Goal: Transaction & Acquisition: Book appointment/travel/reservation

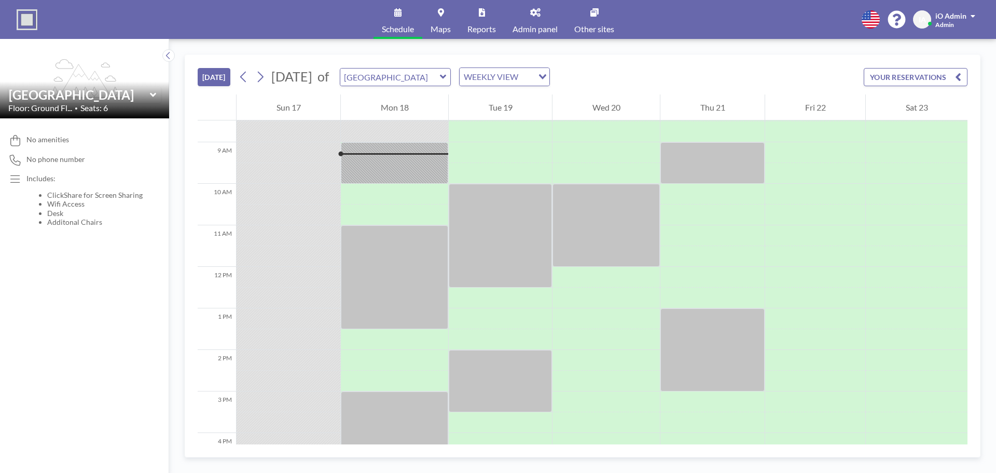
scroll to position [353, 0]
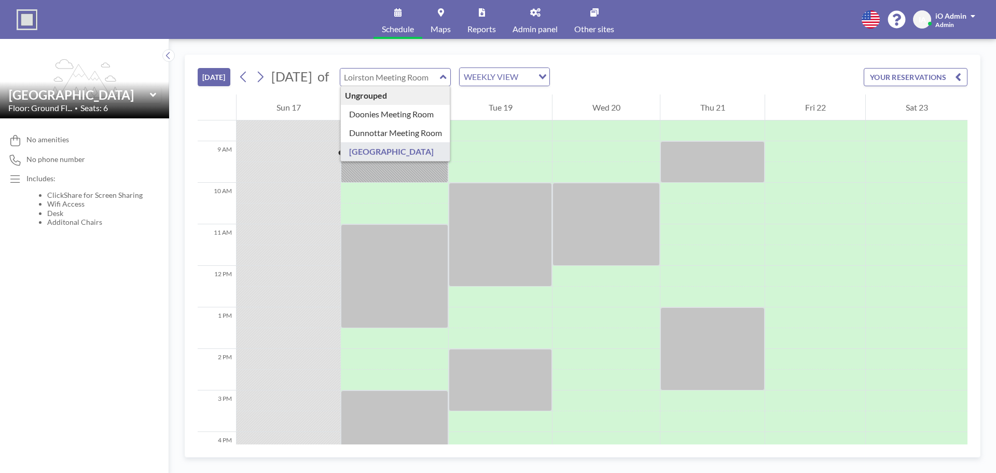
click at [440, 75] on input "text" at bounding box center [390, 76] width 100 height 17
type input "Dunnottar Meeting Room"
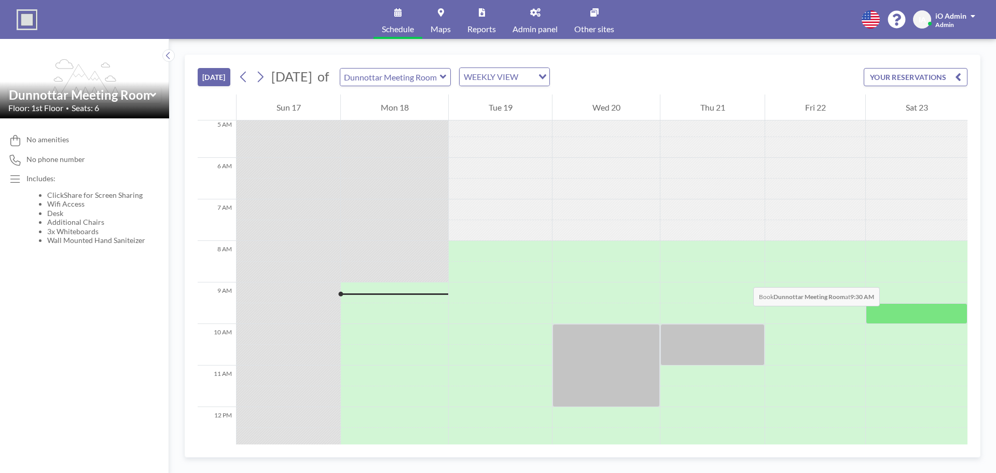
scroll to position [211, 0]
click at [261, 79] on icon at bounding box center [260, 77] width 10 height 16
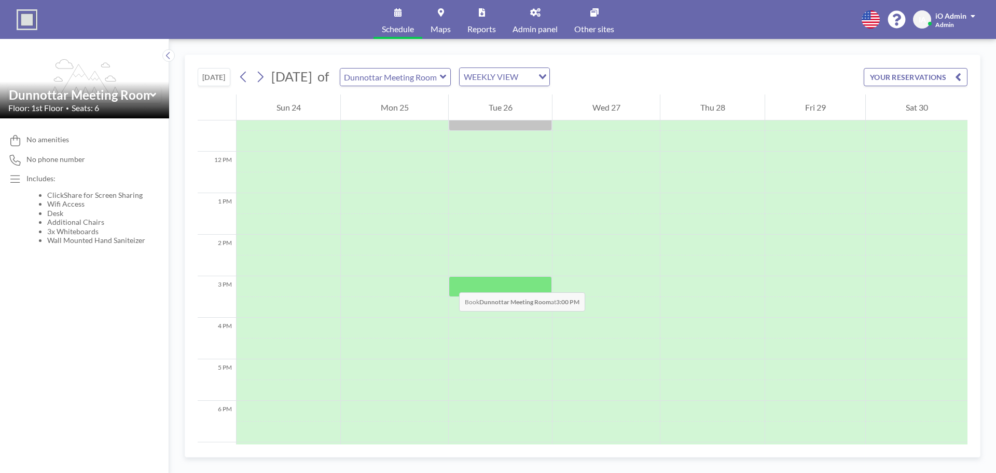
scroll to position [311, 0]
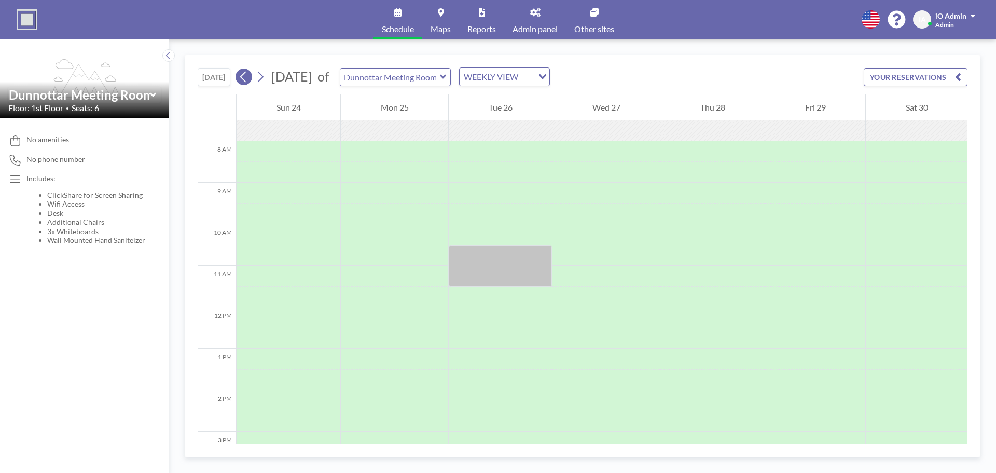
click at [248, 81] on icon at bounding box center [244, 77] width 10 height 16
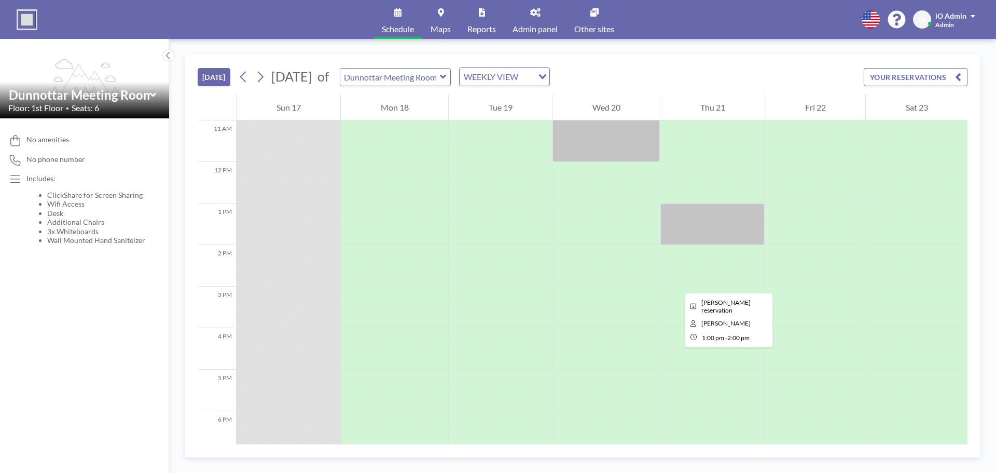
scroll to position [405, 0]
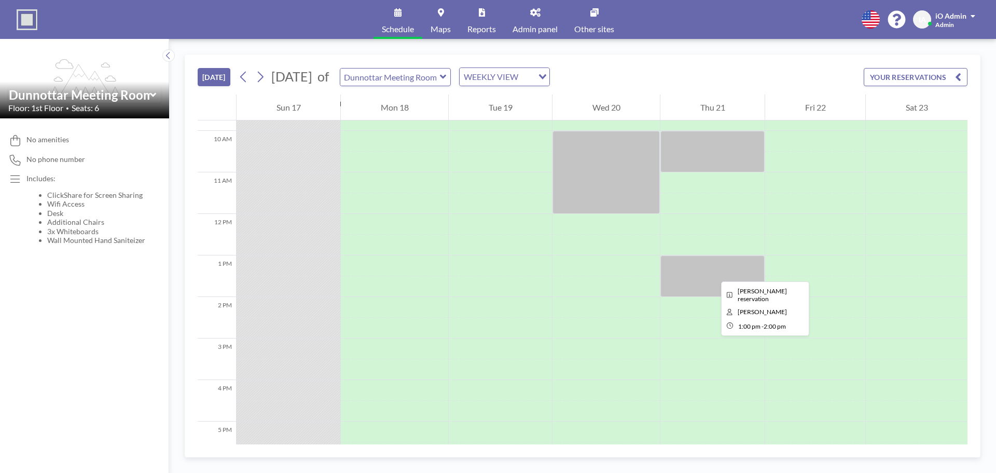
click at [712, 272] on div at bounding box center [712, 275] width 104 height 41
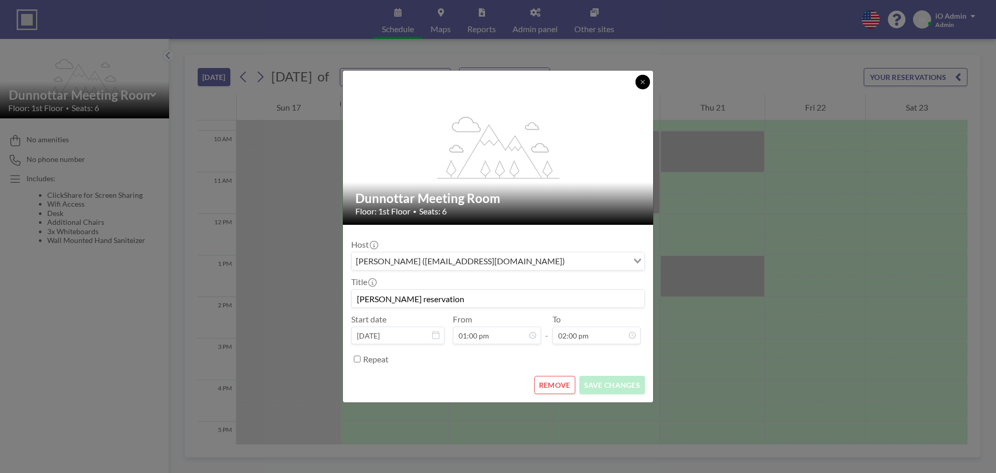
click at [641, 86] on button at bounding box center [642, 82] width 15 height 15
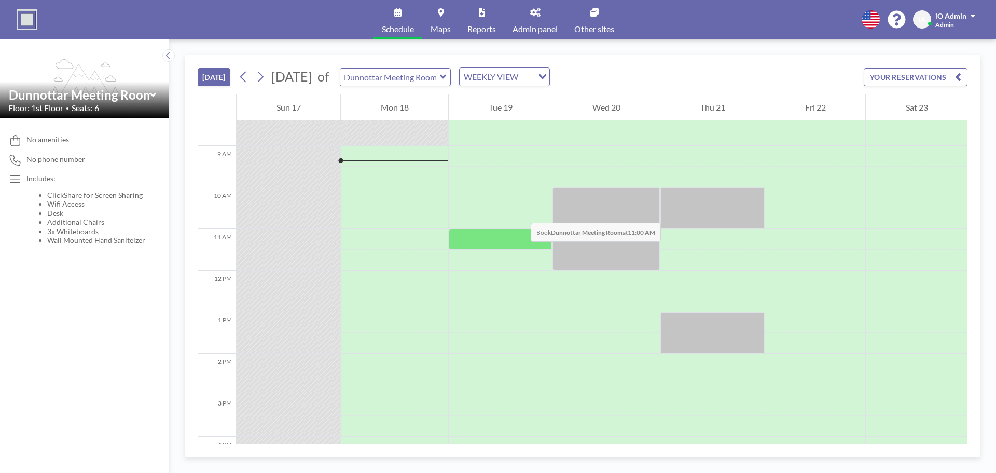
scroll to position [353, 0]
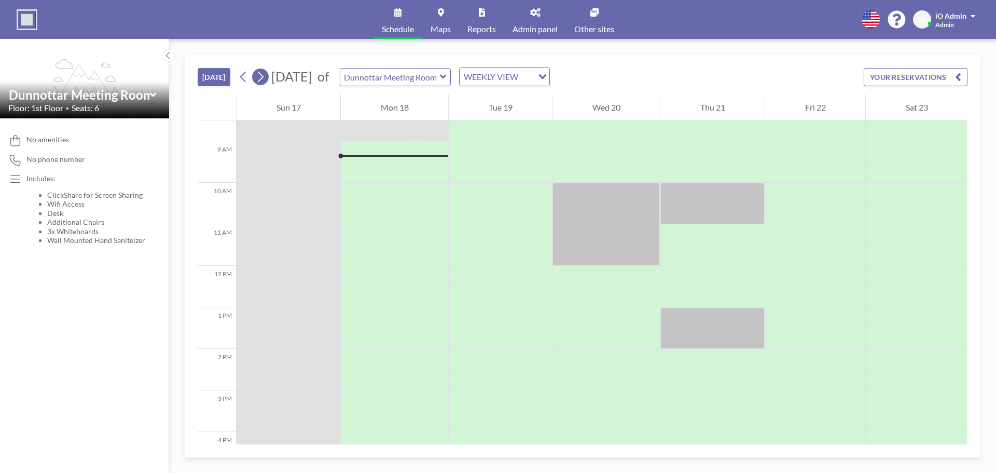
click at [263, 78] on icon at bounding box center [260, 77] width 10 height 16
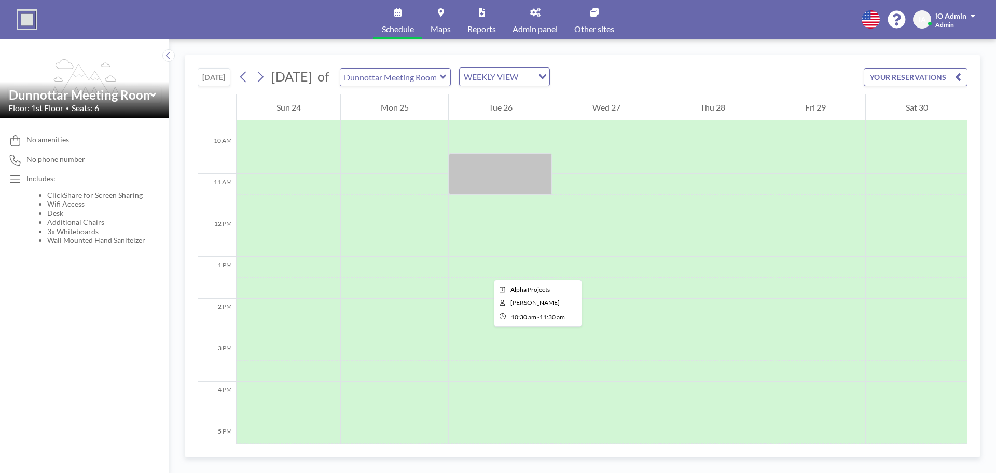
scroll to position [259, 0]
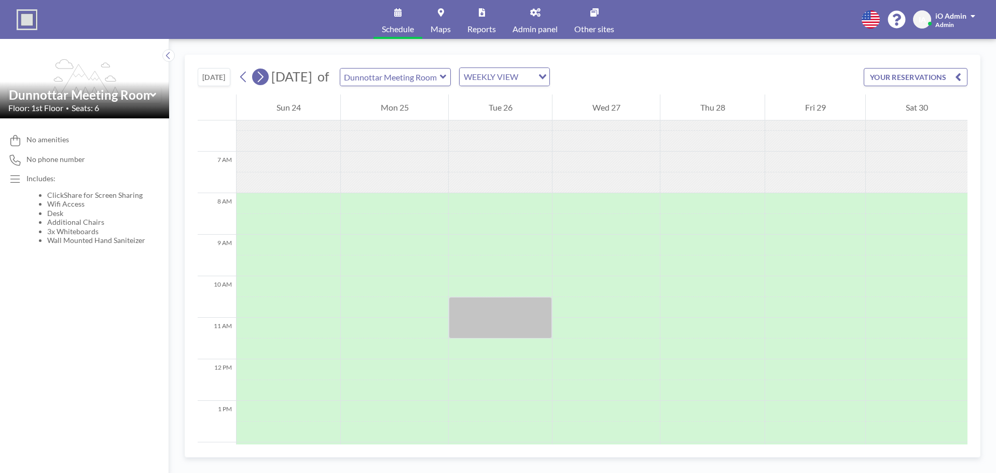
click at [260, 78] on icon at bounding box center [260, 77] width 10 height 16
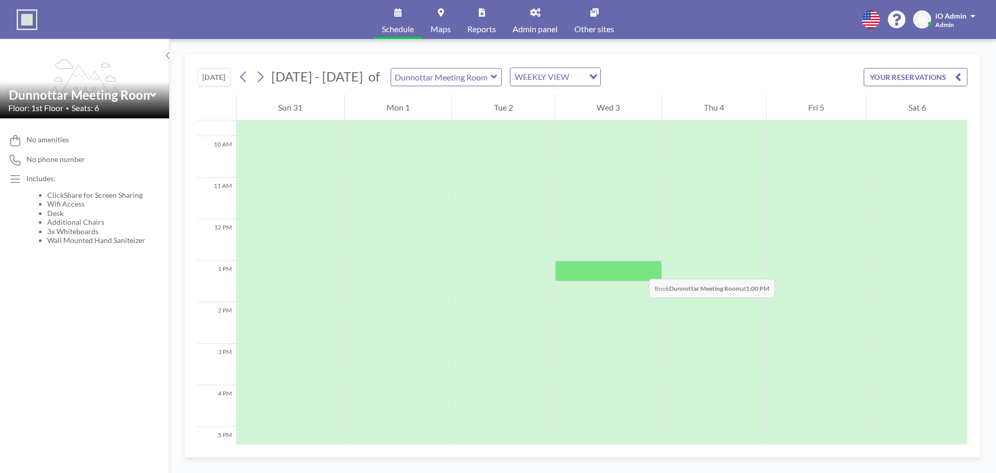
scroll to position [415, 0]
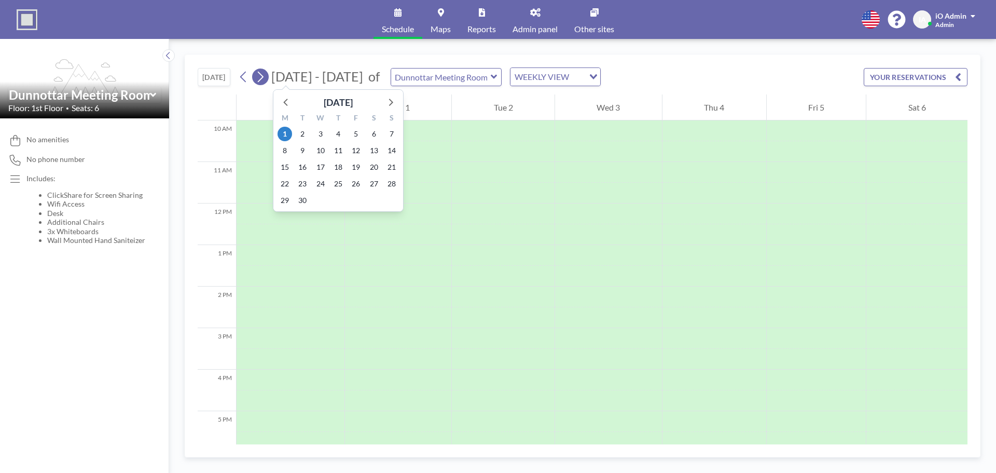
click at [260, 74] on icon at bounding box center [260, 77] width 10 height 16
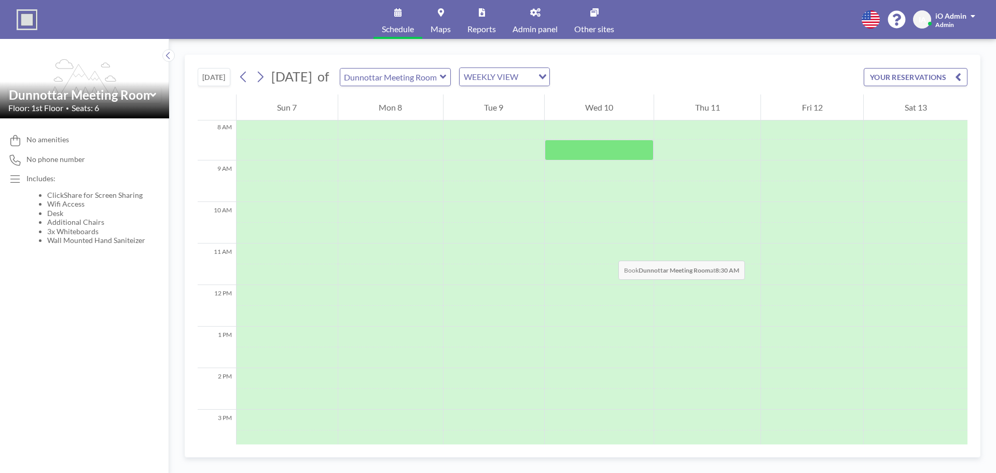
scroll to position [227, 0]
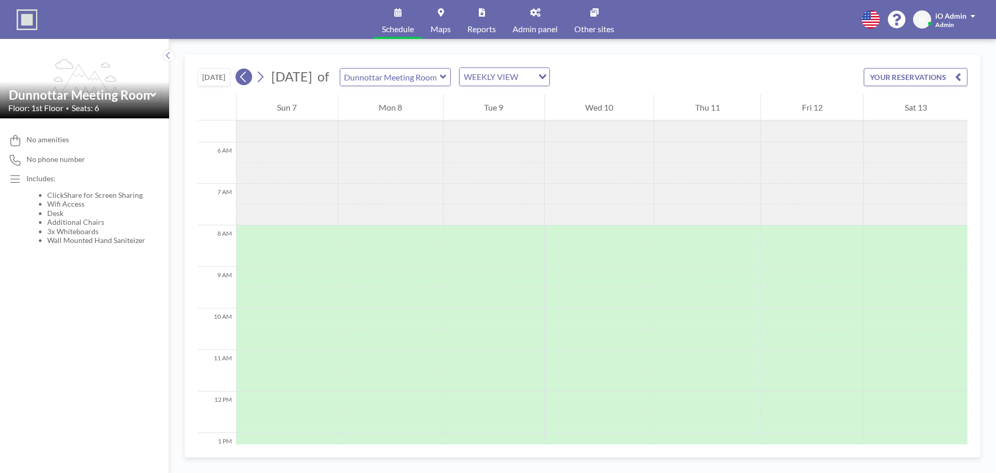
click at [252, 79] on button at bounding box center [243, 76] width 17 height 17
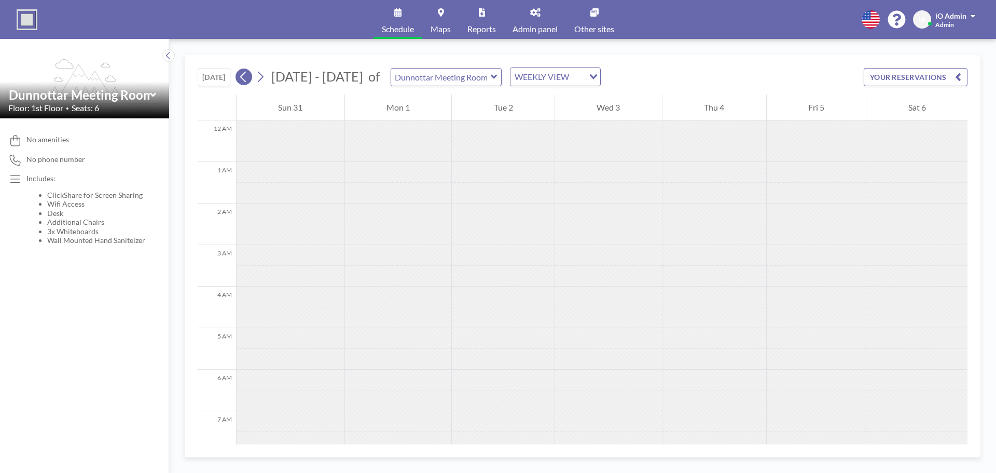
click at [248, 79] on icon at bounding box center [244, 77] width 10 height 16
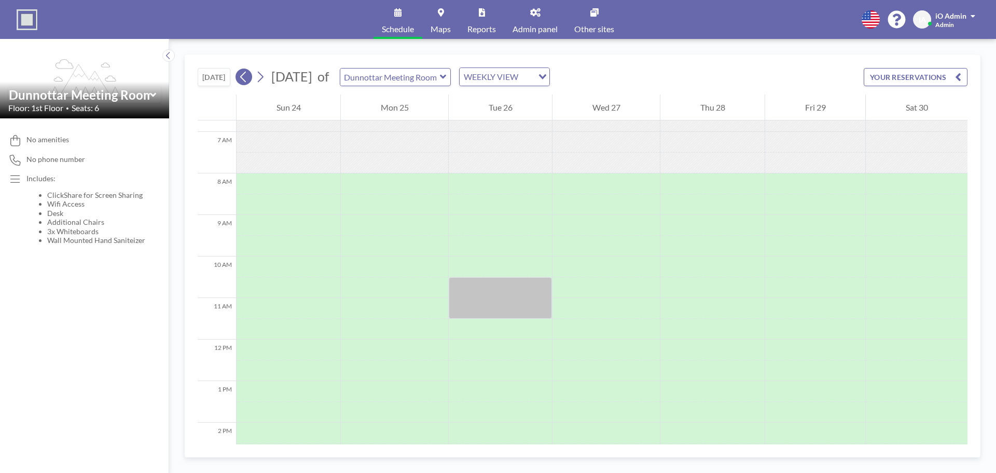
scroll to position [311, 0]
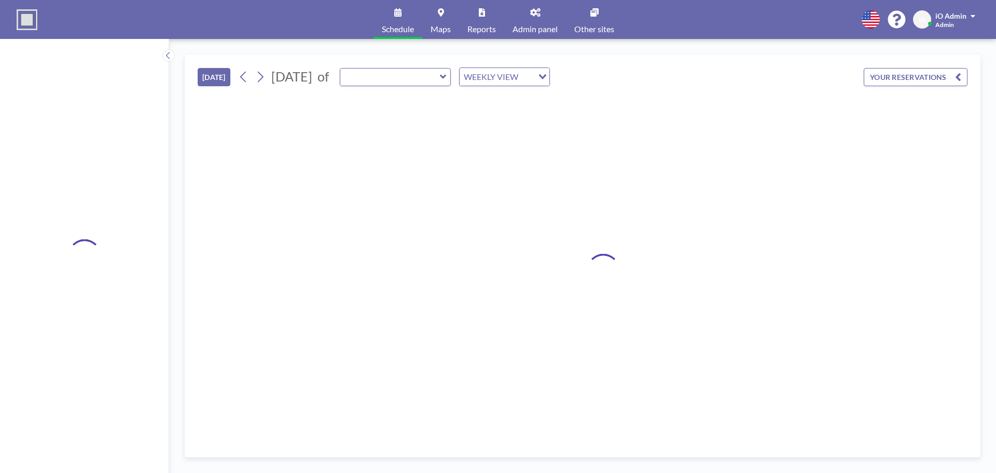
type input "Dunnottar Meeting Room"
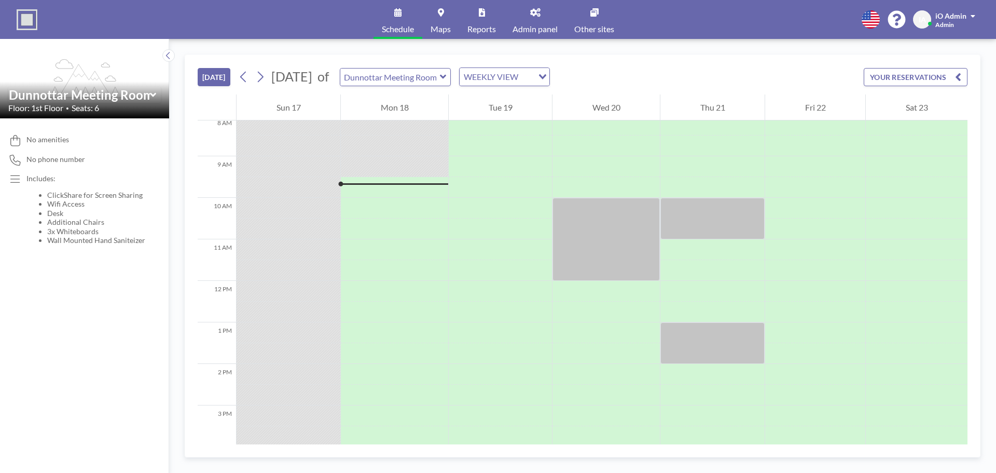
scroll to position [373, 0]
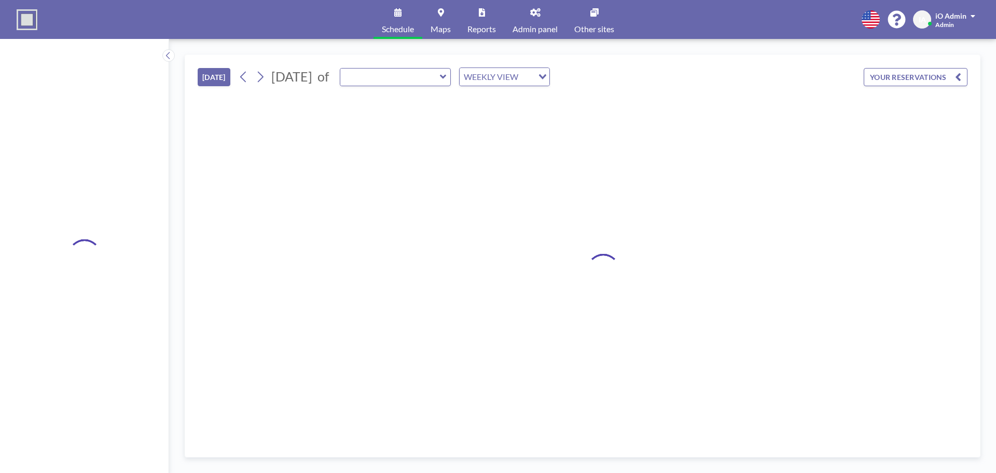
type input "Dunnottar Meeting Room"
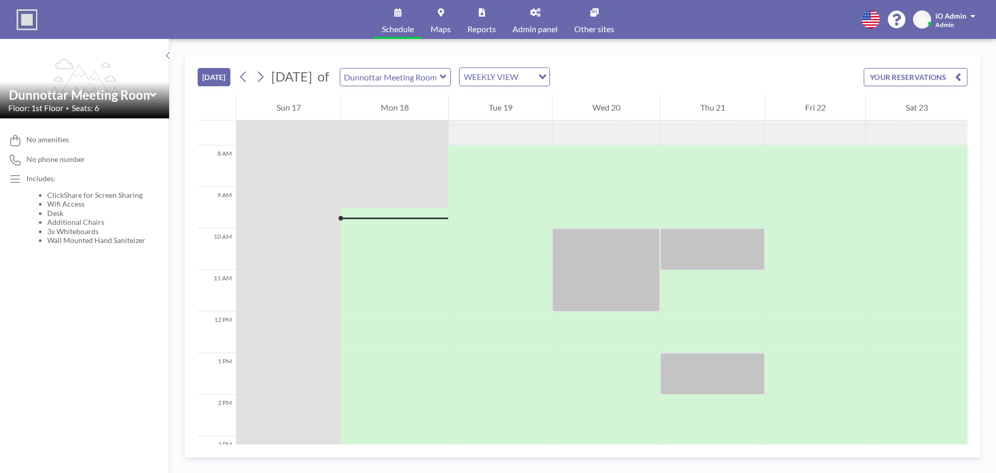
scroll to position [373, 0]
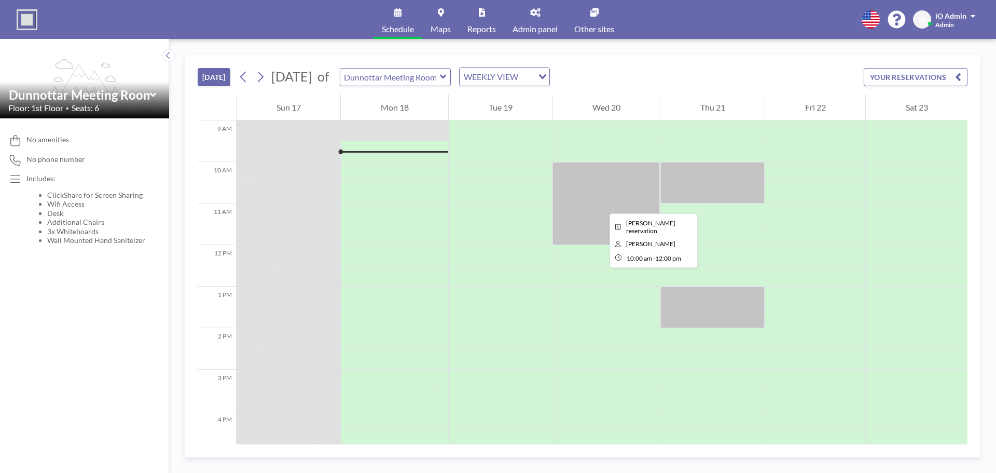
click at [601, 204] on div at bounding box center [605, 203] width 107 height 83
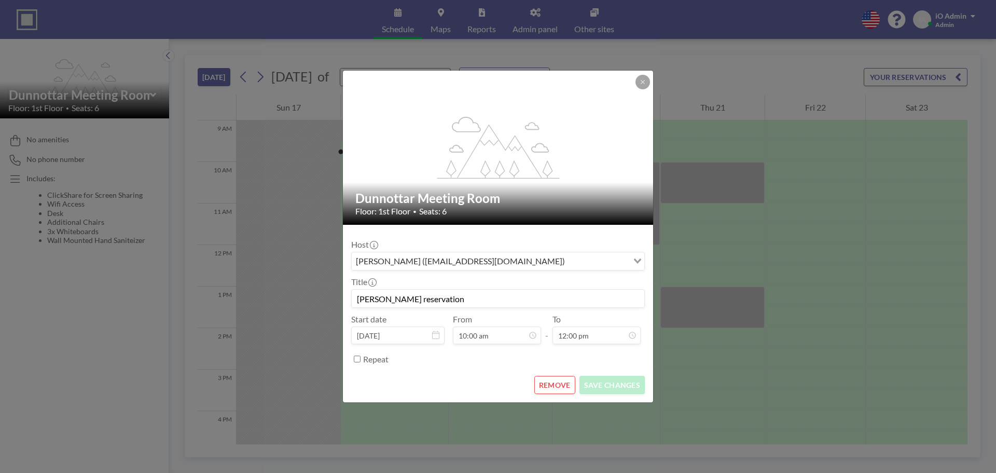
scroll to position [74, 0]
click at [640, 86] on button at bounding box center [642, 82] width 15 height 15
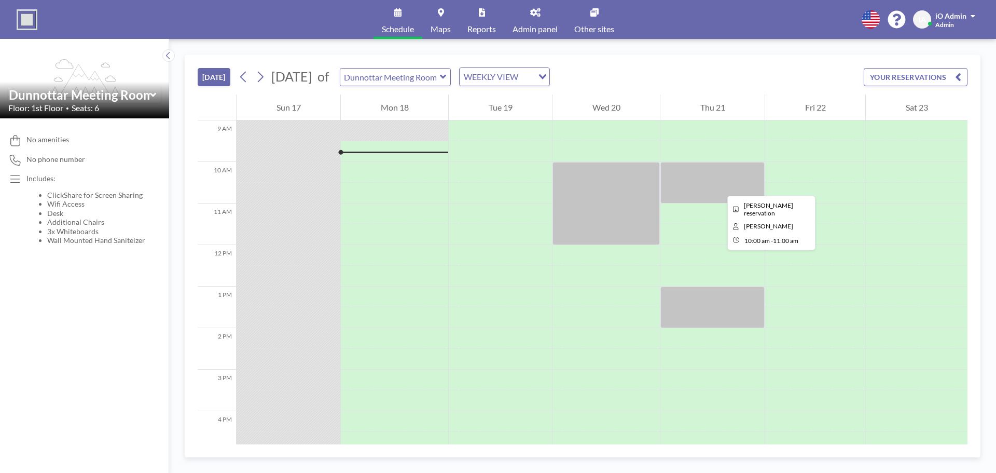
click at [719, 186] on div at bounding box center [712, 182] width 104 height 41
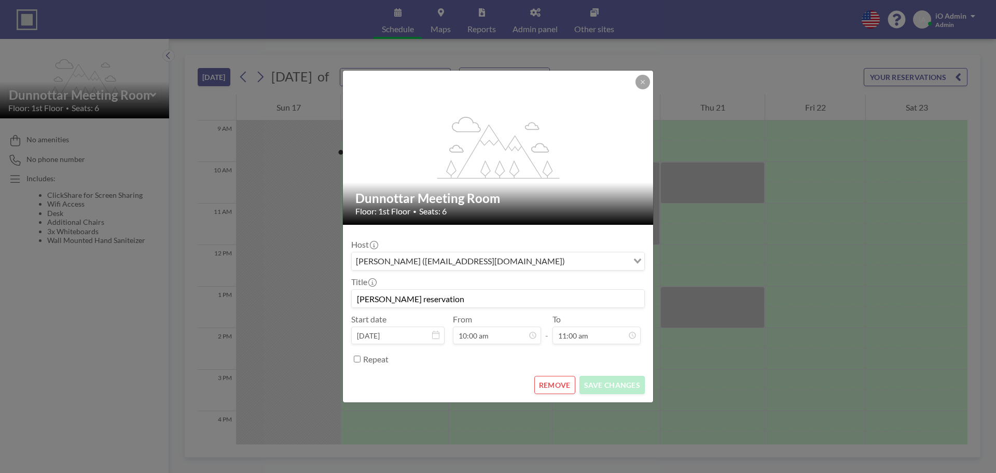
scroll to position [111, 0]
drag, startPoint x: 641, startPoint y: 81, endPoint x: 637, endPoint y: 86, distance: 5.9
click at [641, 81] on icon at bounding box center [643, 82] width 6 height 6
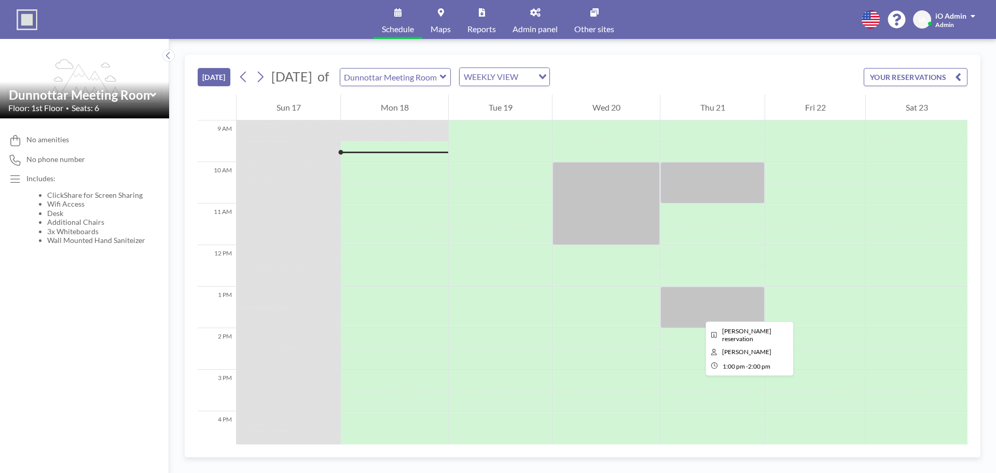
click at [697, 312] on div at bounding box center [712, 306] width 104 height 41
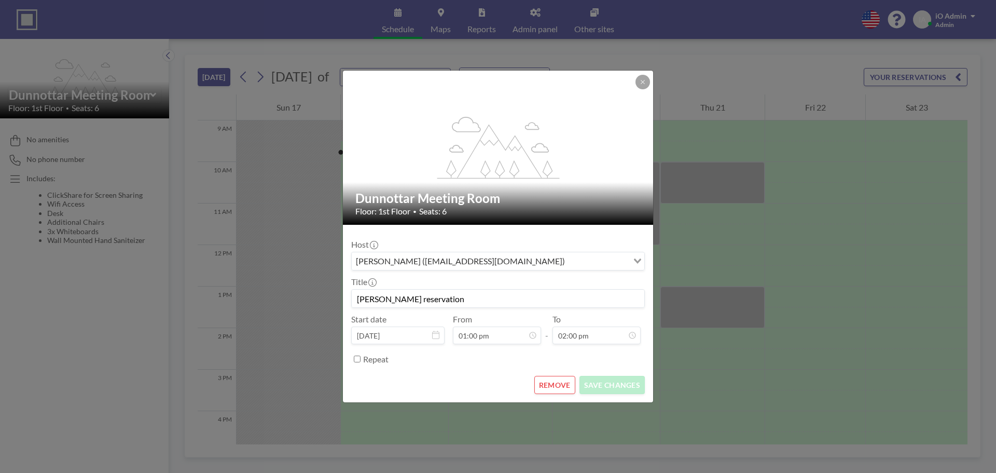
scroll to position [185, 0]
drag, startPoint x: 641, startPoint y: 87, endPoint x: 655, endPoint y: 101, distance: 19.8
click at [641, 87] on button at bounding box center [642, 82] width 15 height 15
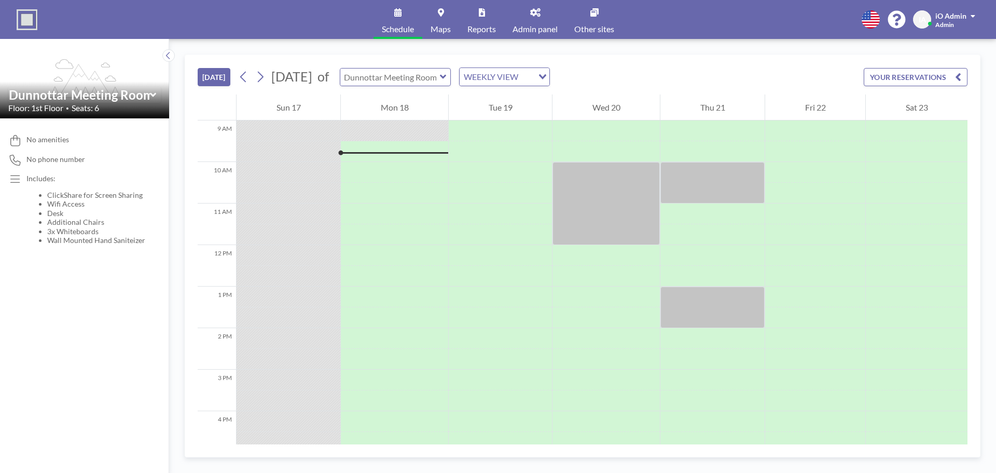
click at [404, 79] on input "text" at bounding box center [390, 76] width 100 height 17
type input "Dunnottar Meeting Room"
click at [532, 18] on link "Admin panel" at bounding box center [535, 19] width 62 height 39
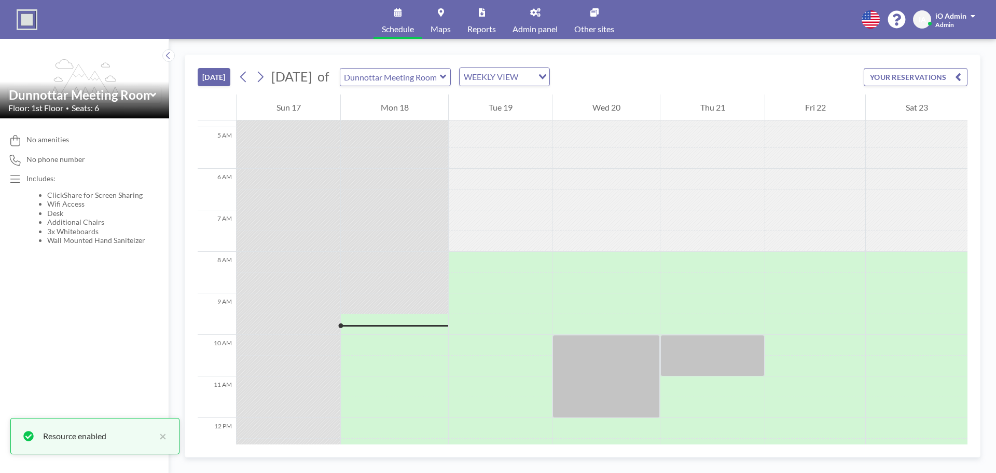
scroll to position [373, 0]
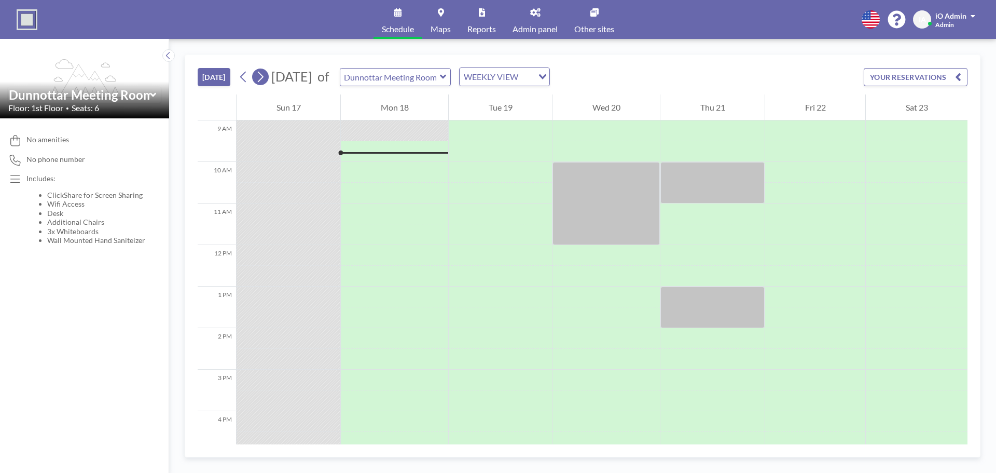
click at [264, 74] on icon at bounding box center [260, 77] width 10 height 16
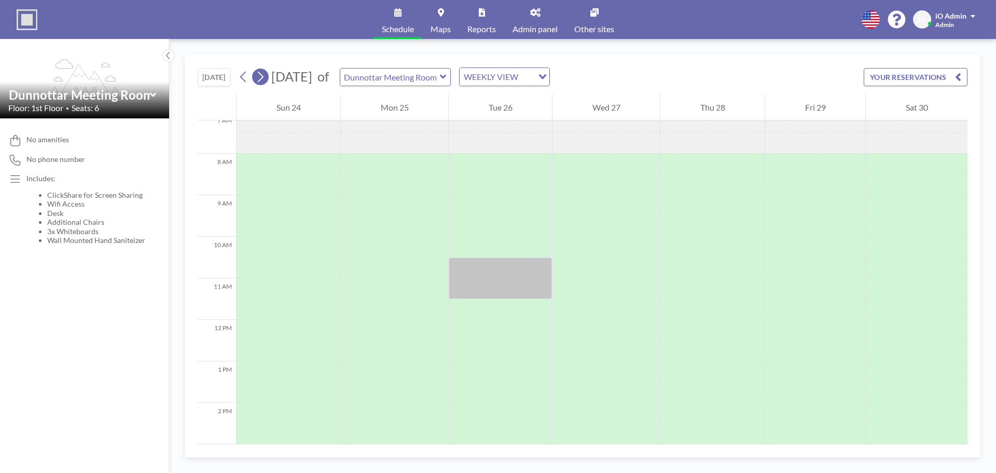
scroll to position [311, 0]
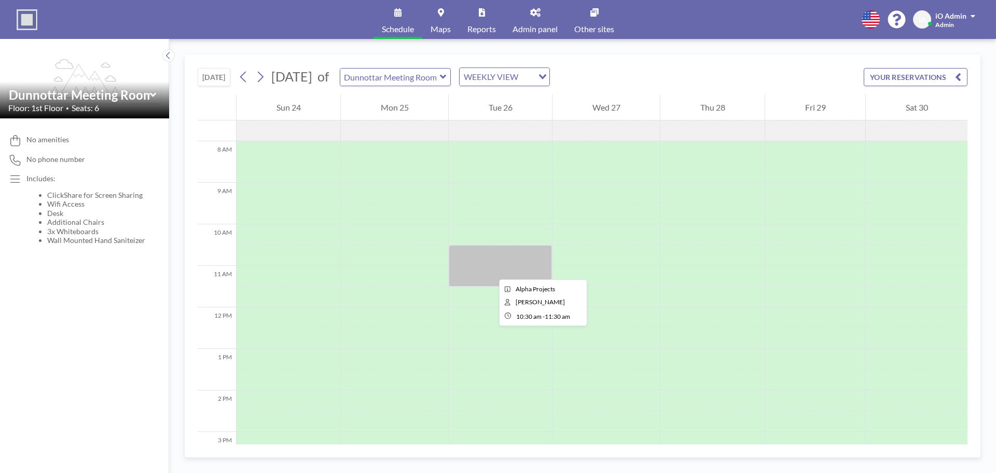
click at [491, 270] on div at bounding box center [500, 265] width 103 height 41
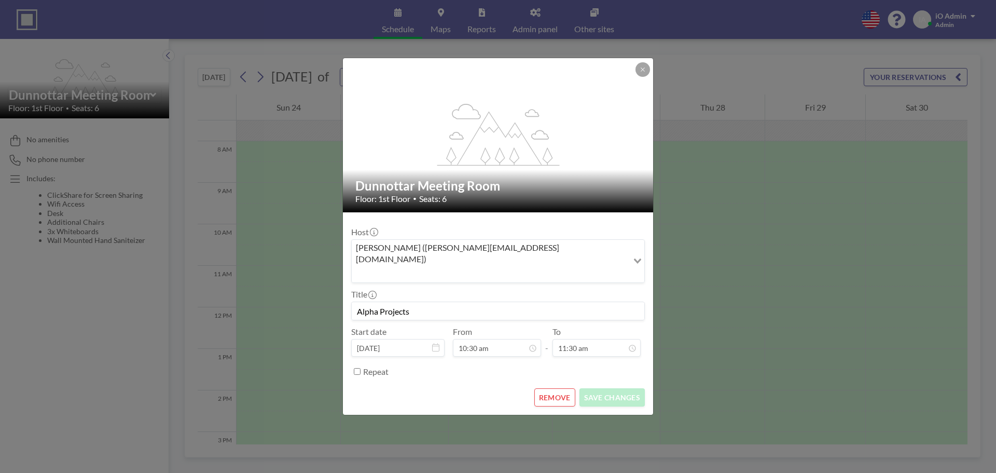
click at [643, 73] on icon at bounding box center [643, 69] width 6 height 6
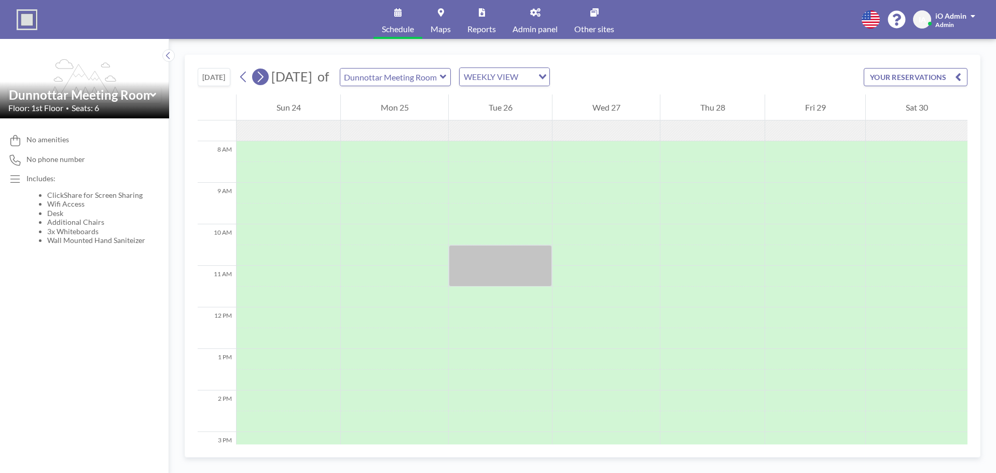
click at [262, 79] on icon at bounding box center [261, 77] width 6 height 11
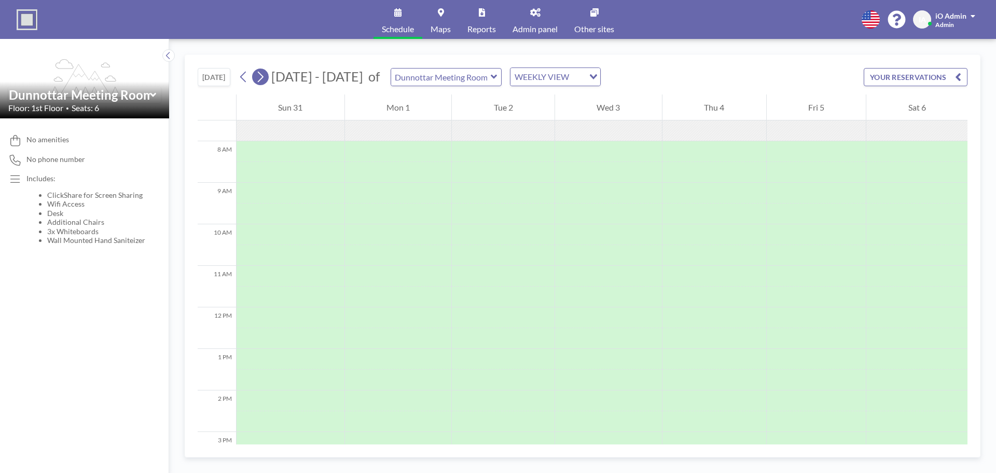
click at [262, 79] on icon at bounding box center [261, 77] width 6 height 11
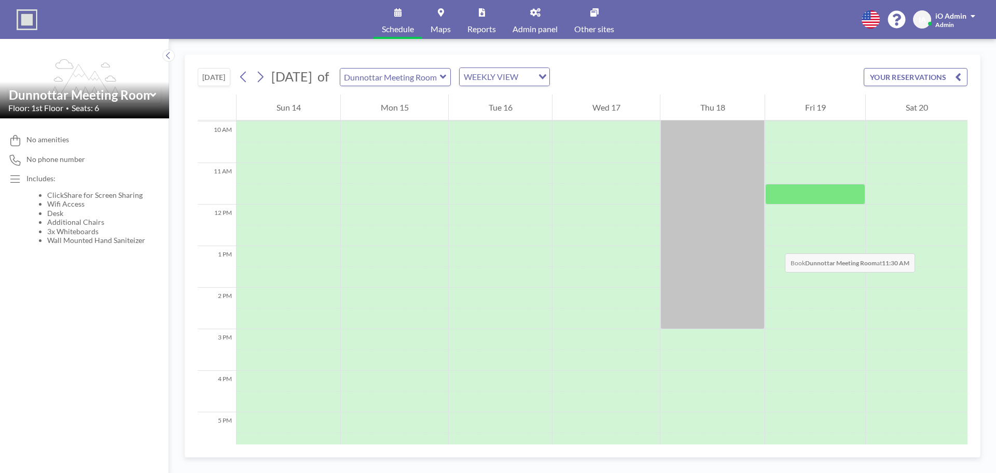
scroll to position [415, 0]
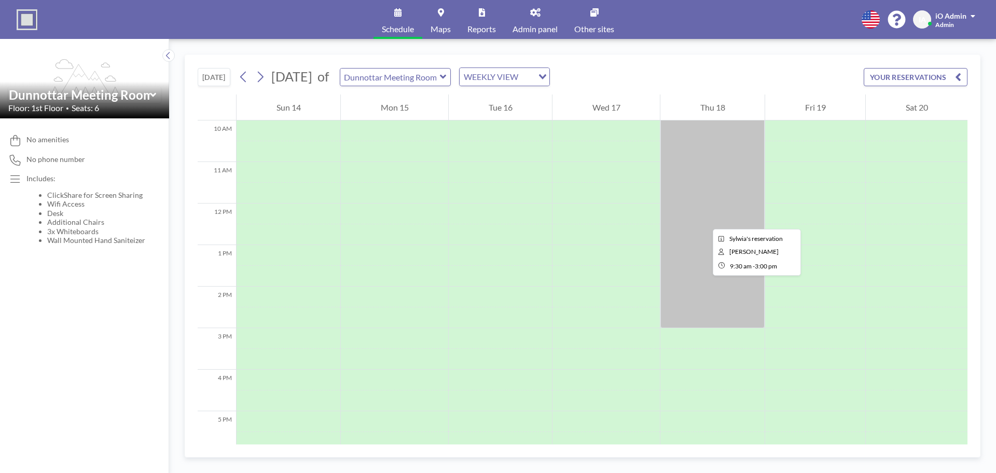
click at [704, 219] on div at bounding box center [712, 214] width 104 height 228
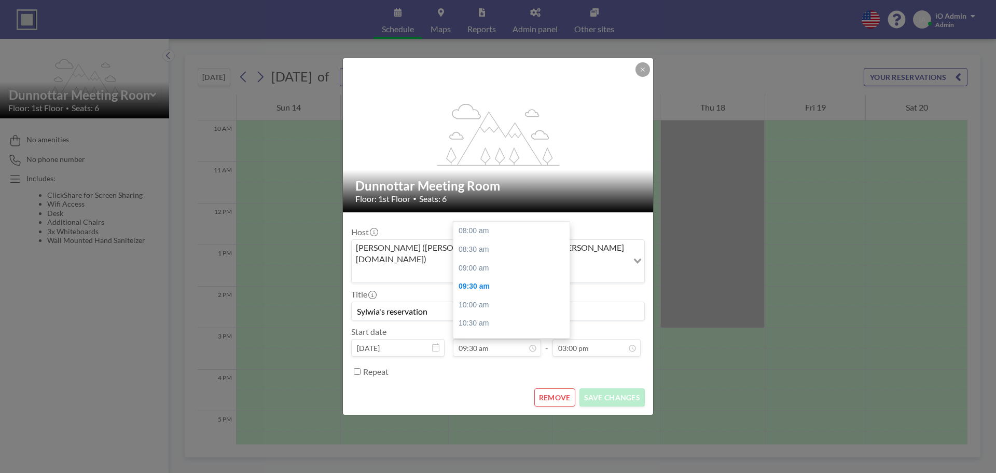
scroll to position [56, 0]
click at [647, 75] on div at bounding box center [642, 69] width 15 height 15
click at [643, 76] on button at bounding box center [642, 69] width 15 height 15
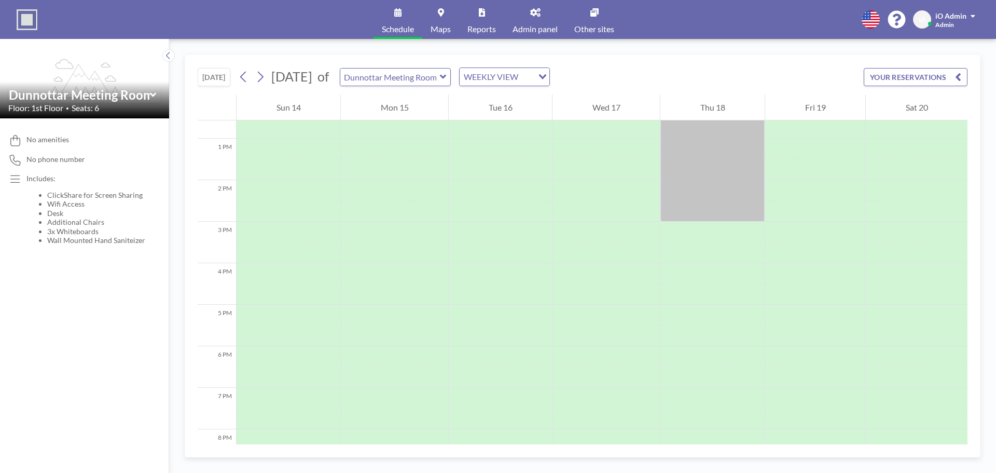
scroll to position [366, 0]
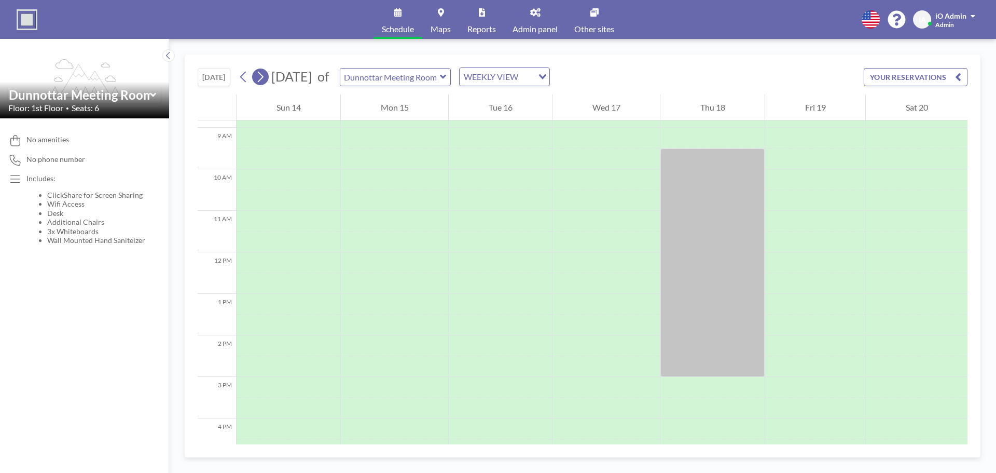
click at [262, 77] on icon at bounding box center [260, 77] width 10 height 16
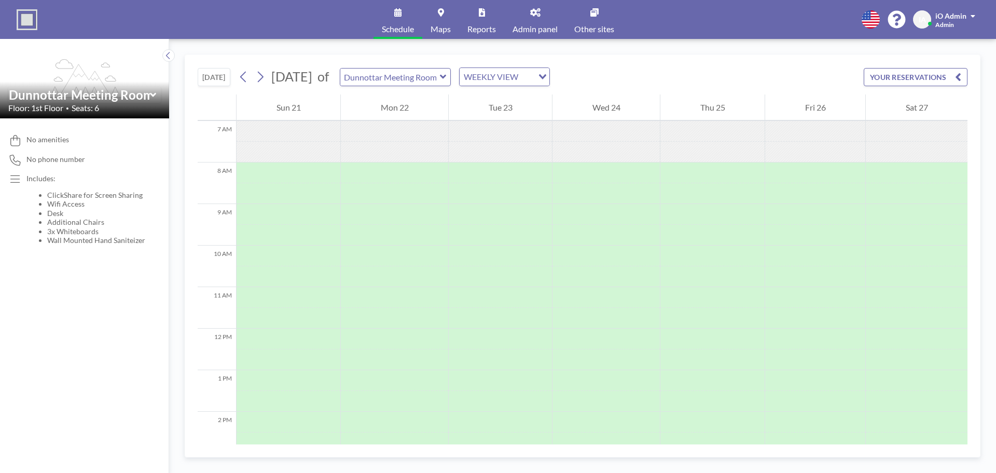
scroll to position [311, 0]
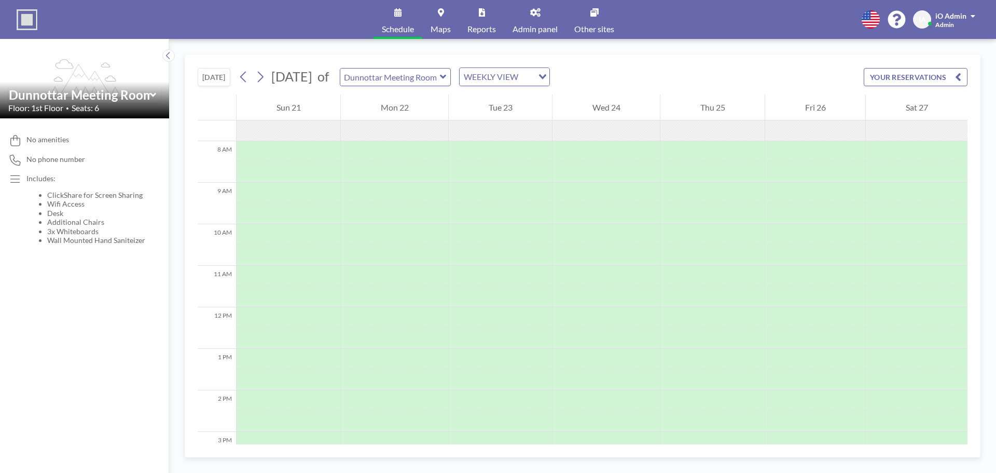
click at [533, 73] on div "WEEKLY VIEW" at bounding box center [497, 76] width 74 height 16
click at [680, 76] on div "TODAY September 2025 of Dunnottar Meeting Room WEEKLY VIEW Loading... YOUR RESE…" at bounding box center [583, 74] width 770 height 39
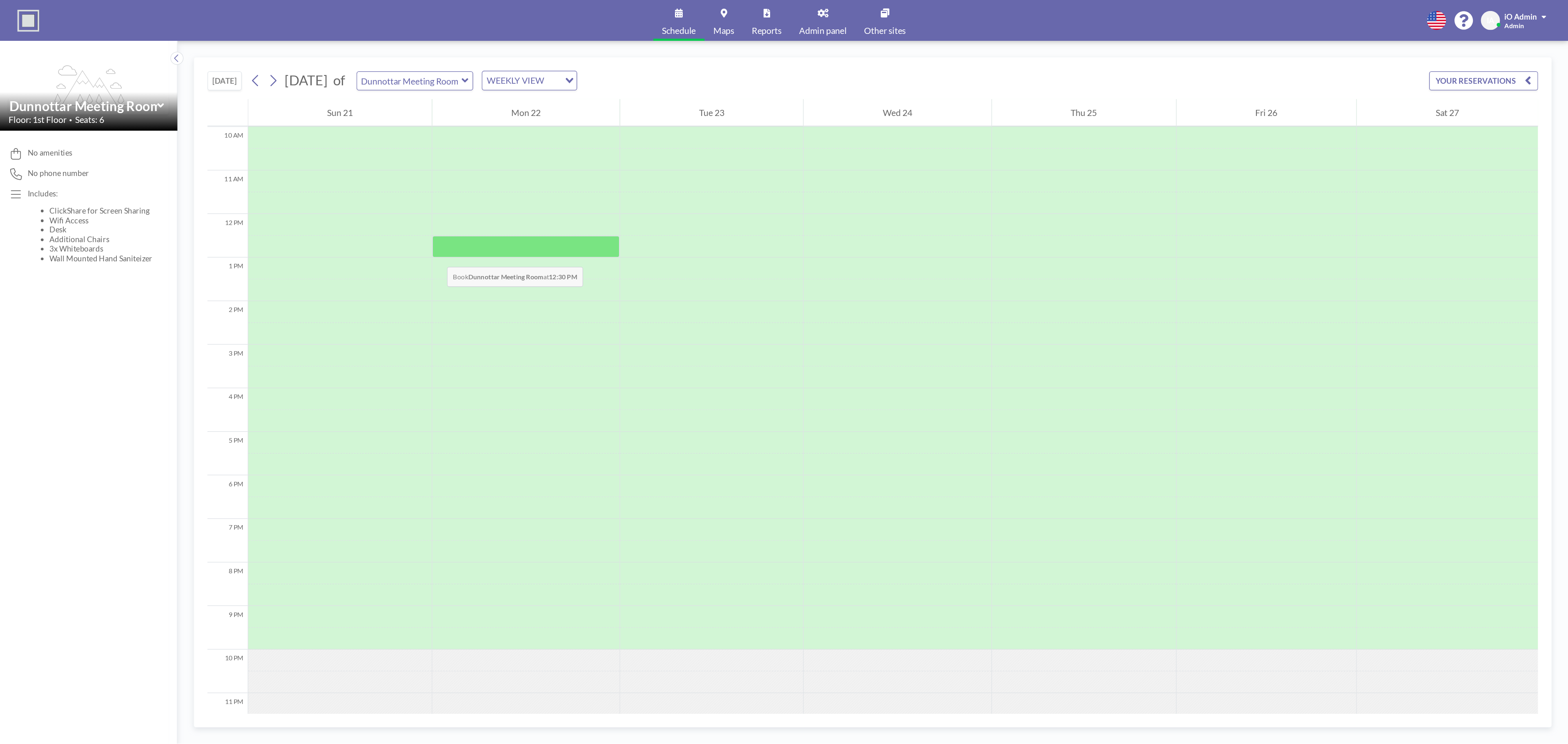
scroll to position [168, 0]
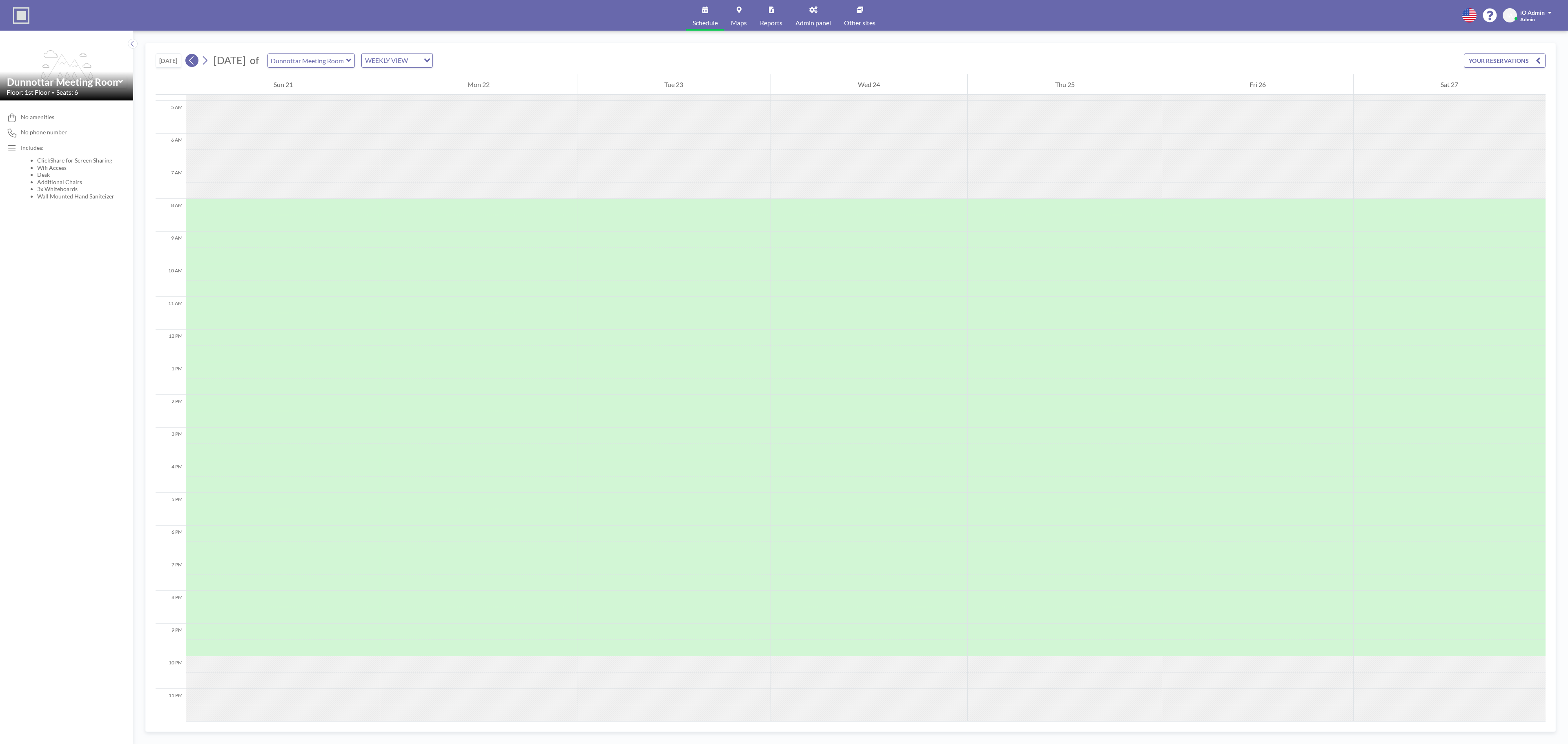
click at [194, 65] on icon at bounding box center [191, 61] width 5 height 9
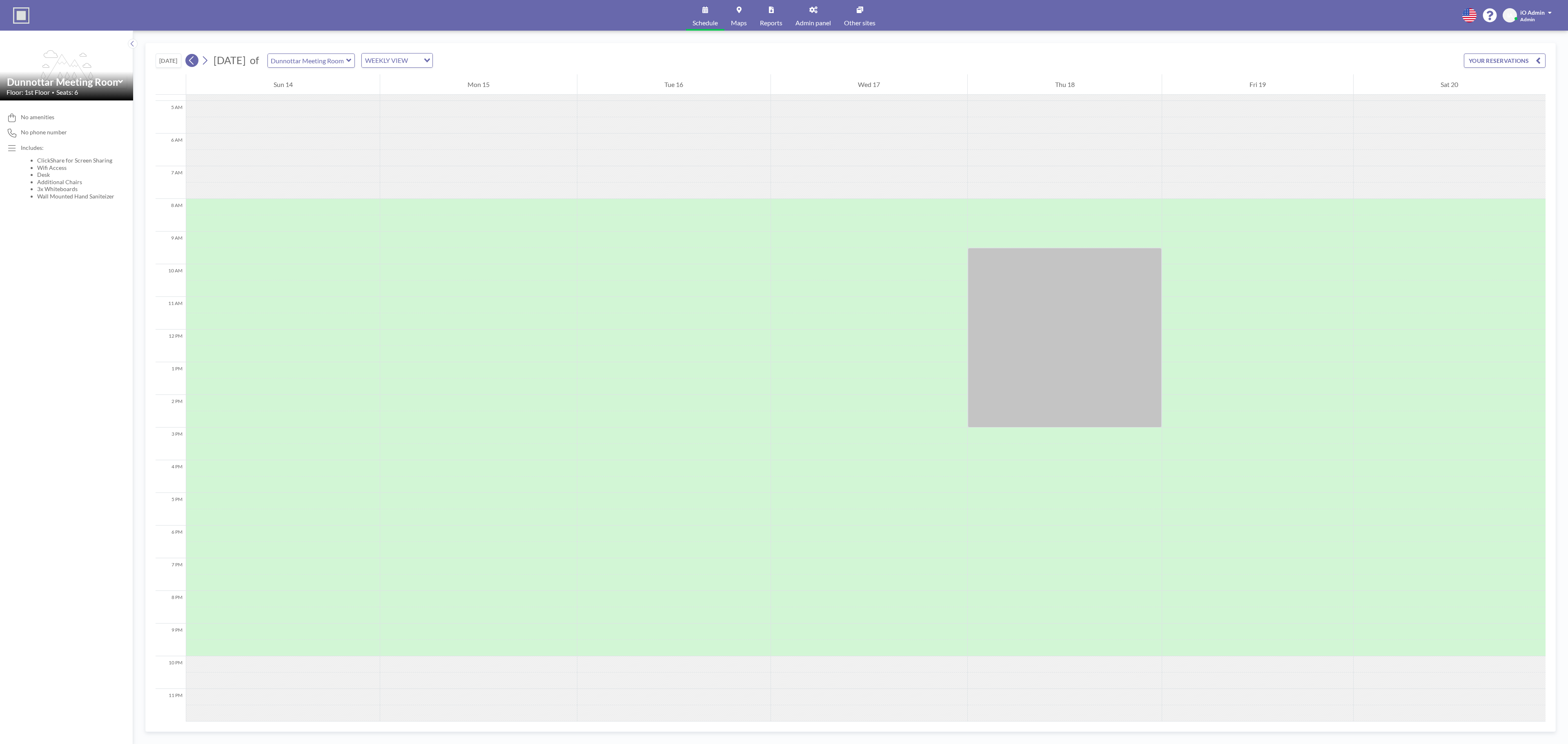
click at [194, 65] on icon at bounding box center [191, 61] width 5 height 9
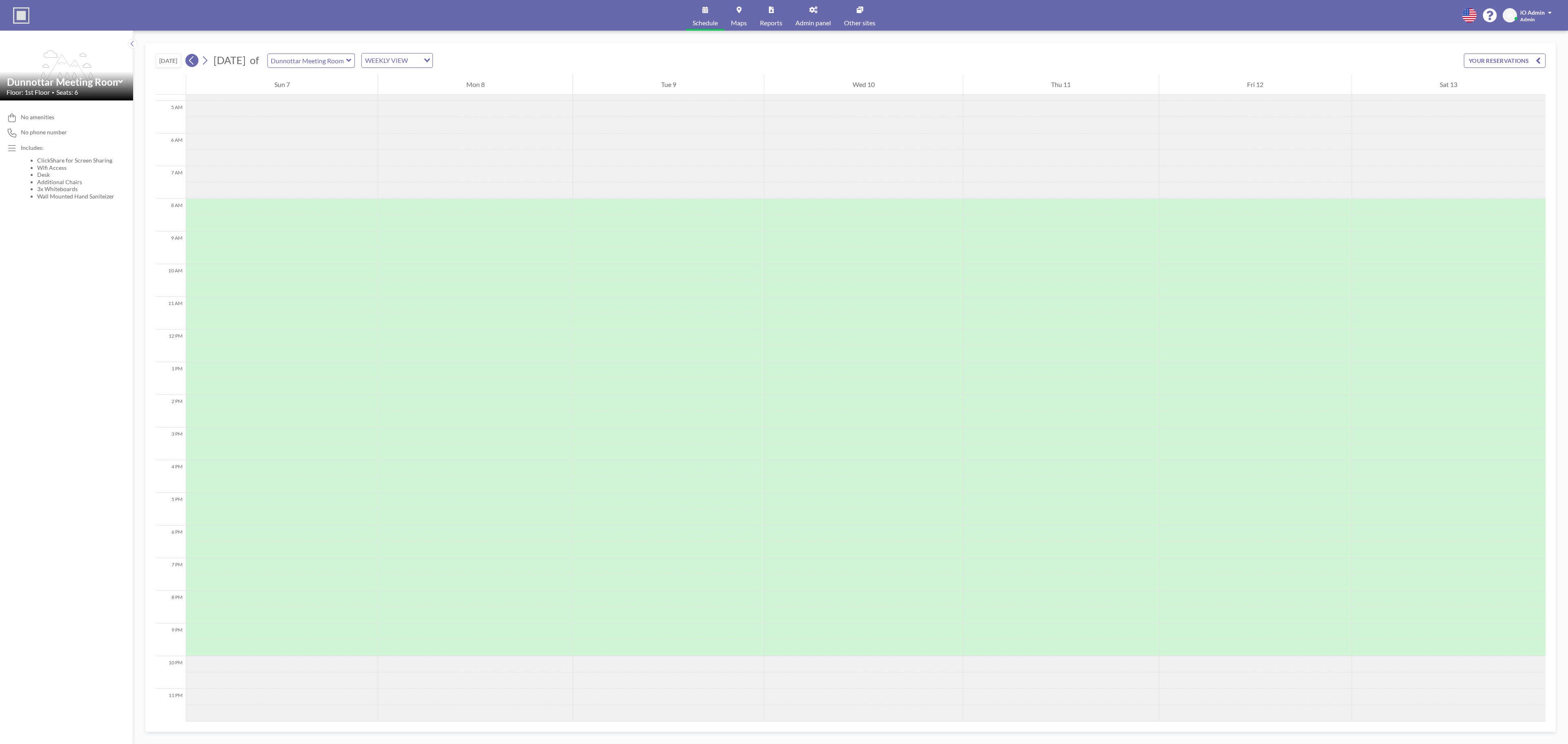
click at [194, 65] on icon at bounding box center [191, 61] width 5 height 9
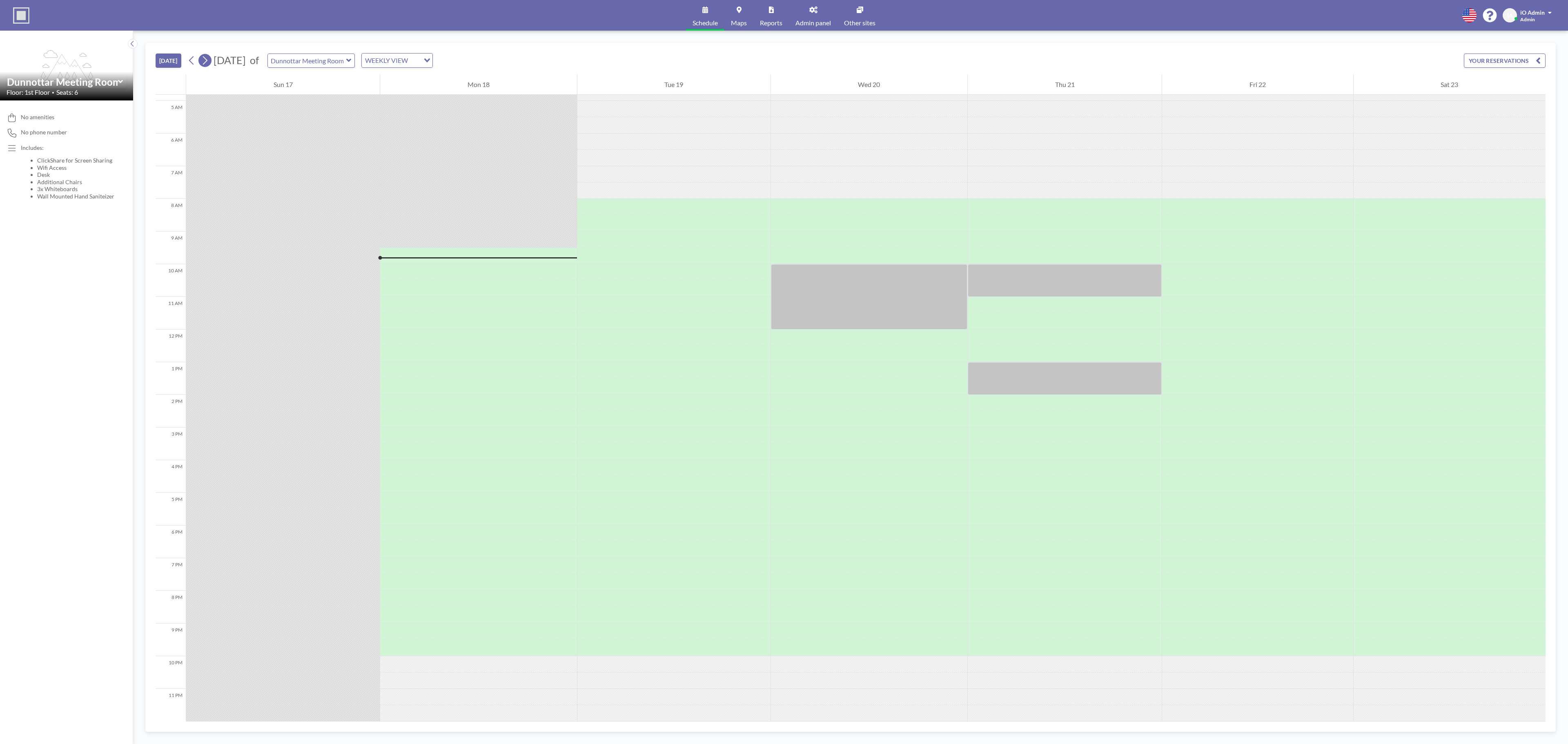
click at [203, 61] on icon at bounding box center [205, 61] width 8 height 13
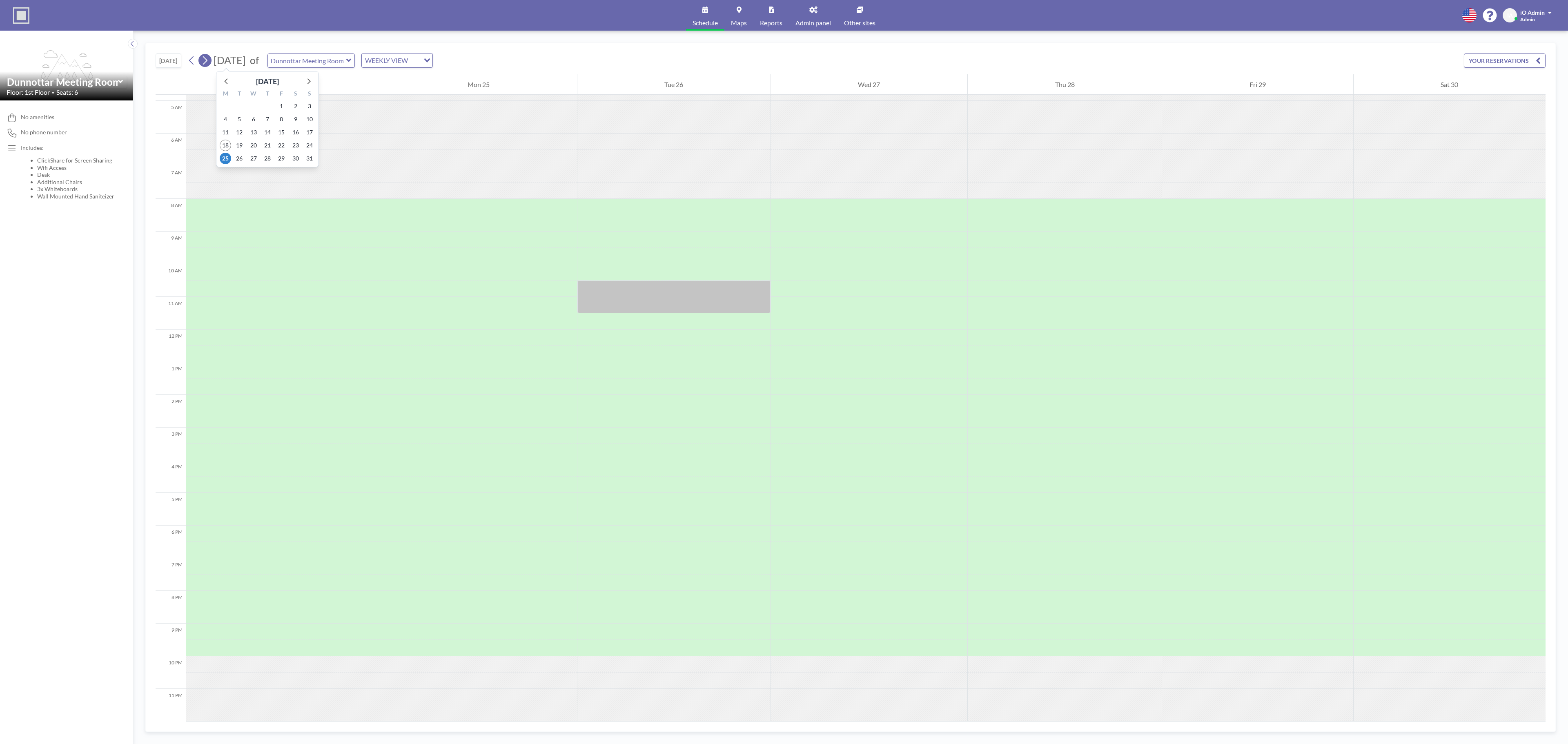
click at [205, 60] on icon at bounding box center [205, 61] width 8 height 13
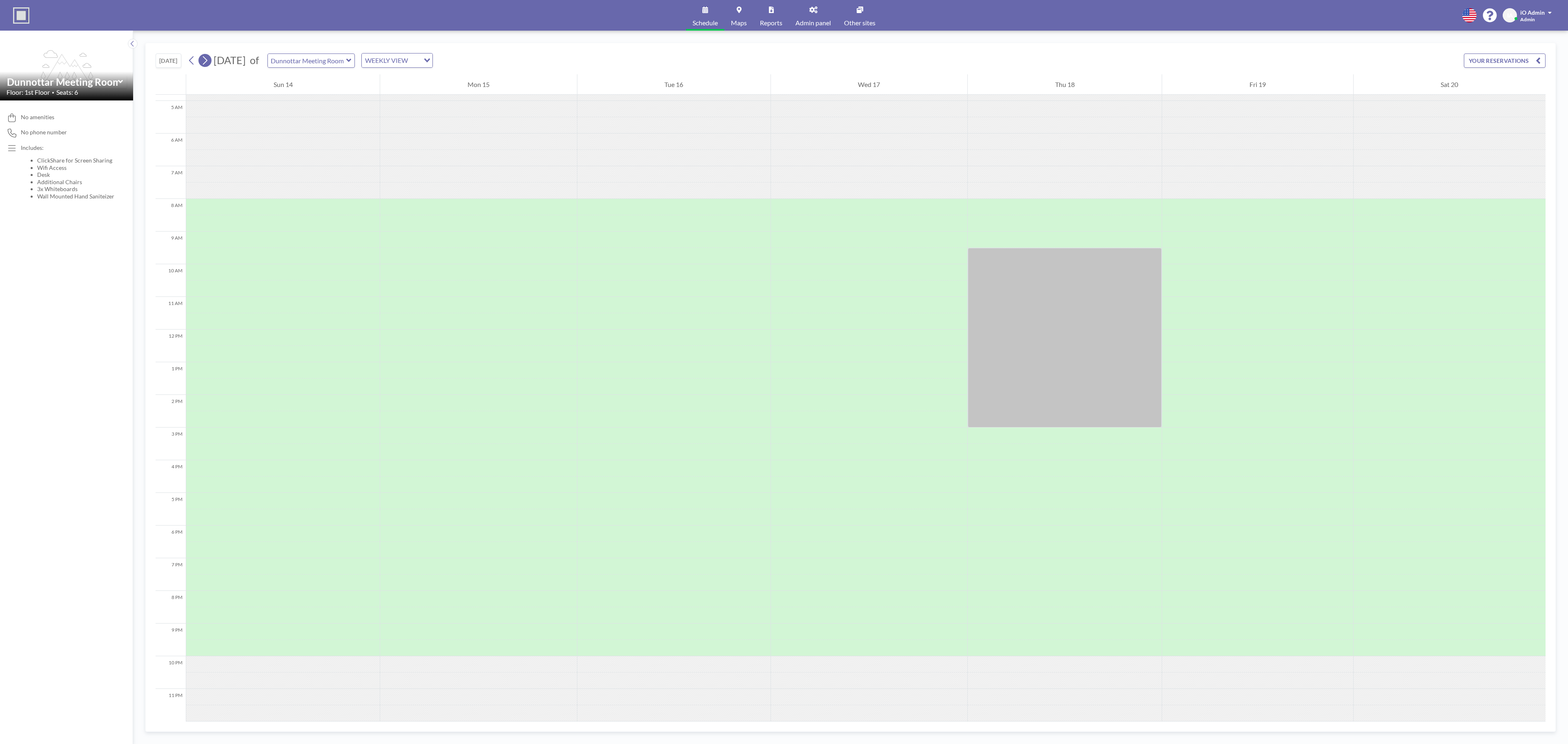
click at [205, 60] on icon at bounding box center [205, 61] width 8 height 13
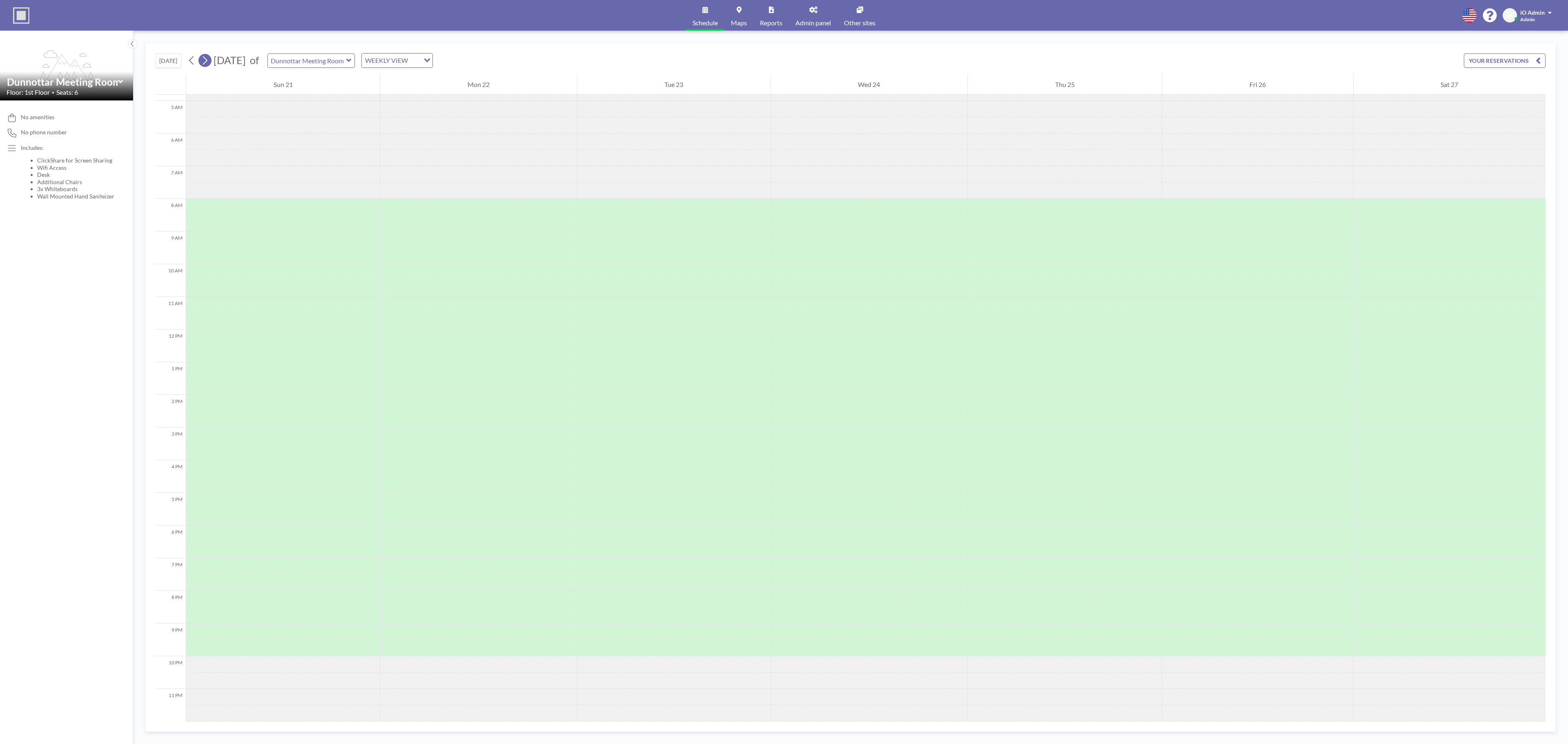
click at [205, 60] on icon at bounding box center [205, 61] width 8 height 13
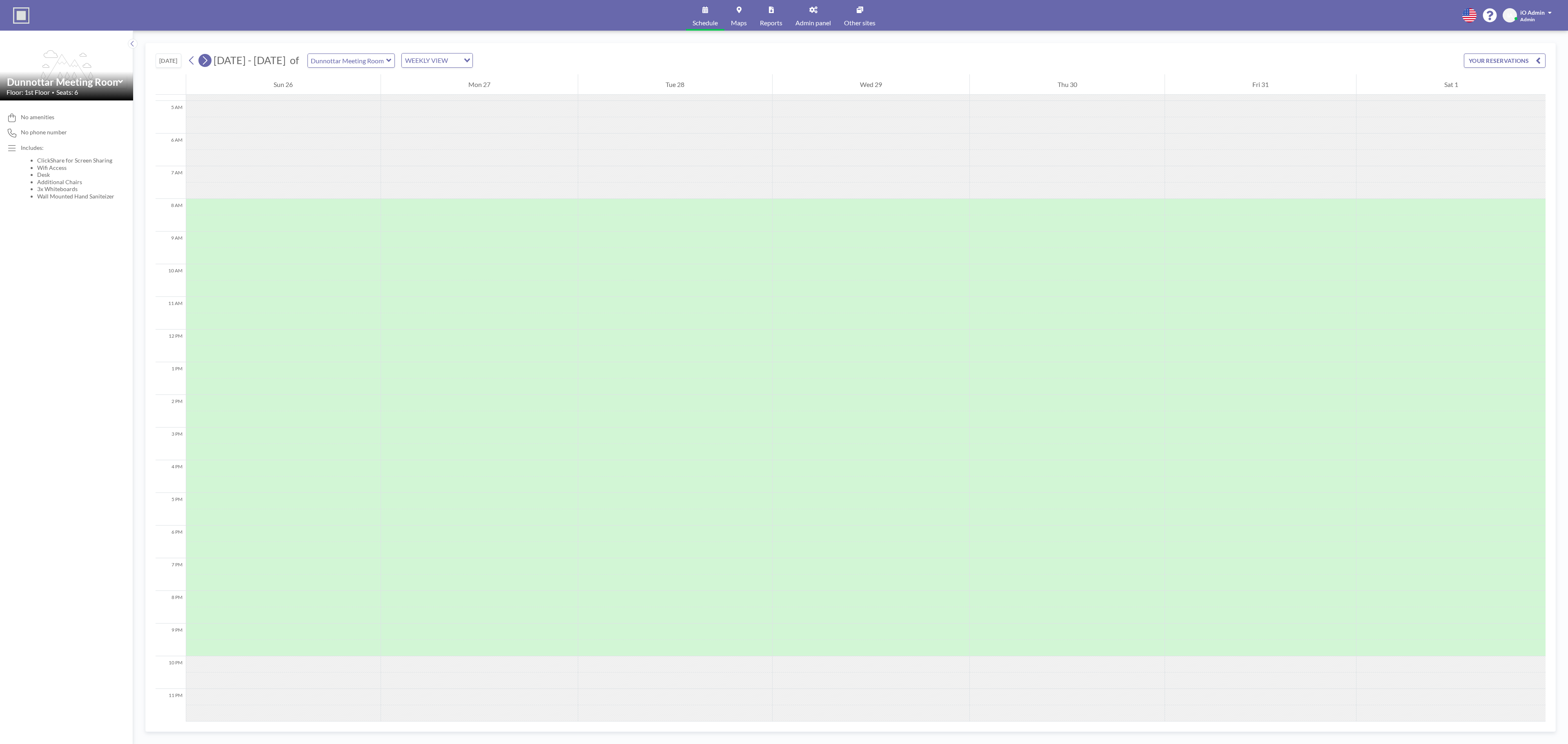
click at [205, 60] on icon at bounding box center [205, 61] width 8 height 13
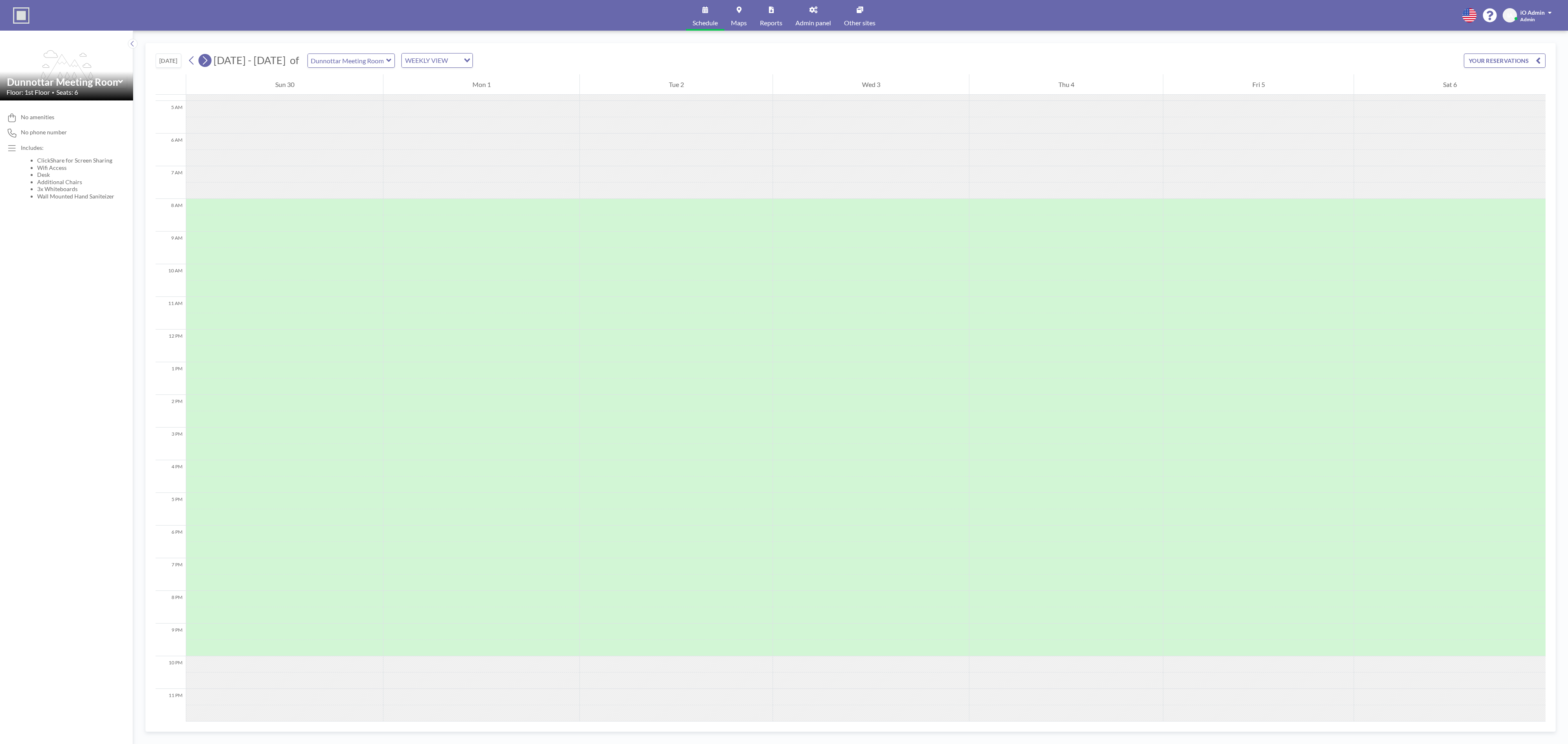
click at [205, 60] on icon at bounding box center [205, 61] width 8 height 13
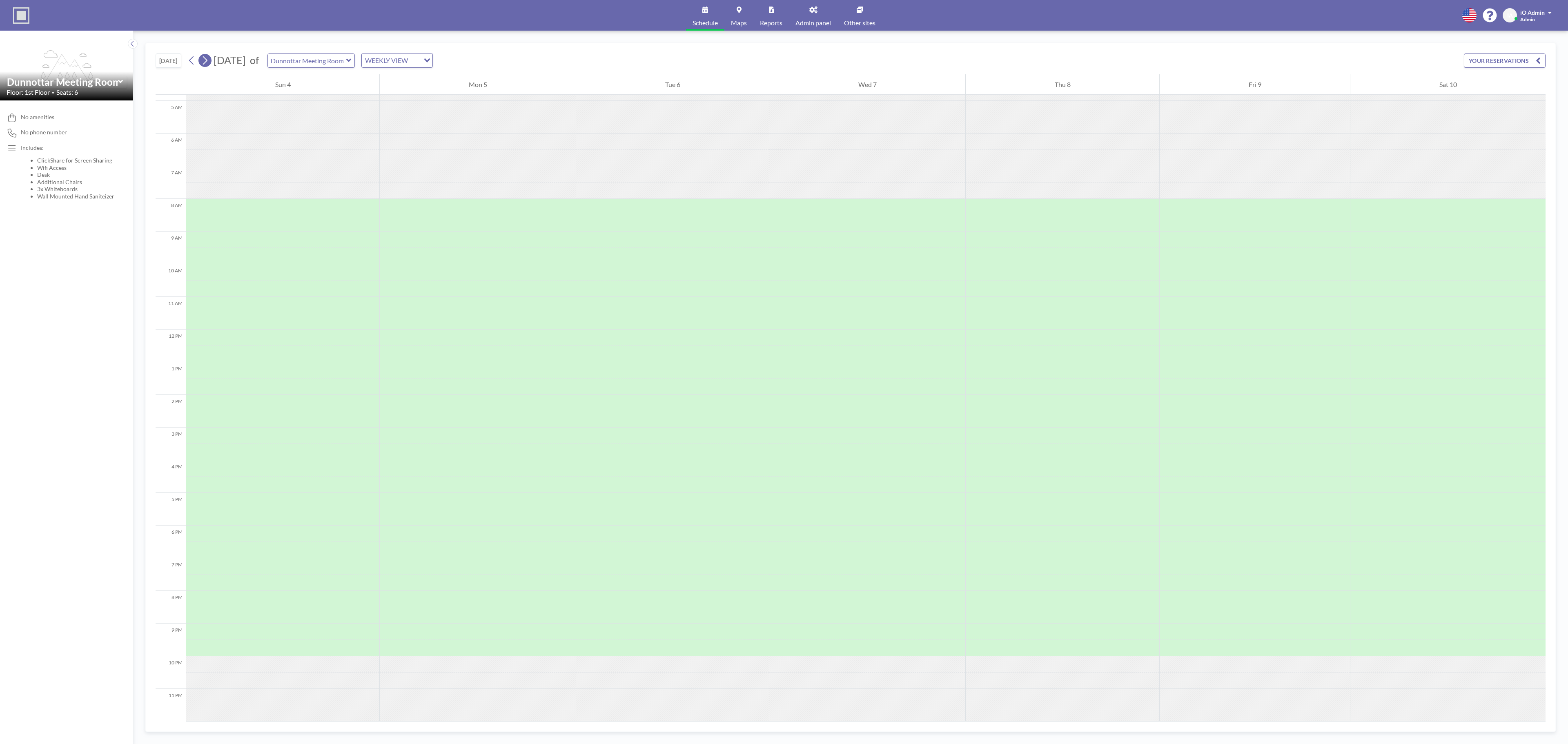
click at [205, 60] on icon at bounding box center [205, 61] width 8 height 13
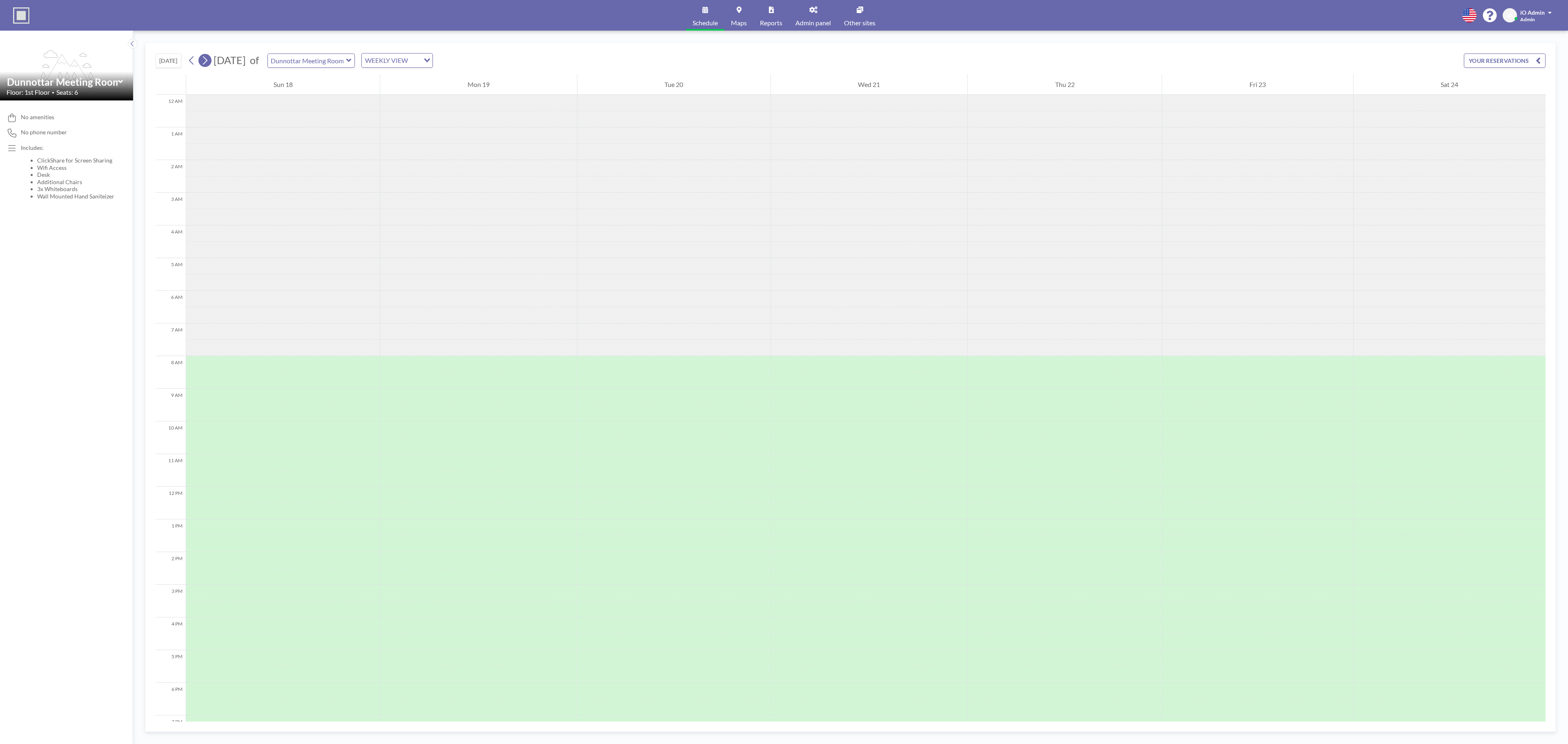
scroll to position [0, 0]
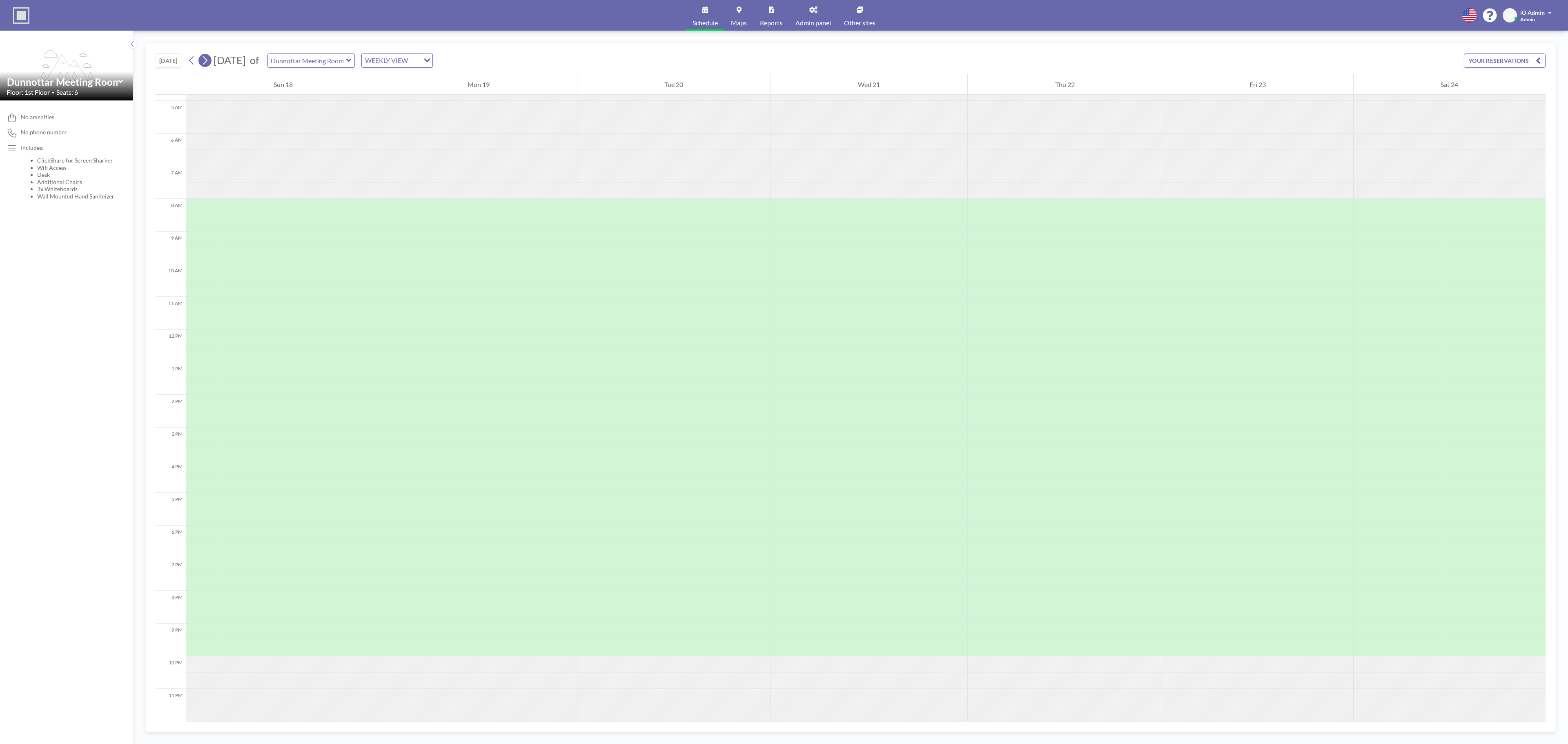
click at [205, 60] on icon at bounding box center [205, 61] width 8 height 13
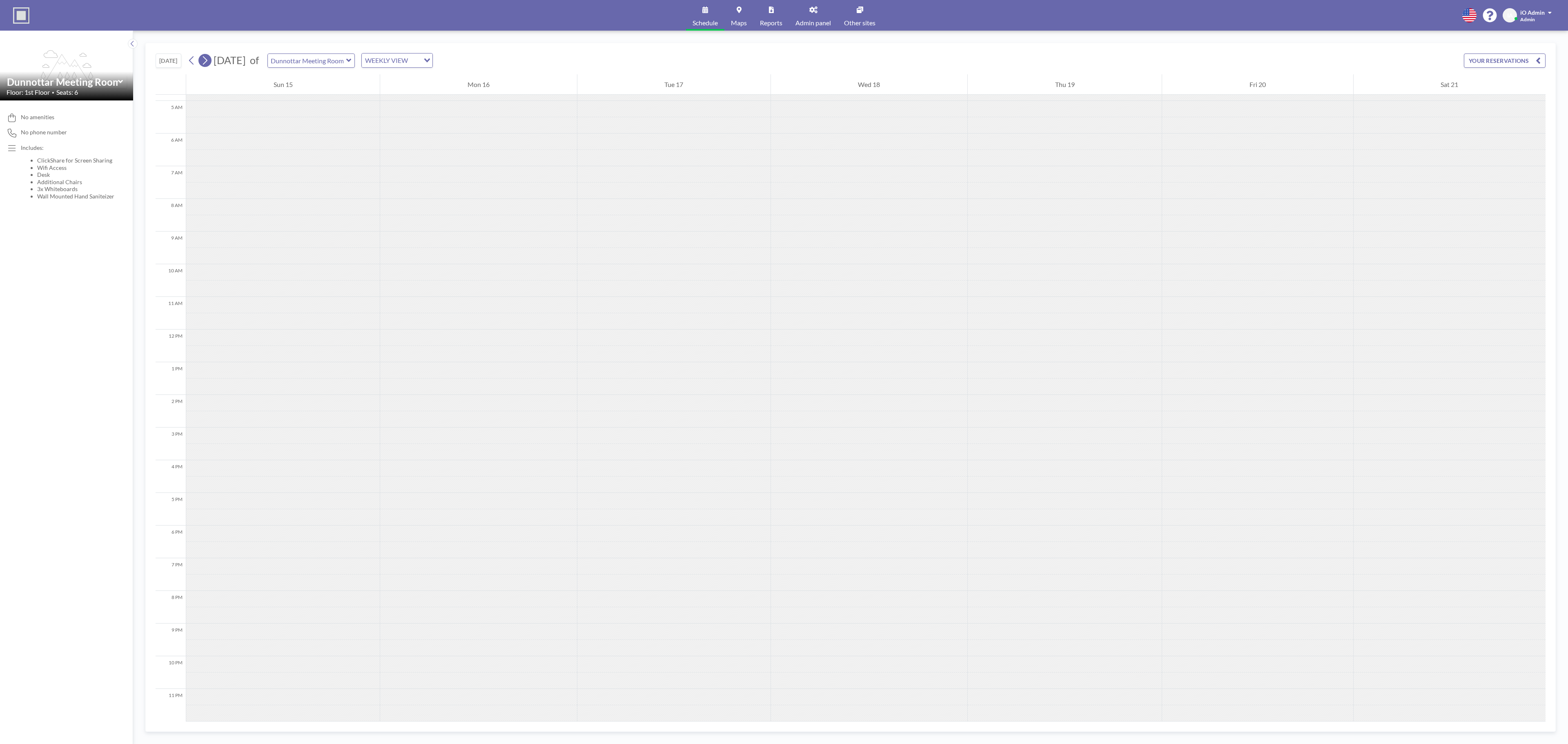
click at [205, 60] on icon at bounding box center [205, 61] width 8 height 13
click at [195, 63] on icon at bounding box center [192, 61] width 8 height 13
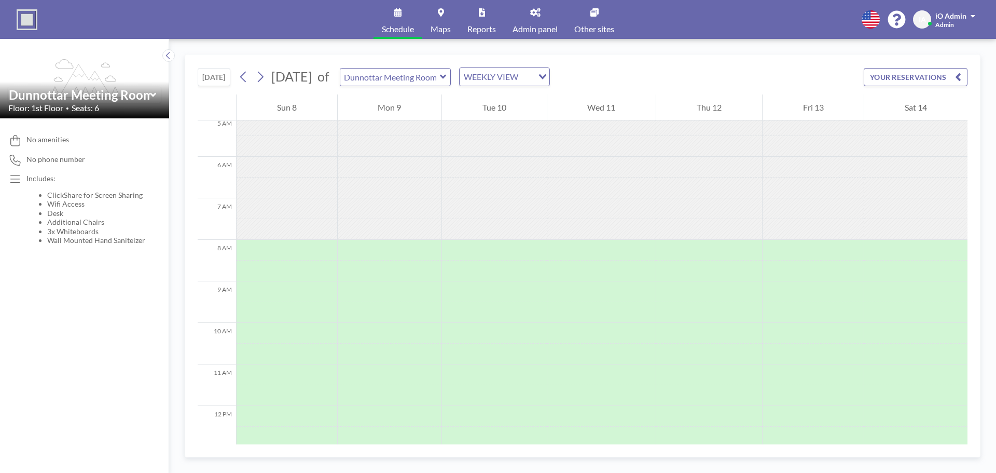
click at [541, 15] on link "Admin panel" at bounding box center [535, 19] width 62 height 39
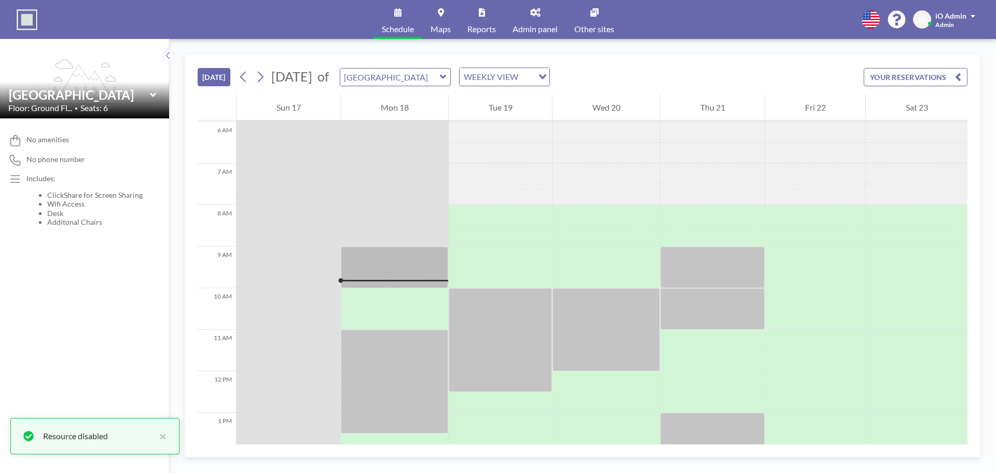
scroll to position [373, 0]
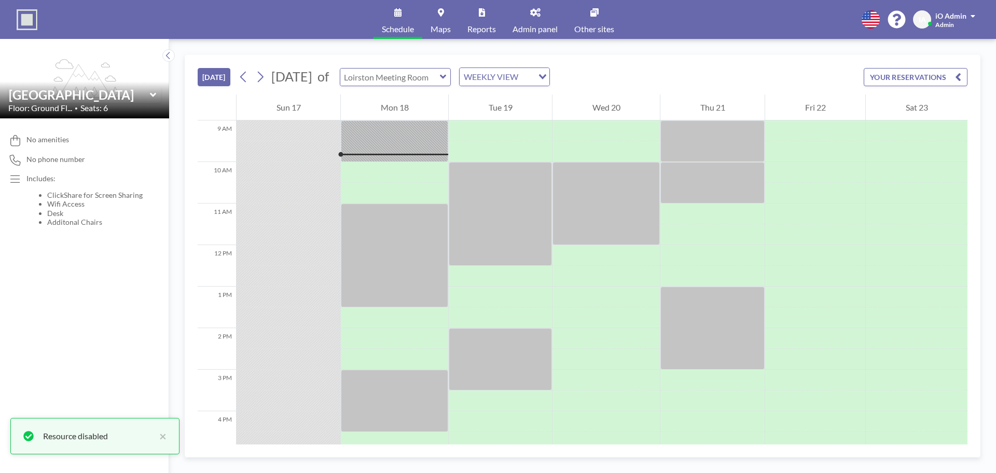
click at [440, 71] on input "text" at bounding box center [390, 76] width 100 height 17
click at [437, 77] on input "text" at bounding box center [390, 76] width 100 height 17
type input "[GEOGRAPHIC_DATA]"
click at [363, 45] on div "TODAY August 2025 of Loirston Meeting Room Ungrouped Doonies Meeting Room Loirs…" at bounding box center [582, 256] width 827 height 434
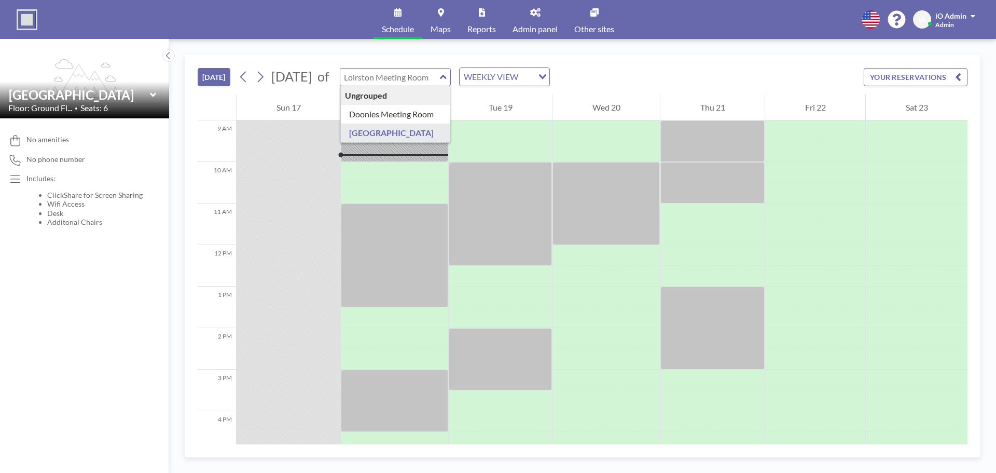
click at [416, 74] on input "text" at bounding box center [390, 76] width 100 height 17
type input "Doonies Meeting Room"
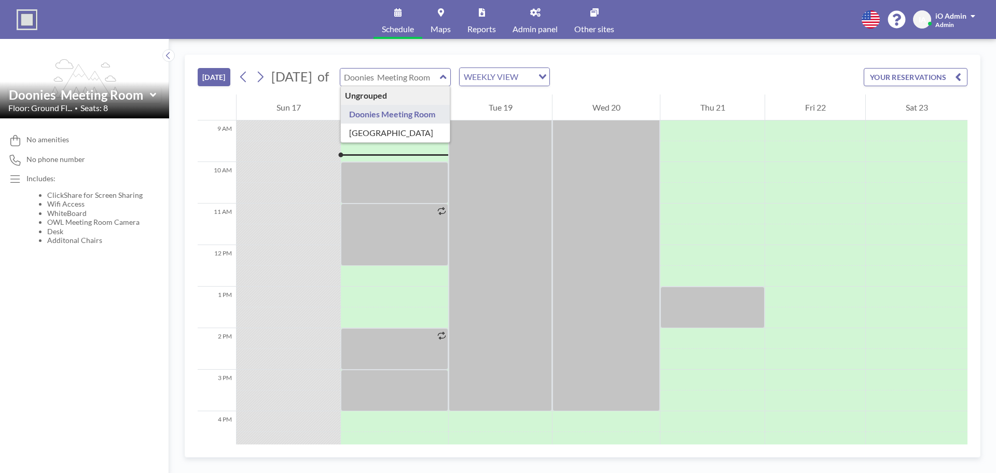
click at [411, 76] on input "text" at bounding box center [390, 76] width 100 height 17
type input "[GEOGRAPHIC_DATA]"
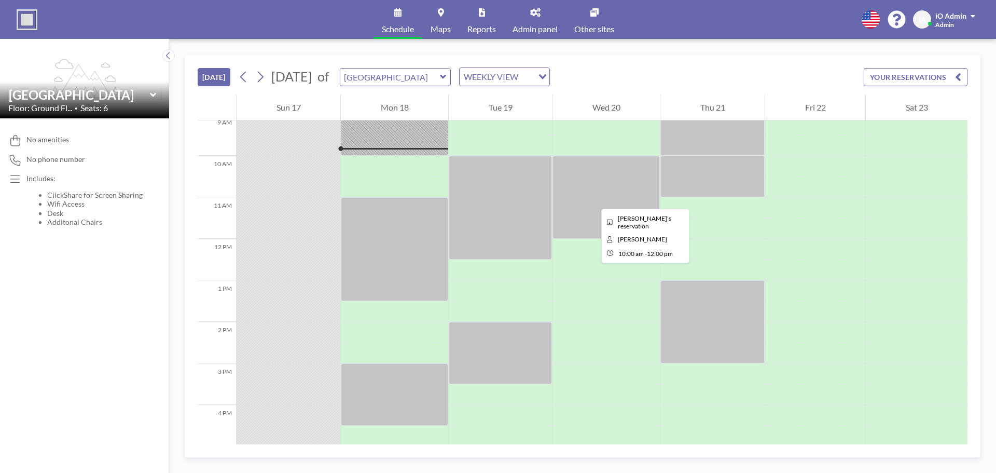
scroll to position [322, 0]
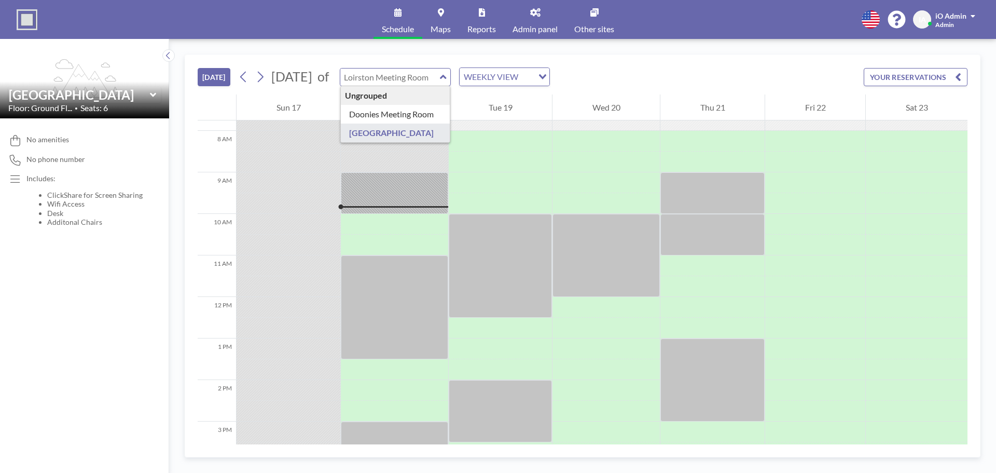
click at [410, 81] on input "text" at bounding box center [390, 76] width 100 height 17
type input "Doonies Meeting Room"
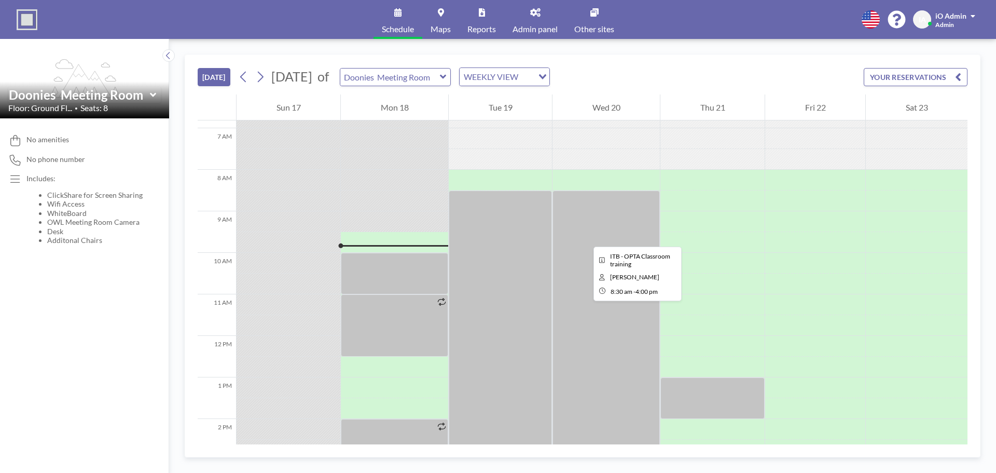
scroll to position [270, 0]
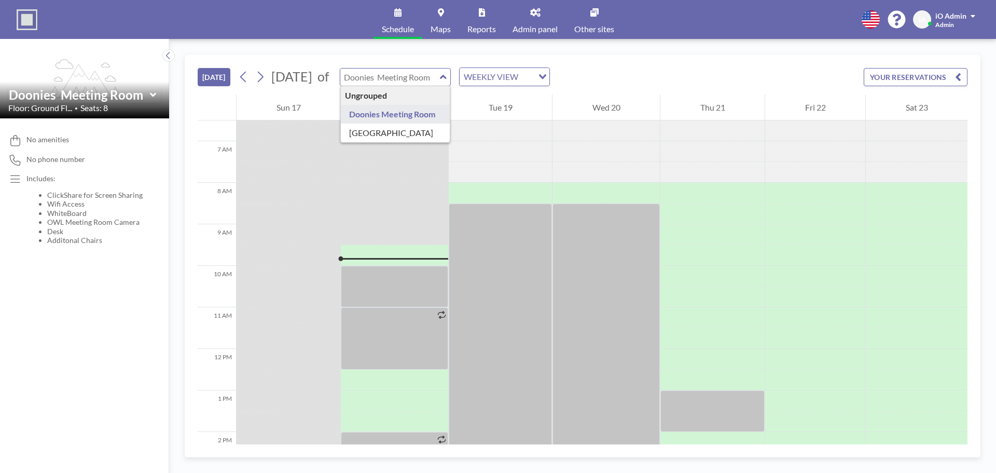
click at [440, 75] on input "text" at bounding box center [390, 76] width 100 height 17
type input "[GEOGRAPHIC_DATA]"
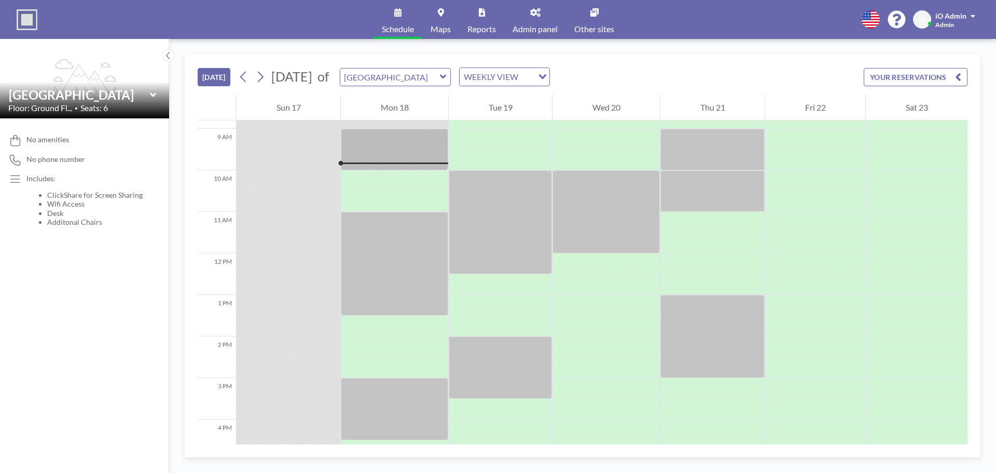
scroll to position [373, 0]
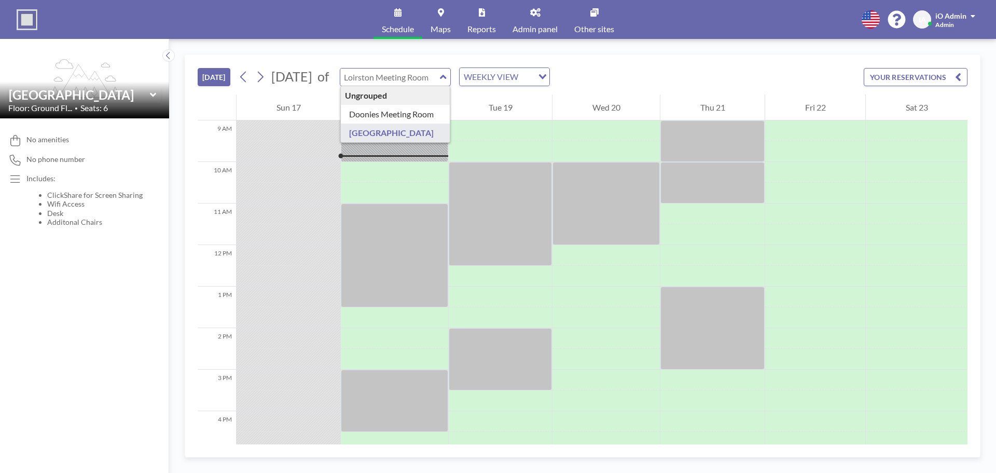
click at [415, 74] on input "text" at bounding box center [390, 76] width 100 height 17
type input "Doonies Meeting Room"
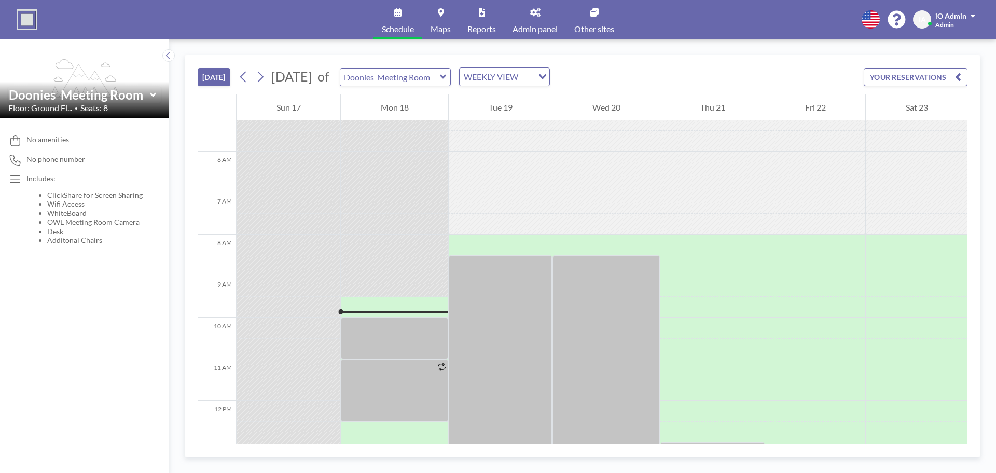
scroll to position [270, 0]
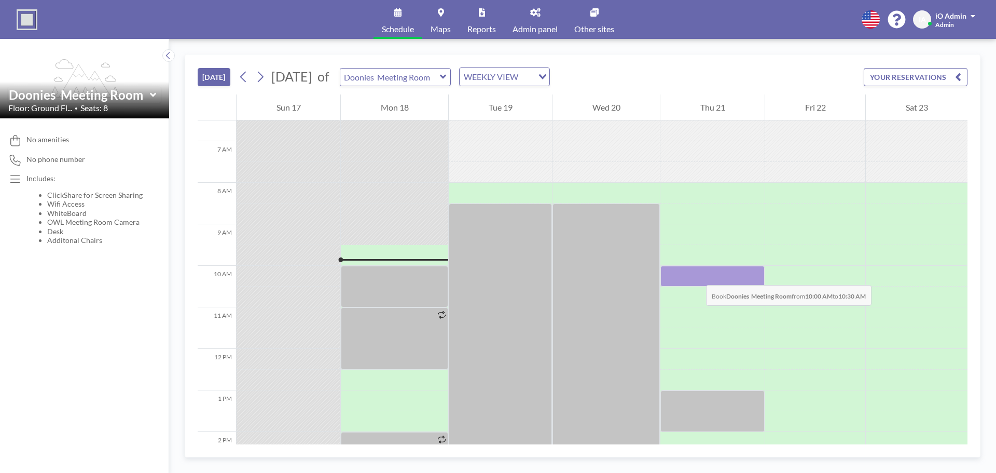
click at [696, 274] on div at bounding box center [712, 276] width 104 height 21
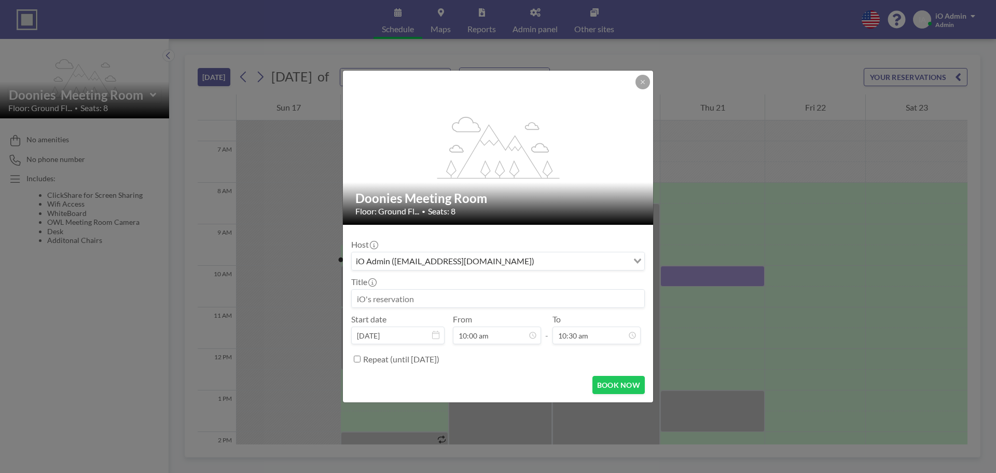
click at [529, 268] on div "iO Admin (helpdesk@ioitservices.com) Loading..." at bounding box center [498, 261] width 293 height 18
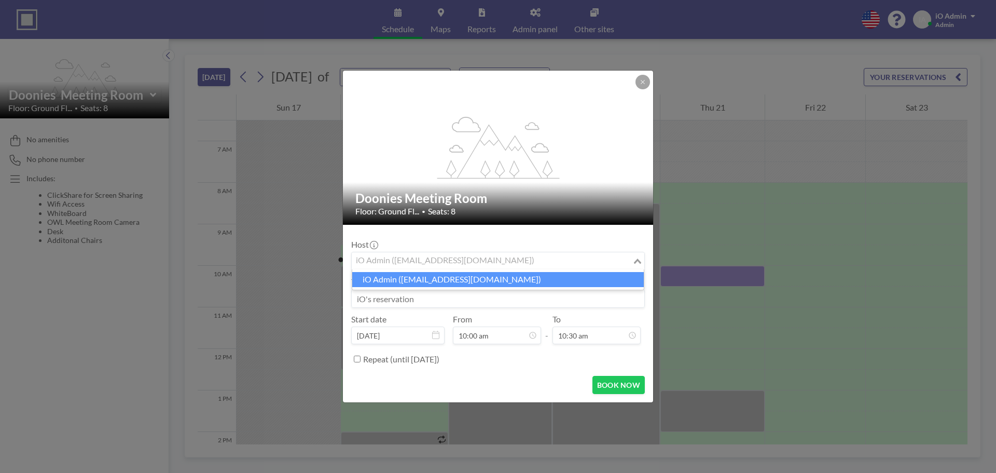
click at [425, 261] on input "Search for option" at bounding box center [492, 260] width 279 height 13
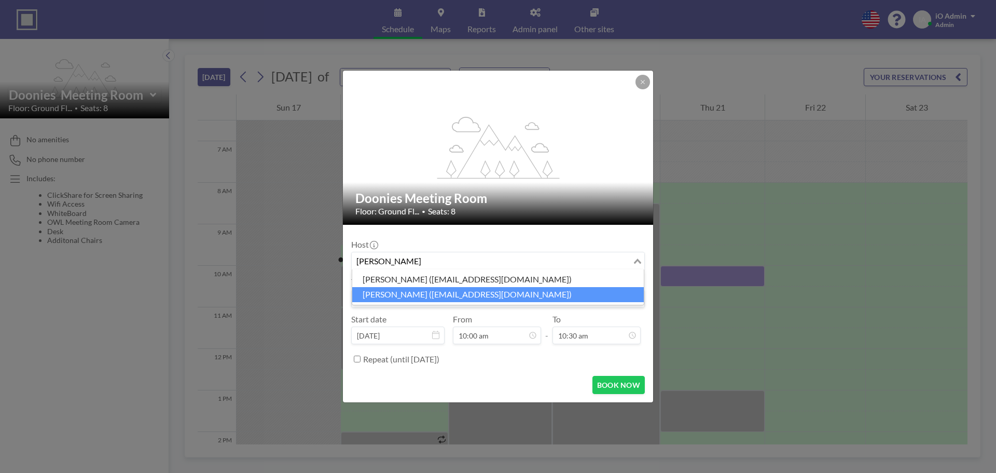
click at [474, 296] on li "Stuart Inglis (singlis@ddkpositioning.com)" at bounding box center [498, 294] width 292 height 15
type input "stuart"
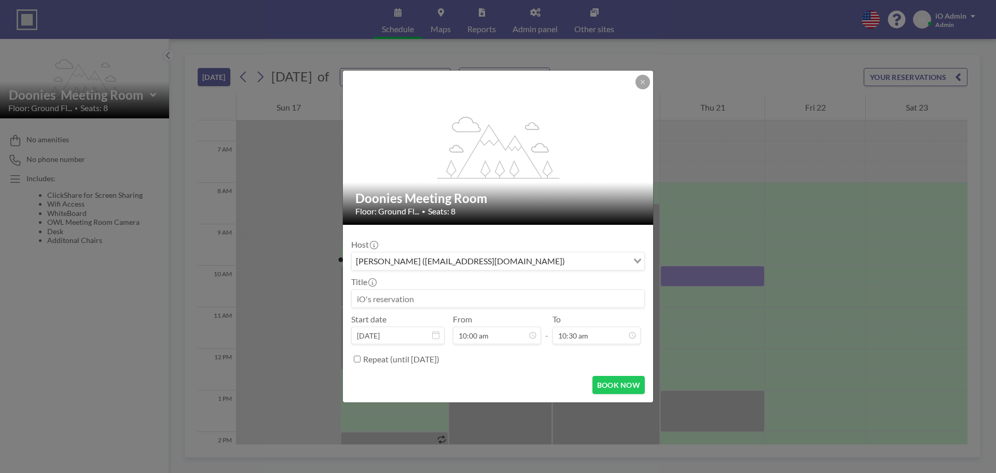
click at [429, 297] on input at bounding box center [498, 298] width 293 height 18
click at [392, 300] on input at bounding box center [498, 298] width 293 height 18
click at [383, 298] on input at bounding box center [498, 298] width 293 height 18
click at [442, 303] on input "Meeting Room Adjustements" at bounding box center [498, 298] width 293 height 18
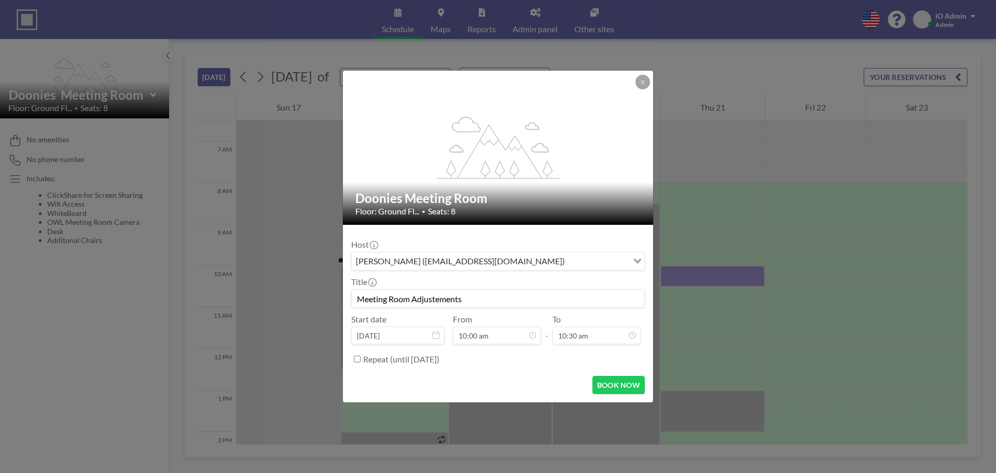
click at [442, 301] on input "Meeting Room Adjustements" at bounding box center [498, 298] width 293 height 18
paste input
drag, startPoint x: 467, startPoint y: 297, endPoint x: 488, endPoint y: 296, distance: 20.3
click at [467, 297] on input "Meeting Room Adjustments" at bounding box center [498, 298] width 293 height 18
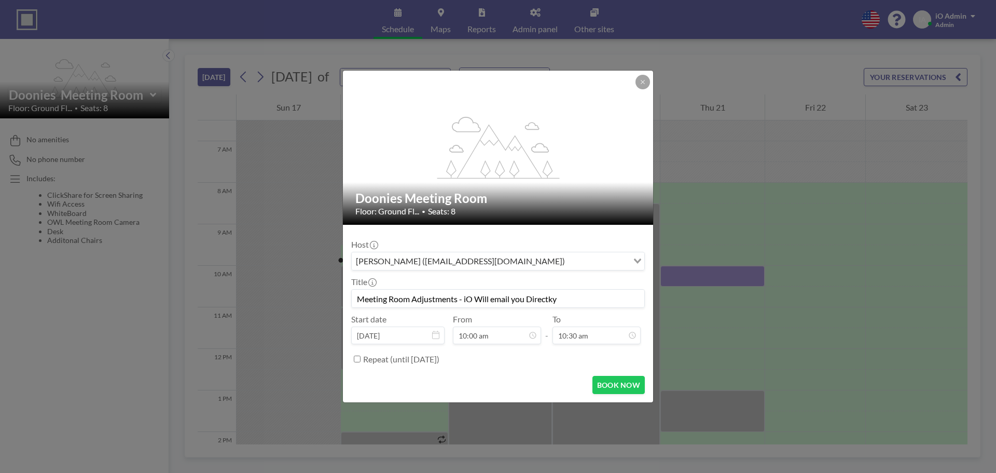
click at [554, 301] on input "Meeting Room Adjustments - iO Will email you Directky" at bounding box center [498, 298] width 293 height 18
click at [549, 297] on input "Meeting Room Adjustments - iO Will email you Directy" at bounding box center [498, 298] width 293 height 18
click at [552, 297] on input "Meeting Room Adjustments - iO Will email you Directy" at bounding box center [498, 298] width 293 height 18
type input "Meeting Room Adjustments - iO Will email you Directly"
click at [590, 296] on input "Meeting Room Adjustments - iO Will email you Directly" at bounding box center [498, 298] width 293 height 18
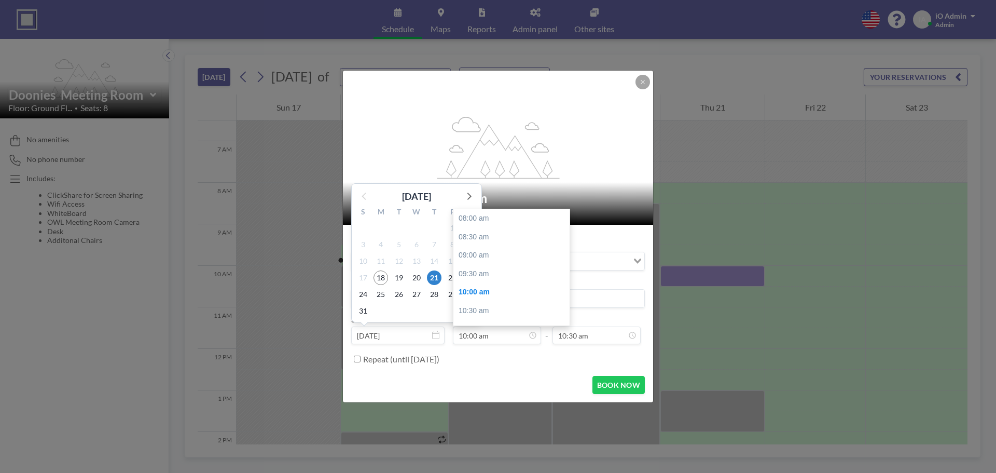
scroll to position [74, 0]
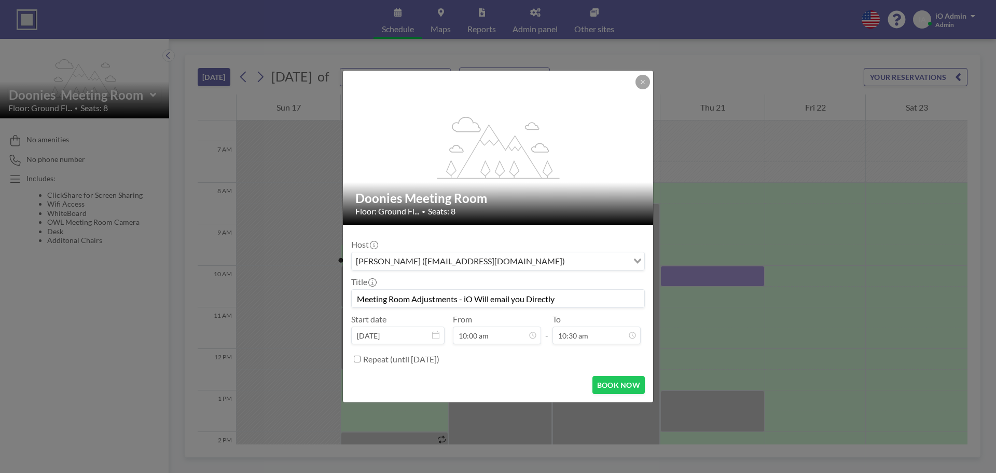
drag, startPoint x: 567, startPoint y: 299, endPoint x: 341, endPoint y: 299, distance: 226.7
click at [341, 299] on div "flex-grow: 1.2; Doonies Meeting Room Floor: Ground Fl... • Seats: 8 Host Stuart…" at bounding box center [498, 236] width 996 height 473
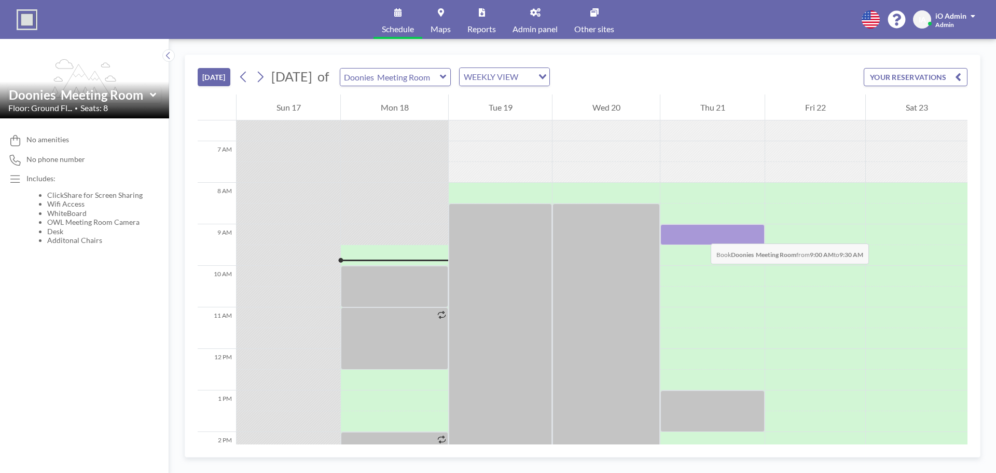
click at [700, 233] on div at bounding box center [712, 234] width 104 height 21
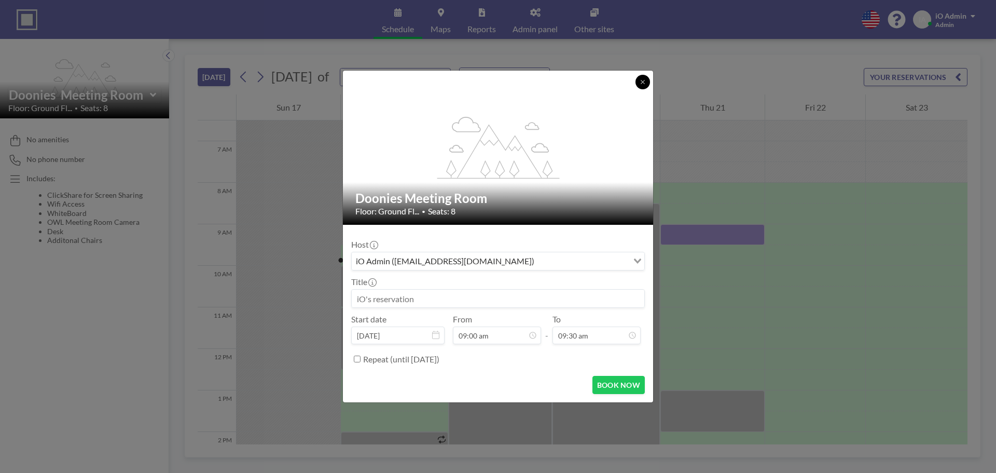
click at [641, 85] on button at bounding box center [642, 82] width 15 height 15
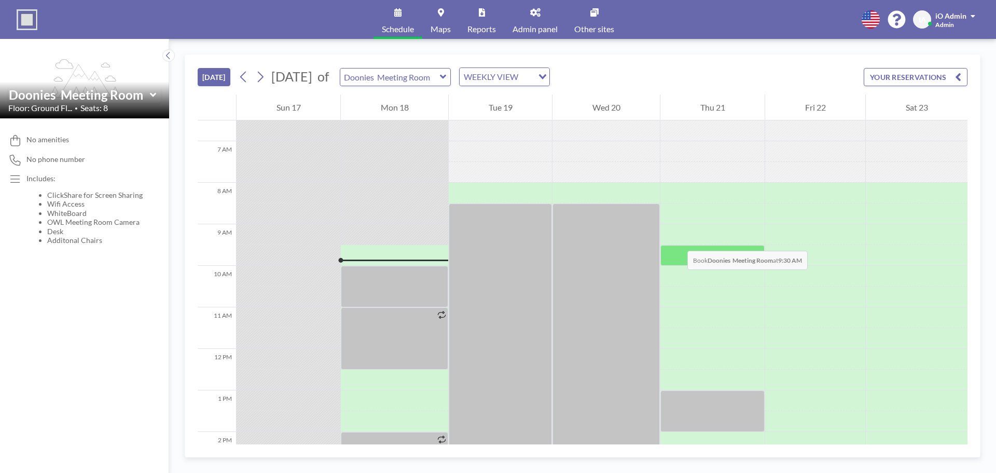
scroll to position [373, 0]
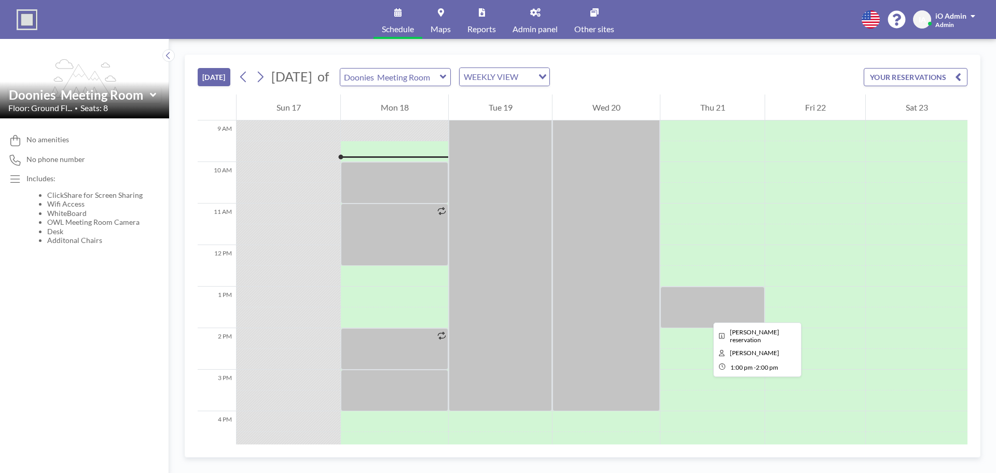
click at [705, 313] on div at bounding box center [712, 306] width 104 height 41
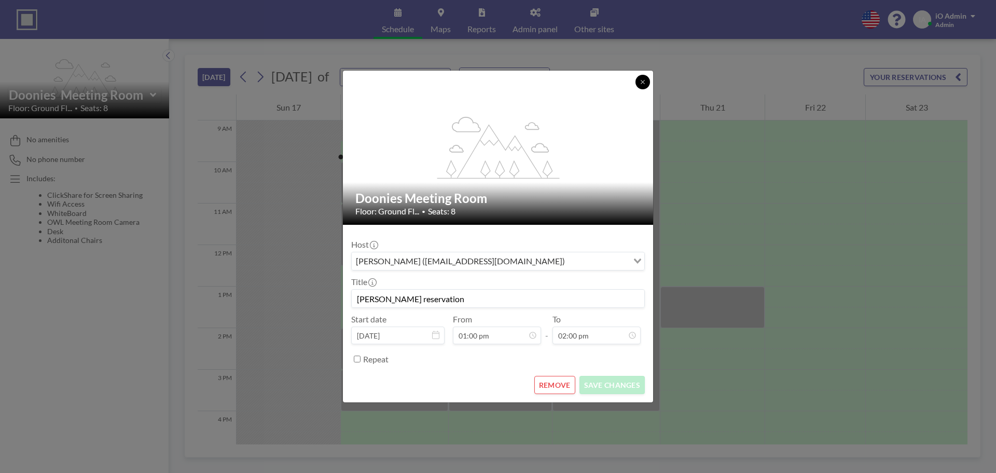
click at [640, 84] on icon at bounding box center [643, 82] width 6 height 6
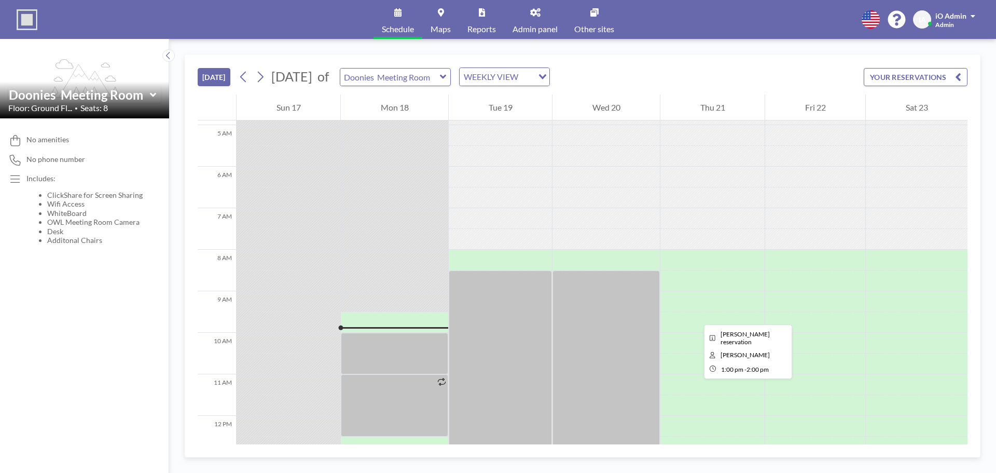
scroll to position [166, 0]
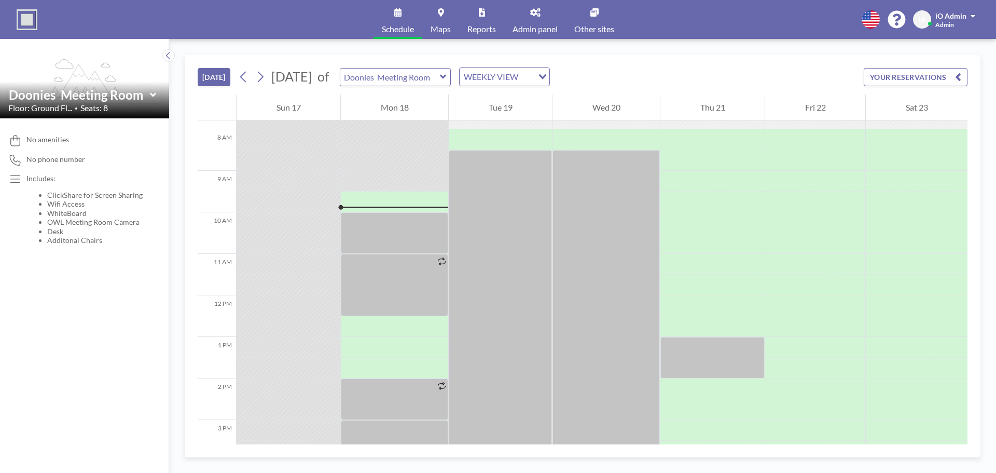
scroll to position [373, 0]
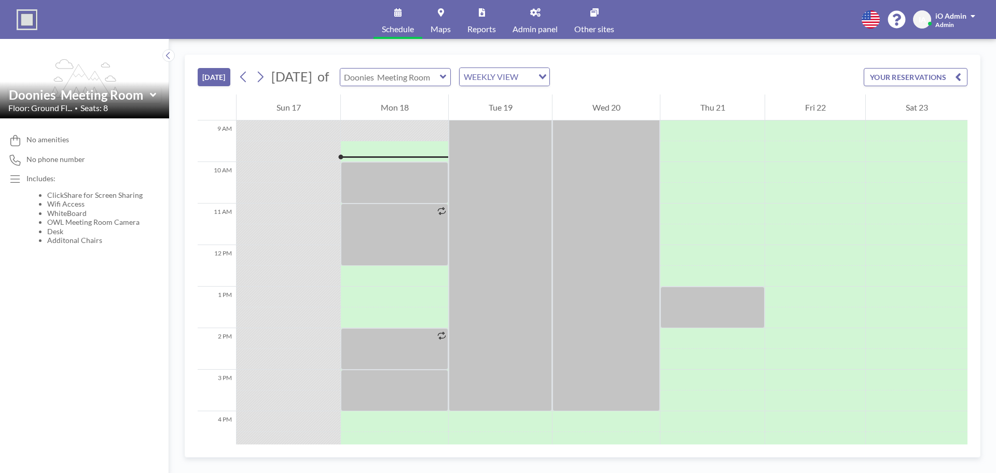
click at [432, 81] on input "text" at bounding box center [390, 76] width 100 height 17
type input "[GEOGRAPHIC_DATA]"
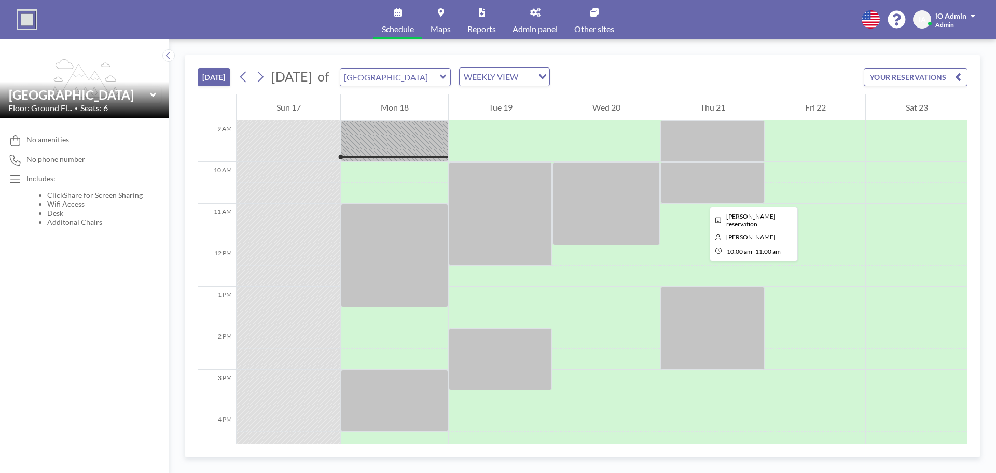
scroll to position [322, 0]
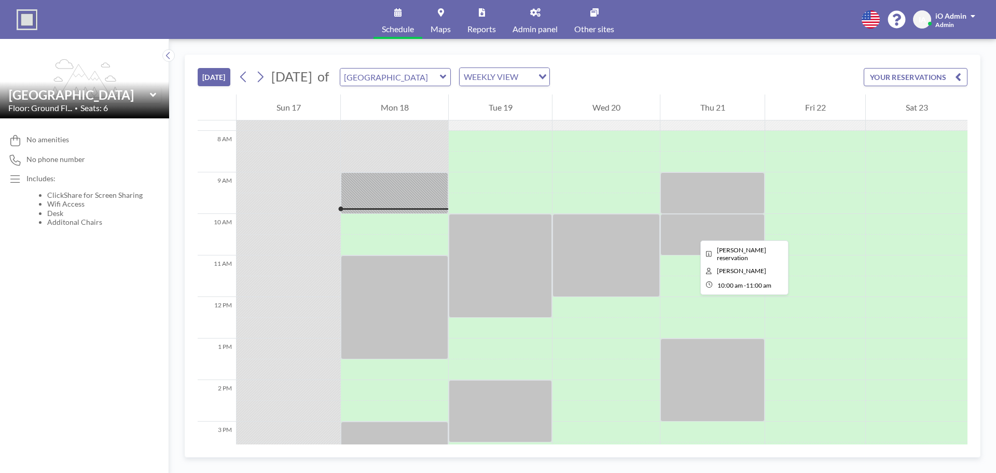
click at [692, 231] on div at bounding box center [712, 234] width 104 height 41
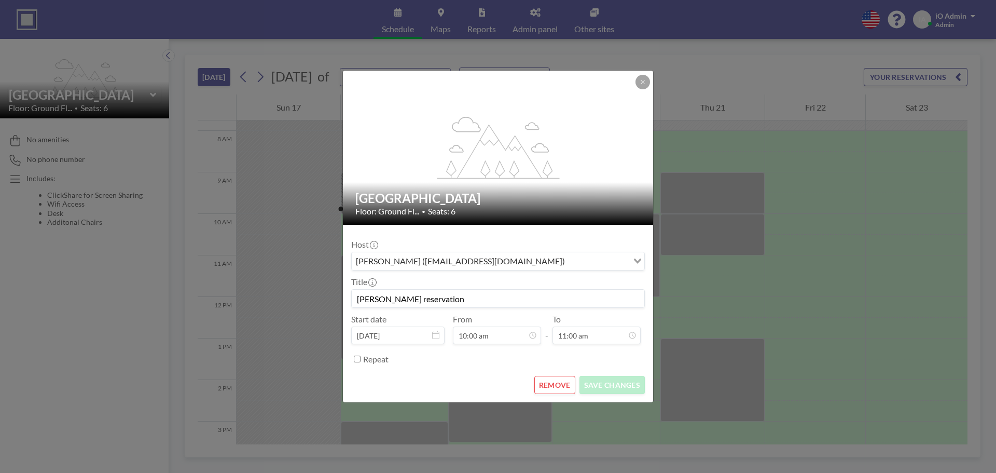
click at [435, 304] on input "[PERSON_NAME] reservation" at bounding box center [498, 298] width 293 height 18
click at [641, 79] on icon at bounding box center [643, 82] width 6 height 6
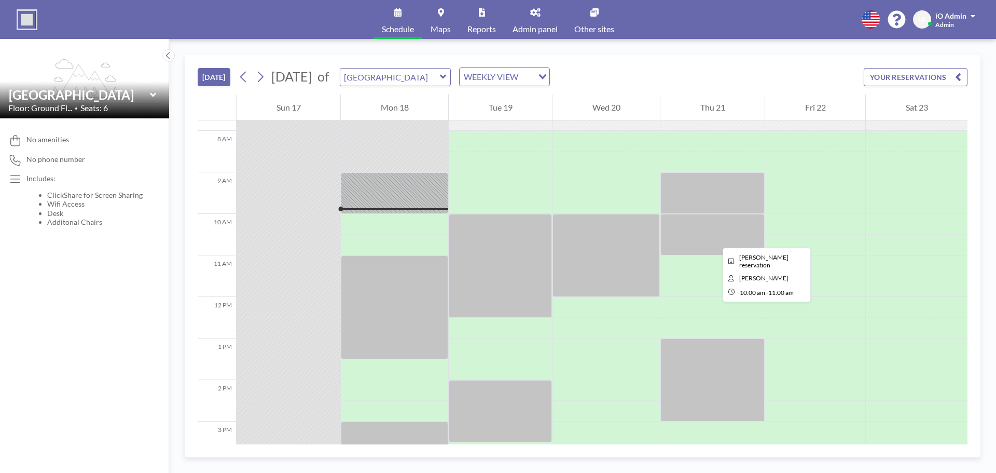
click at [714, 238] on div at bounding box center [712, 234] width 104 height 41
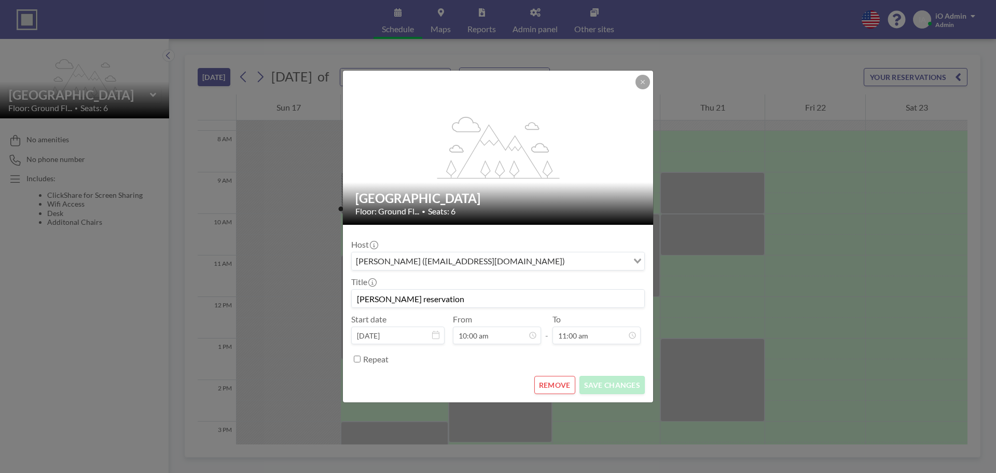
click at [443, 303] on input "[PERSON_NAME] reservation" at bounding box center [498, 298] width 293 height 18
drag, startPoint x: 447, startPoint y: 299, endPoint x: 284, endPoint y: 299, distance: 163.4
click at [284, 299] on div "flex-grow: 1.2; Loirston Meeting Room Floor: Ground Fl... • Seats: 6 Host Stuar…" at bounding box center [498, 236] width 996 height 473
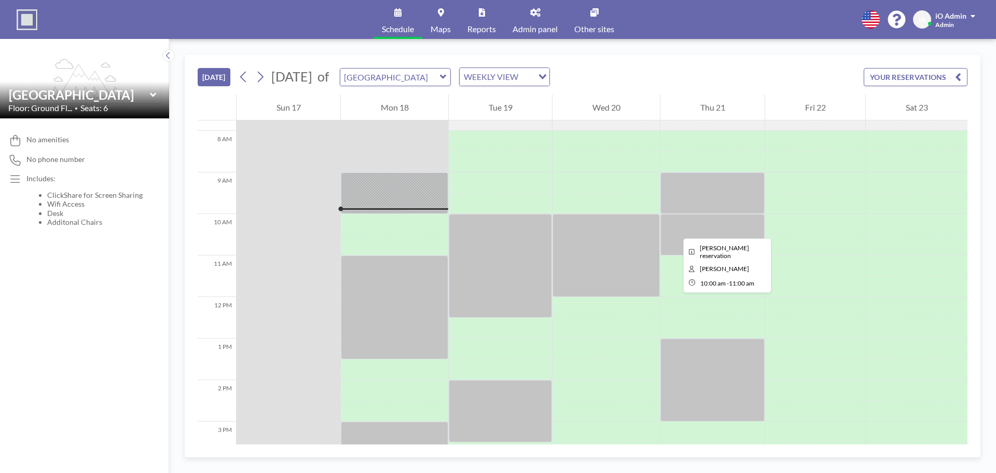
click at [675, 229] on div at bounding box center [712, 234] width 104 height 41
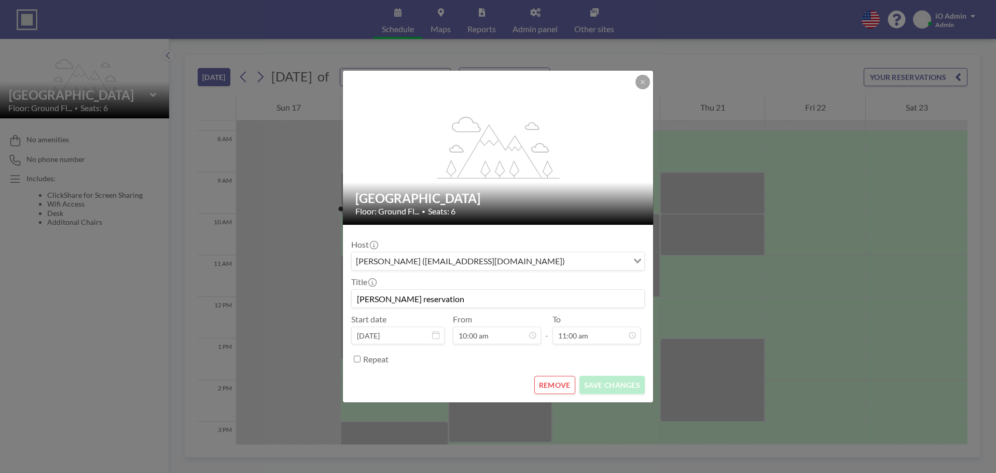
click at [404, 299] on input "[PERSON_NAME] reservation" at bounding box center [498, 298] width 293 height 18
paste input "Adjustments"
click at [422, 300] on input "Adjustments" at bounding box center [498, 298] width 293 height 18
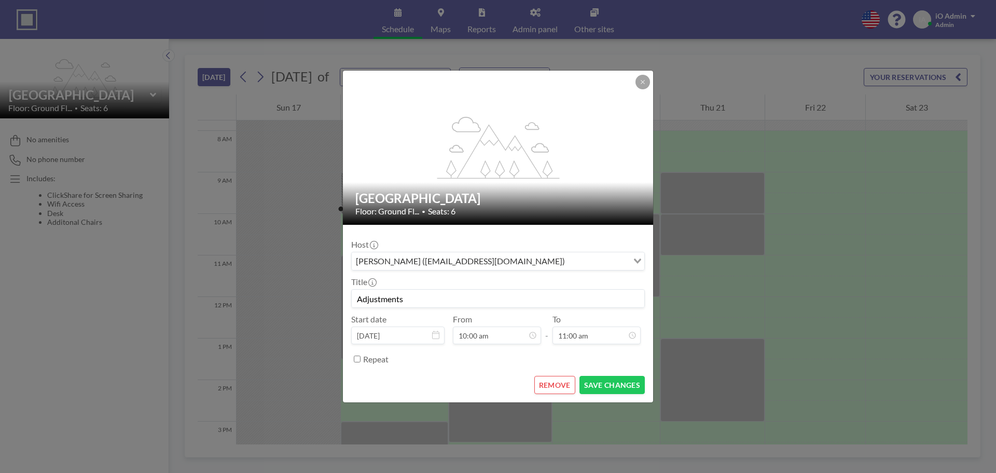
drag, startPoint x: 426, startPoint y: 299, endPoint x: 362, endPoint y: 303, distance: 64.5
click at [362, 303] on input "Adjustments" at bounding box center [498, 298] width 293 height 18
click at [384, 303] on input "Adjustments" at bounding box center [498, 298] width 293 height 18
click at [358, 298] on input "Adjustments" at bounding box center [498, 298] width 293 height 18
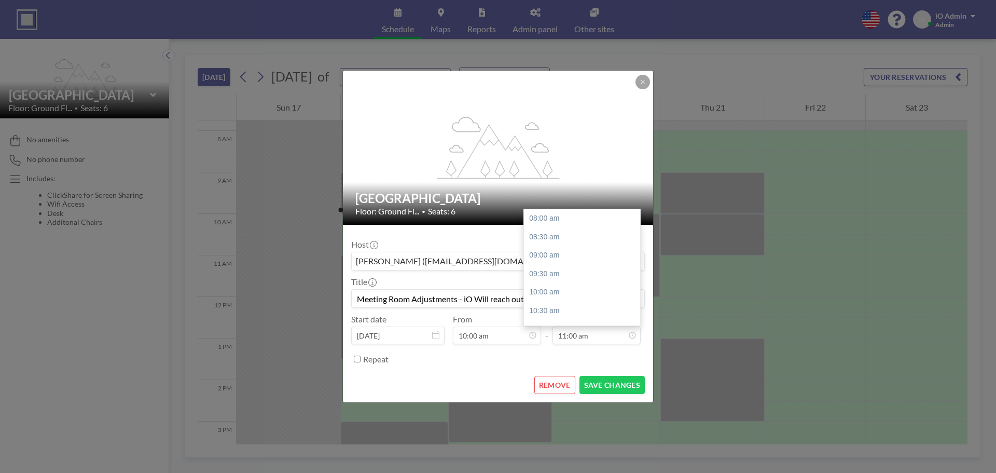
scroll to position [111, 0]
type input "Meeting Room Adjustments - iO Will reach out directly"
click at [646, 82] on button at bounding box center [642, 82] width 15 height 15
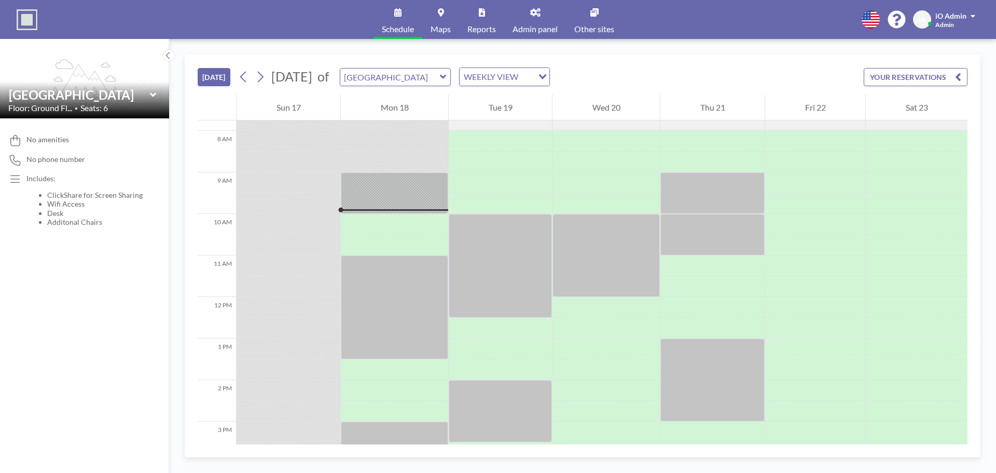
click at [393, 19] on link "Schedule" at bounding box center [397, 19] width 49 height 39
click at [440, 78] on input "text" at bounding box center [390, 76] width 100 height 17
type input "Doonies Meeting Room"
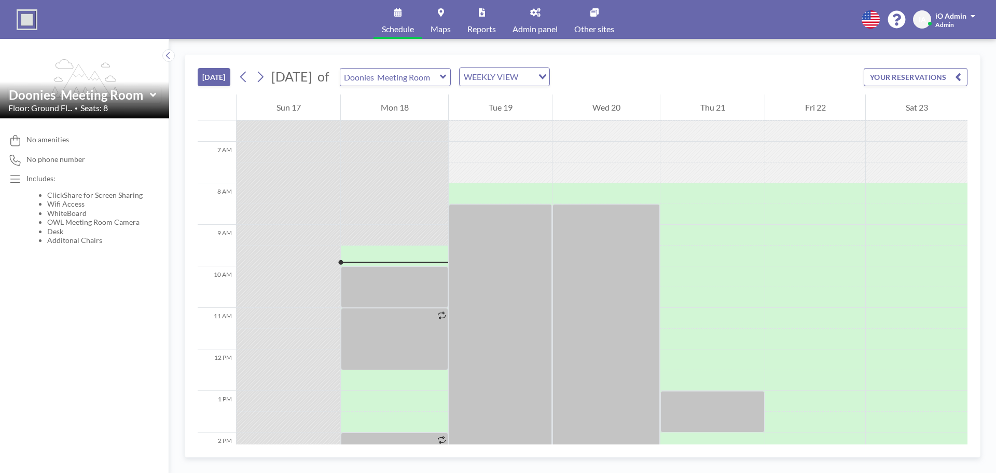
scroll to position [373, 0]
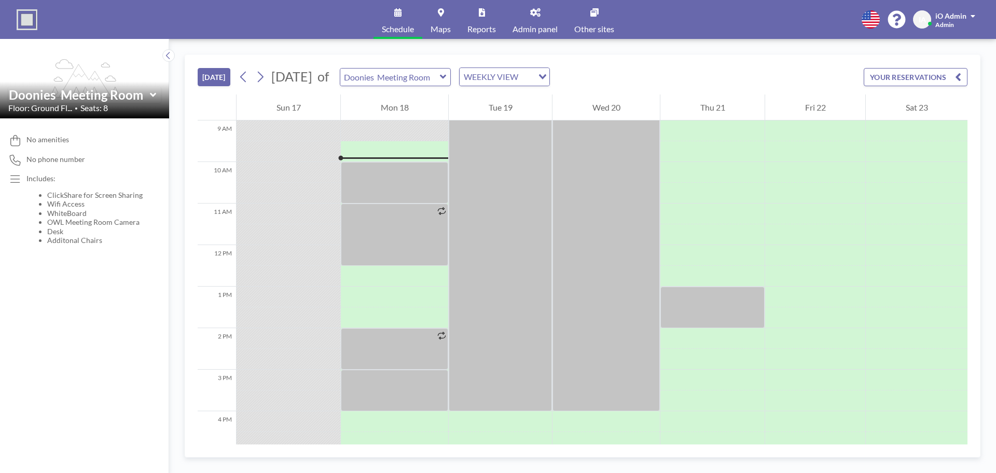
click at [451, 76] on div "Doonies Meeting Room" at bounding box center [396, 77] width 112 height 18
click at [440, 80] on input "text" at bounding box center [390, 76] width 100 height 17
type input "[GEOGRAPHIC_DATA]"
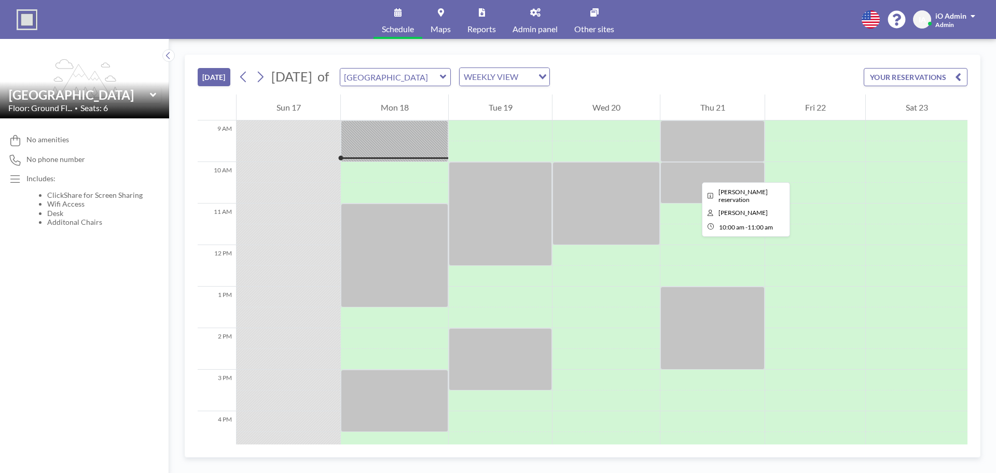
click at [694, 173] on div at bounding box center [712, 182] width 104 height 41
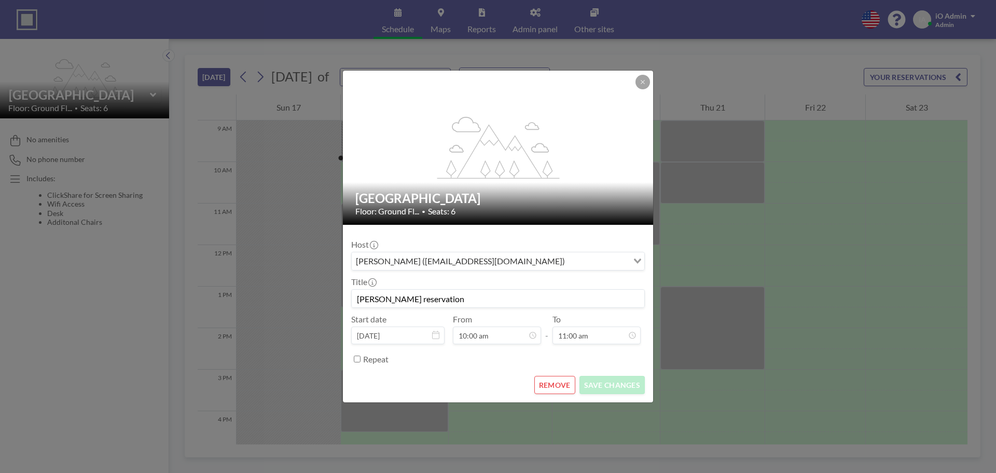
scroll to position [74, 0]
click at [643, 80] on icon at bounding box center [643, 82] width 6 height 6
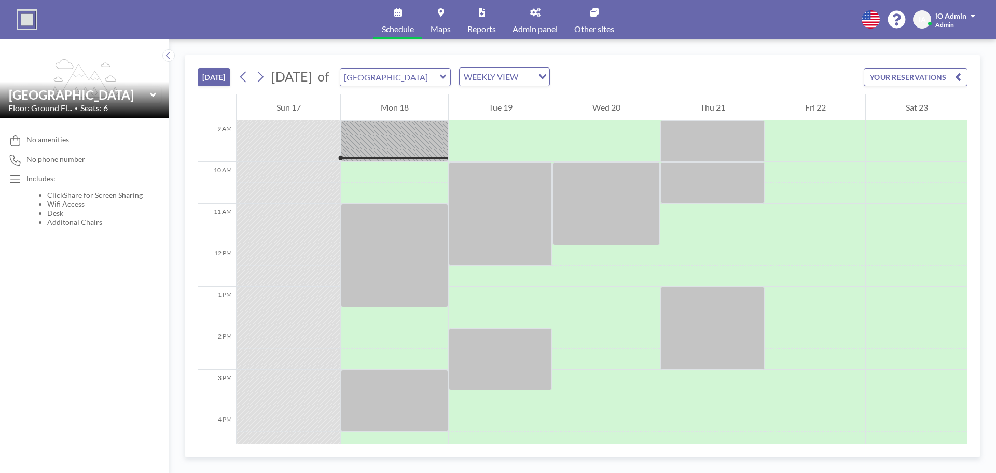
click at [924, 77] on button "YOUR RESERVATIONS" at bounding box center [916, 77] width 104 height 18
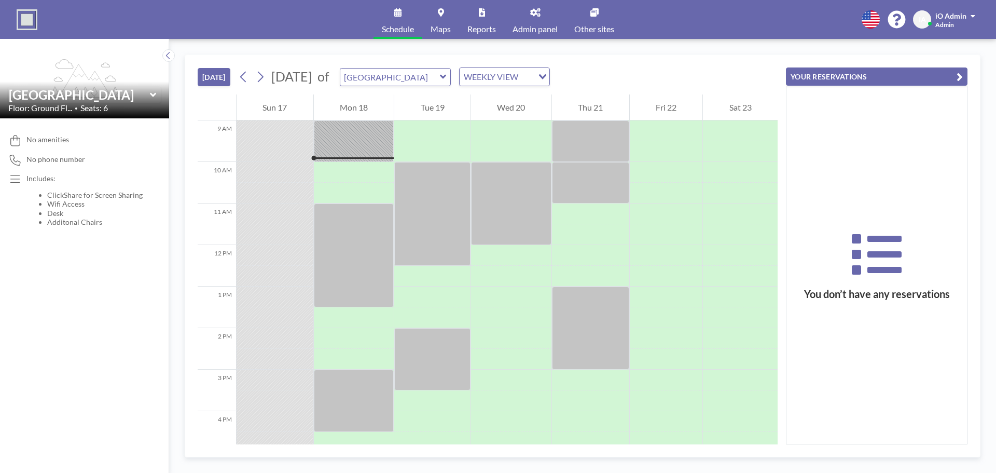
click at [890, 79] on button "YOUR RESERVATIONS" at bounding box center [877, 76] width 182 height 18
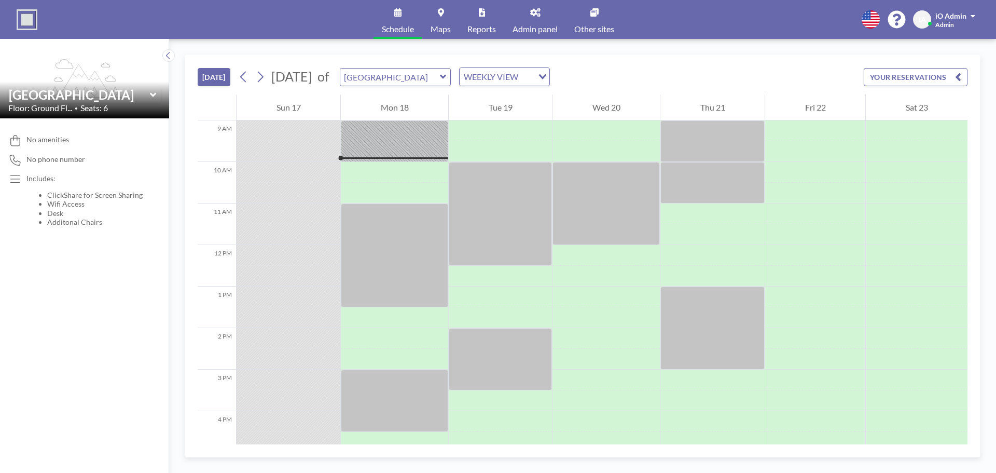
click at [588, 22] on link "Other sites" at bounding box center [594, 19] width 57 height 39
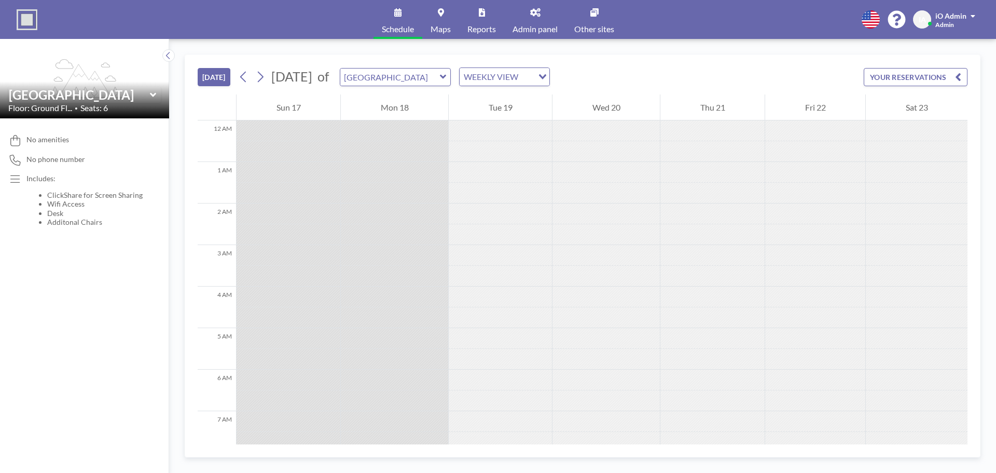
scroll to position [373, 0]
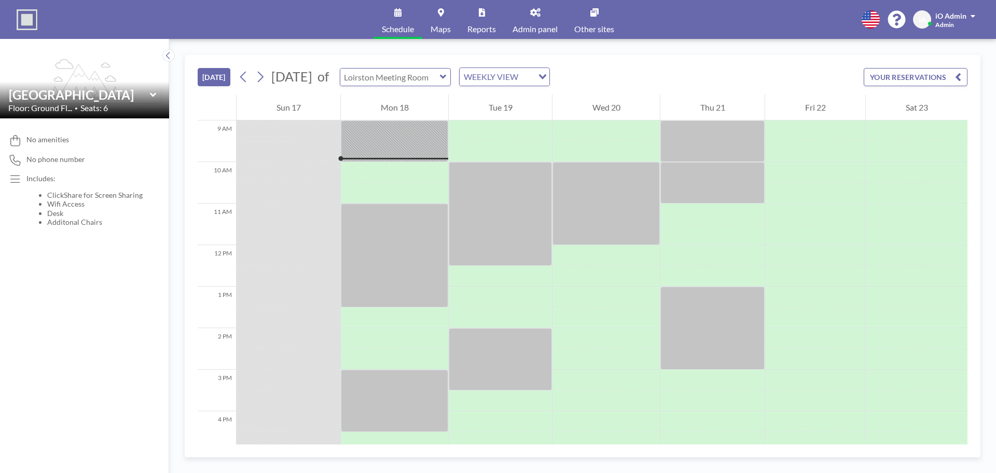
click at [427, 77] on input "text" at bounding box center [390, 76] width 100 height 17
type input "Doonies Meeting Room"
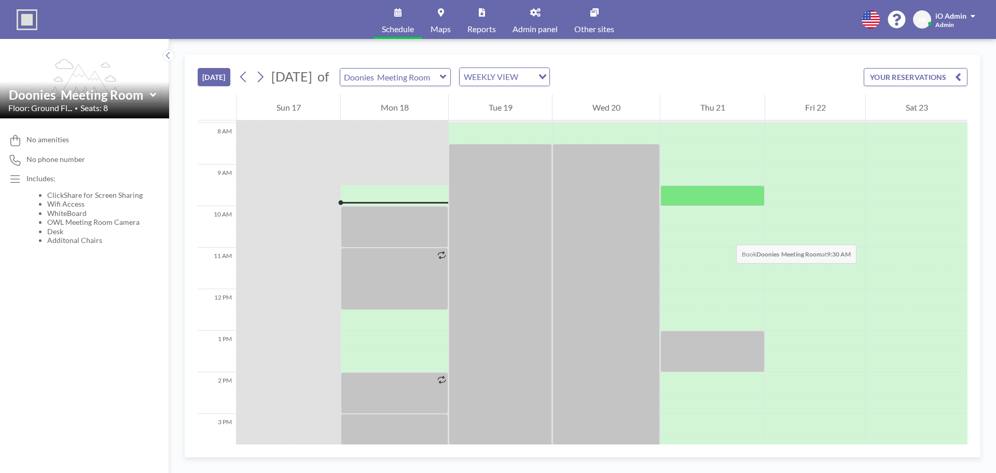
scroll to position [270, 0]
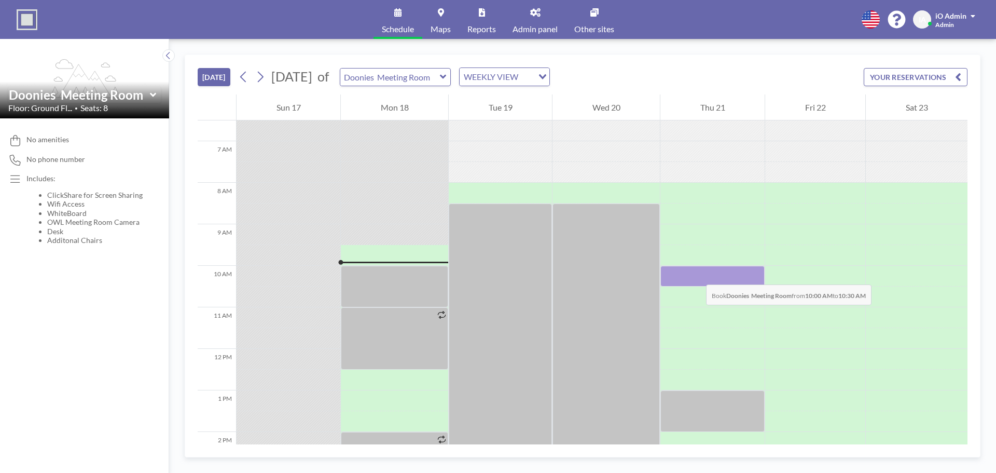
click at [696, 274] on div at bounding box center [712, 276] width 104 height 21
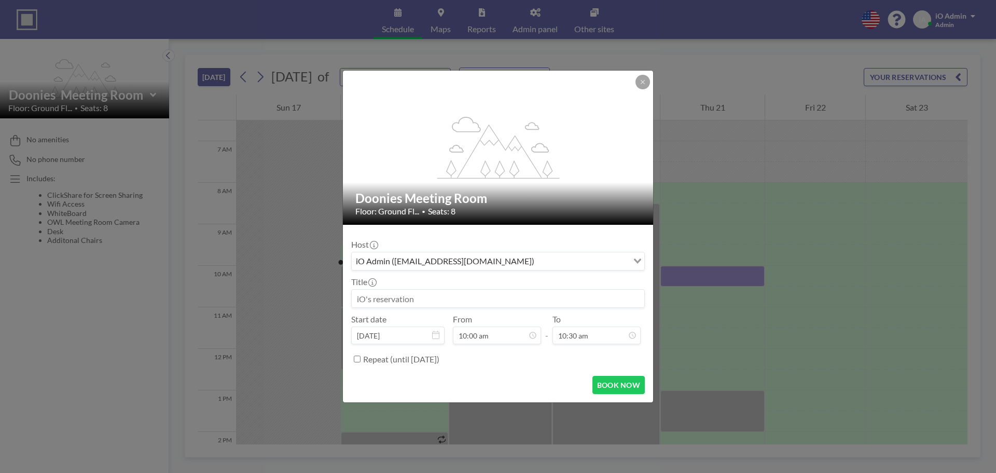
click at [421, 300] on input at bounding box center [498, 298] width 293 height 18
paste input "Meeting Room Adjustments - iO Will reach out directly"
type input "Meeting Room Adjustments - iO Will reach out directly"
click at [449, 262] on div "iO Admin (helpdesk@ioitservices.com)" at bounding box center [490, 260] width 276 height 16
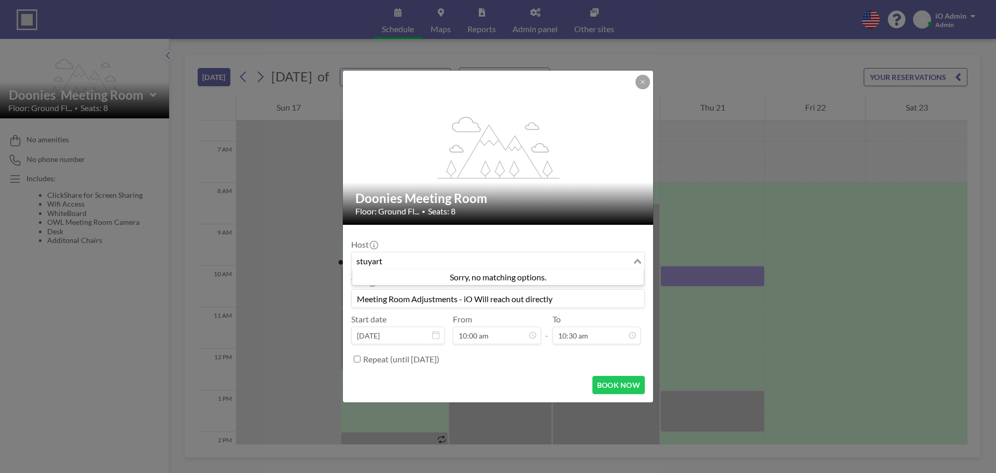
click at [370, 262] on input "stuyart" at bounding box center [492, 260] width 279 height 13
click at [398, 259] on input "stuart" at bounding box center [492, 260] width 279 height 13
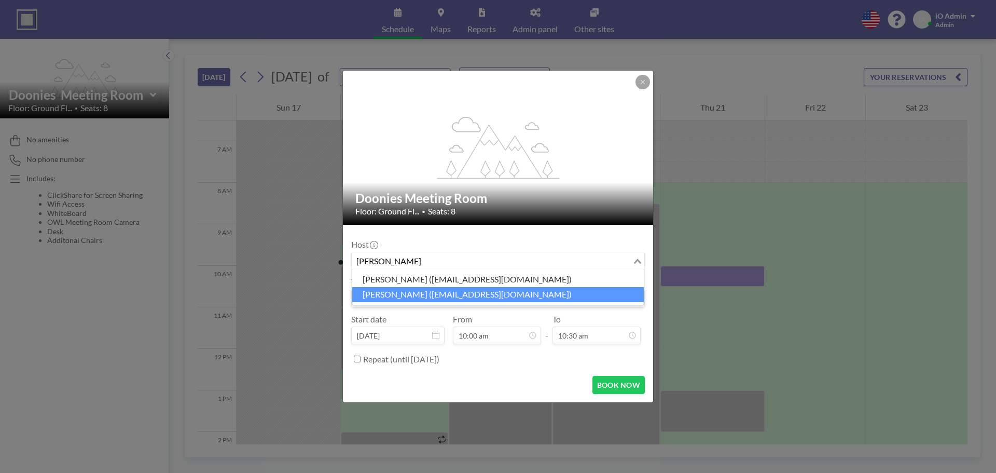
click at [408, 295] on li "Stuart Inglis (singlis@ddkpositioning.com)" at bounding box center [498, 294] width 292 height 15
type input "stuart"
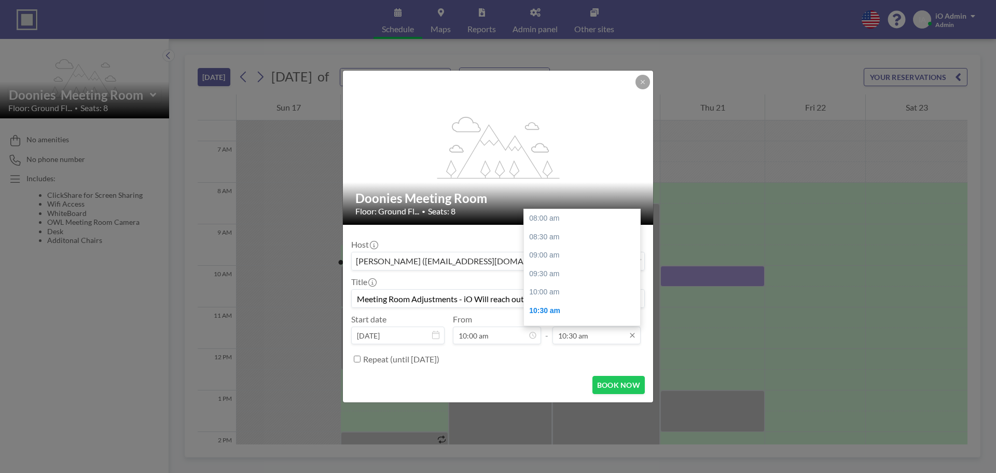
scroll to position [92, 0]
click at [592, 335] on input "10:30 am" at bounding box center [596, 335] width 88 height 18
click at [553, 239] on div "11:00 am" at bounding box center [584, 237] width 121 height 19
type input "11:00 am"
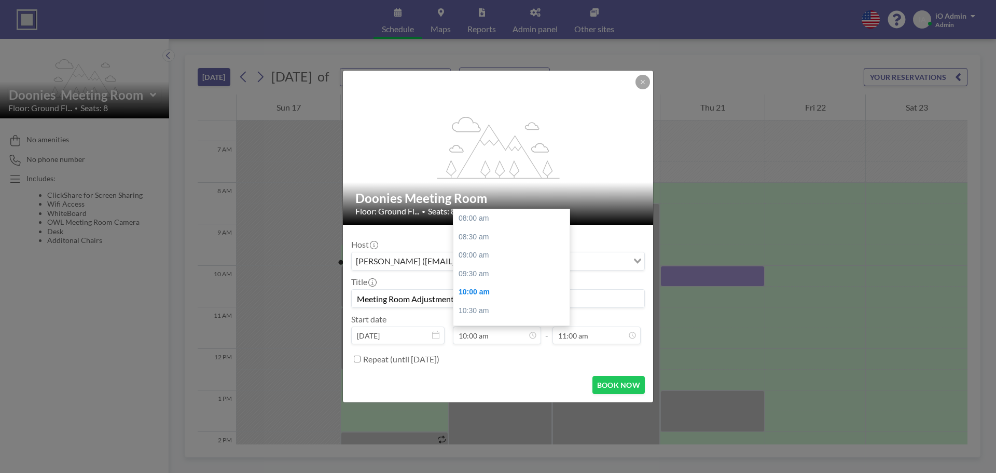
scroll to position [74, 0]
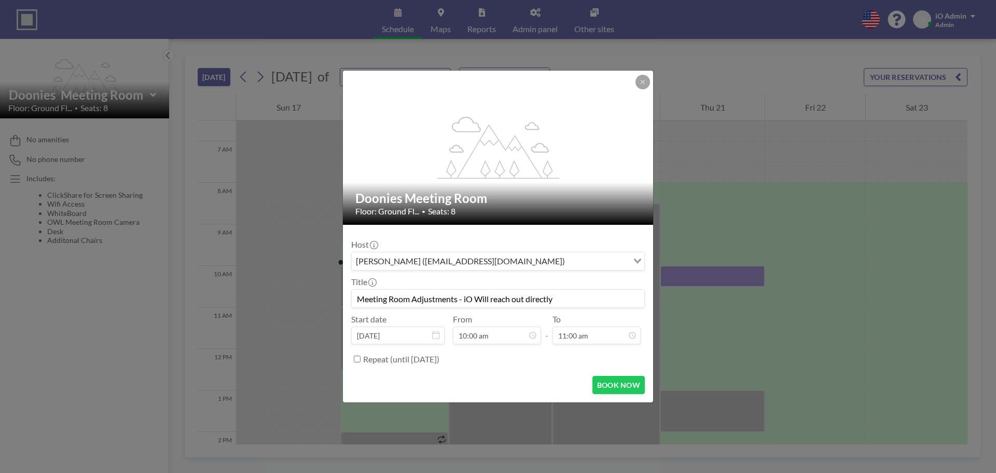
click at [539, 383] on div "BOOK NOW" at bounding box center [498, 385] width 294 height 18
click at [601, 384] on button "BOOK NOW" at bounding box center [618, 385] width 52 height 18
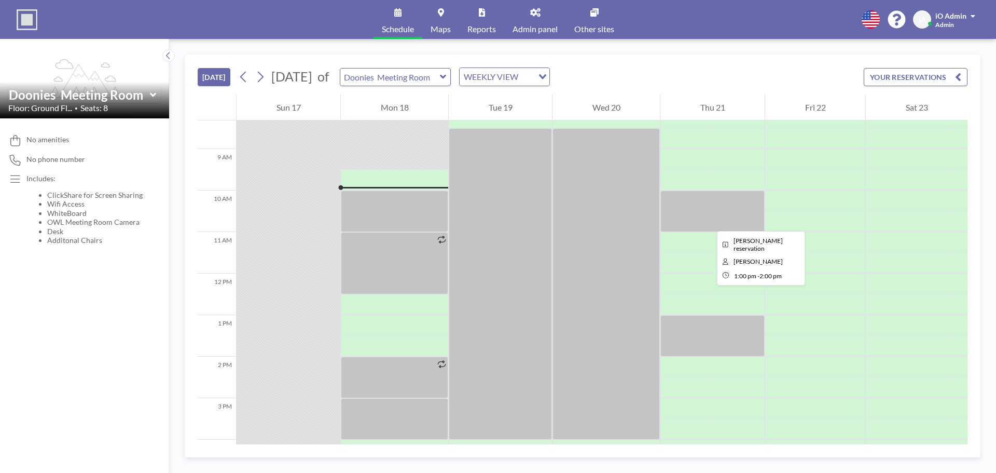
scroll to position [322, 0]
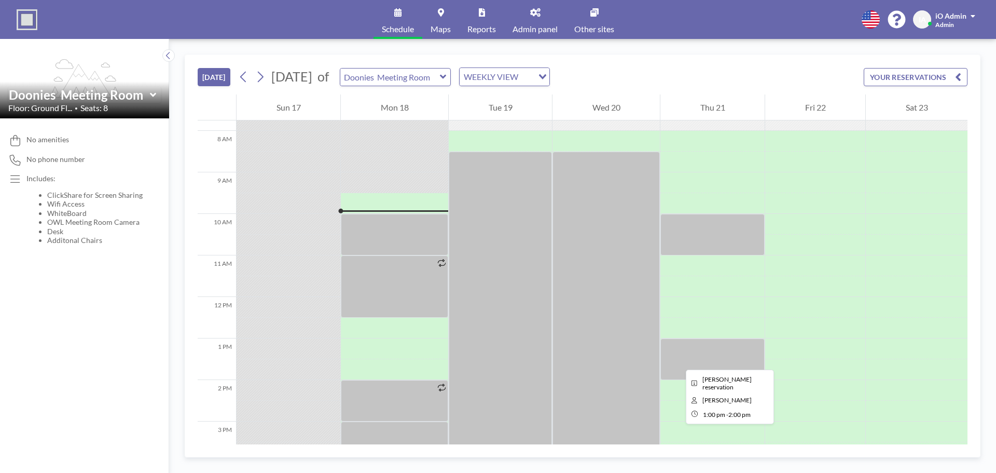
click at [677, 360] on div at bounding box center [712, 358] width 104 height 41
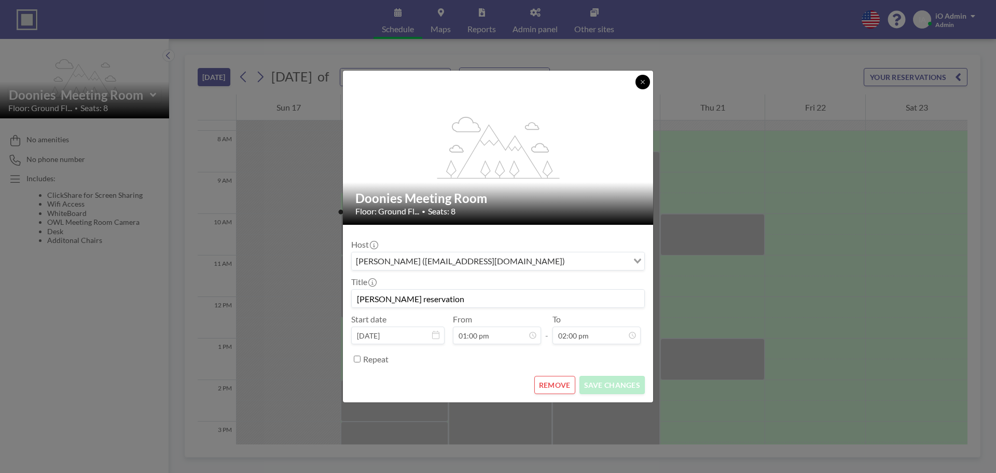
click at [640, 85] on button at bounding box center [642, 82] width 15 height 15
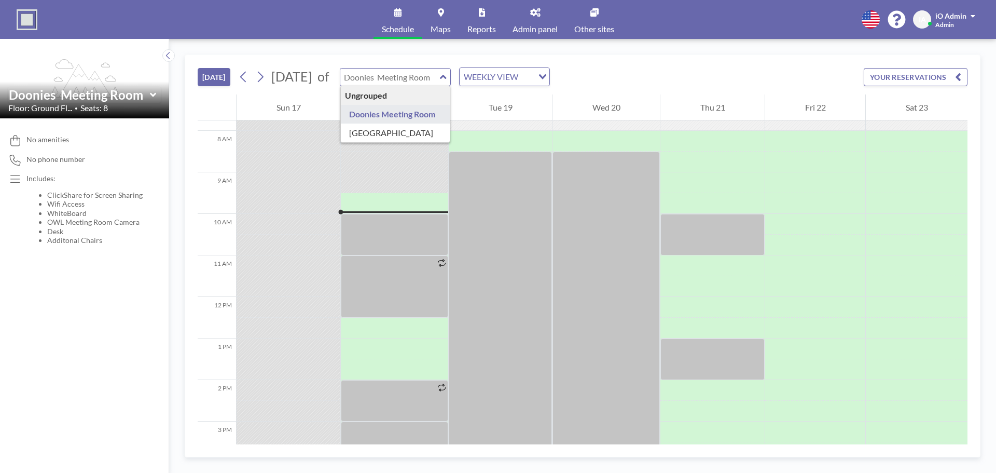
click at [417, 72] on input "text" at bounding box center [390, 76] width 100 height 17
type input "Loirston Meeting Room"
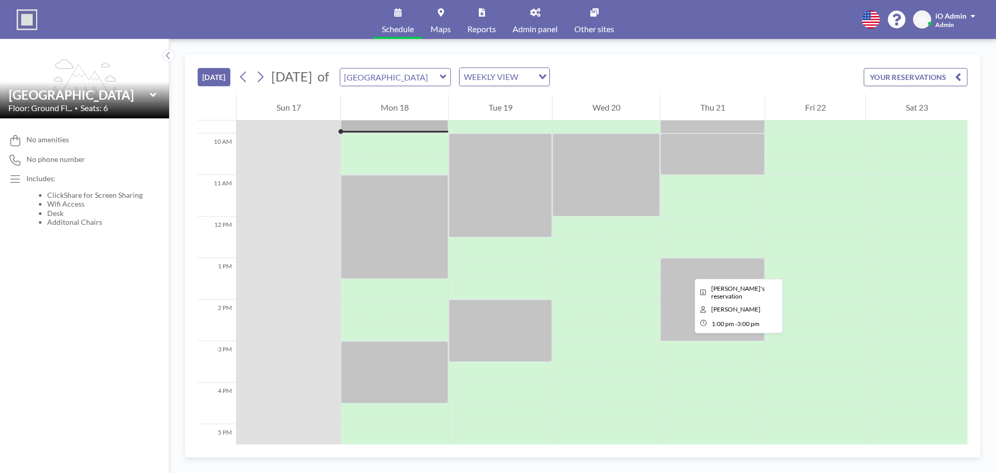
scroll to position [425, 0]
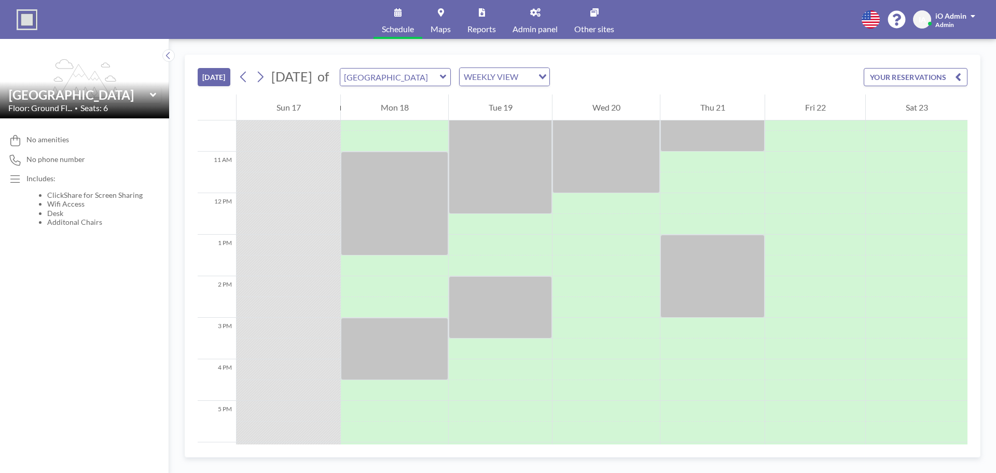
click at [421, 86] on div "TODAY August 2025 of Loirston Meeting Room WEEKLY VIEW Loading... YOUR RESERVAT…" at bounding box center [583, 74] width 770 height 39
click at [422, 81] on input "text" at bounding box center [390, 76] width 100 height 17
type input "Doonies Meeting Room"
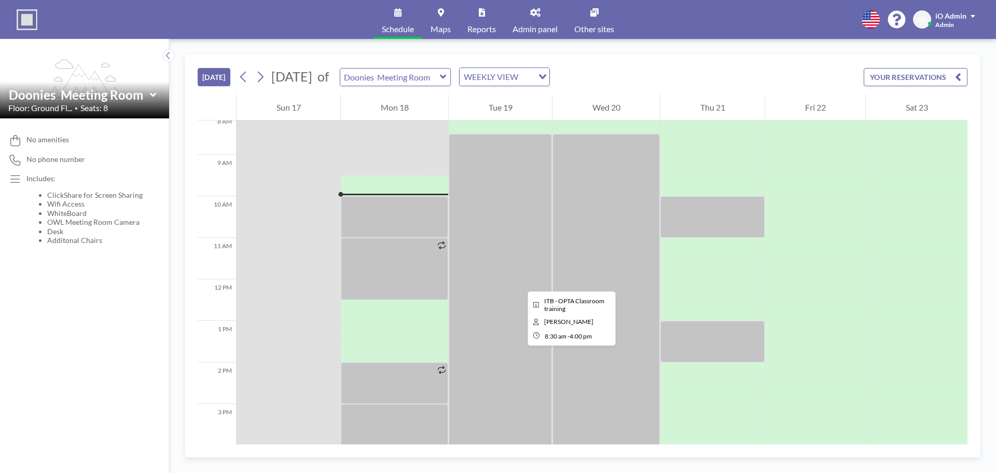
scroll to position [322, 0]
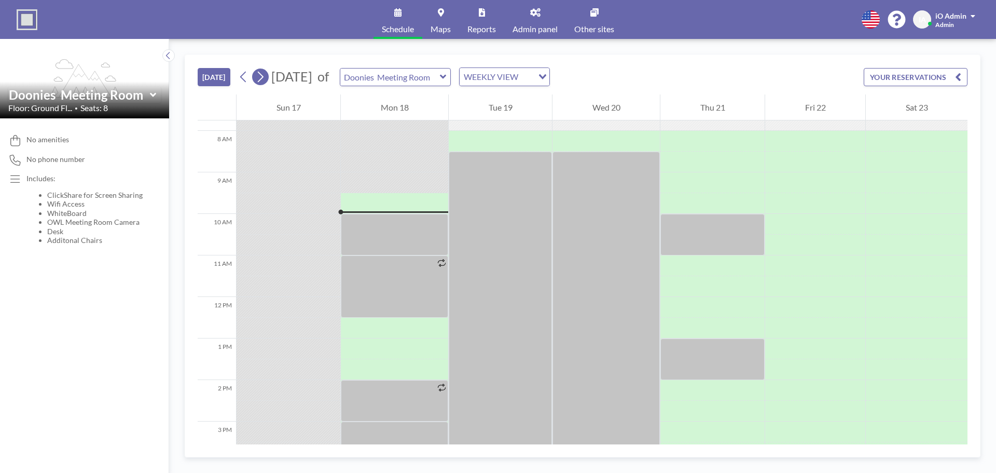
click at [260, 75] on icon at bounding box center [260, 77] width 10 height 16
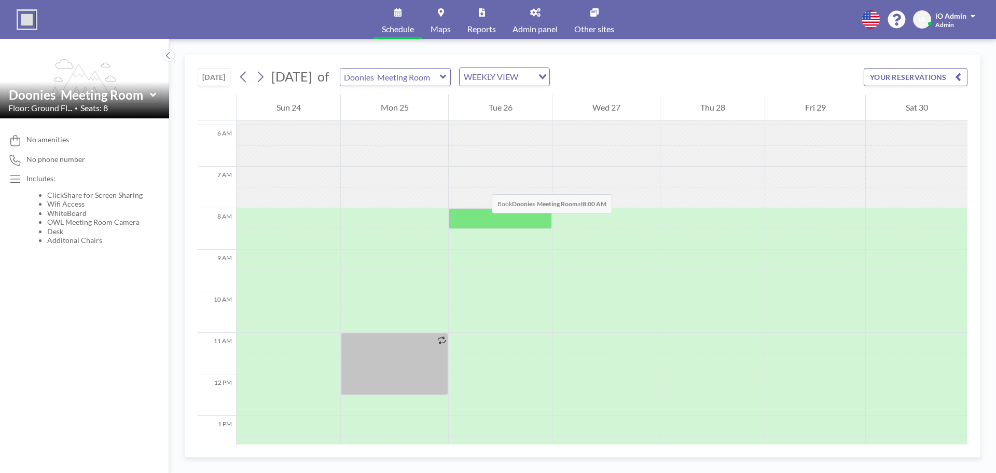
scroll to position [262, 0]
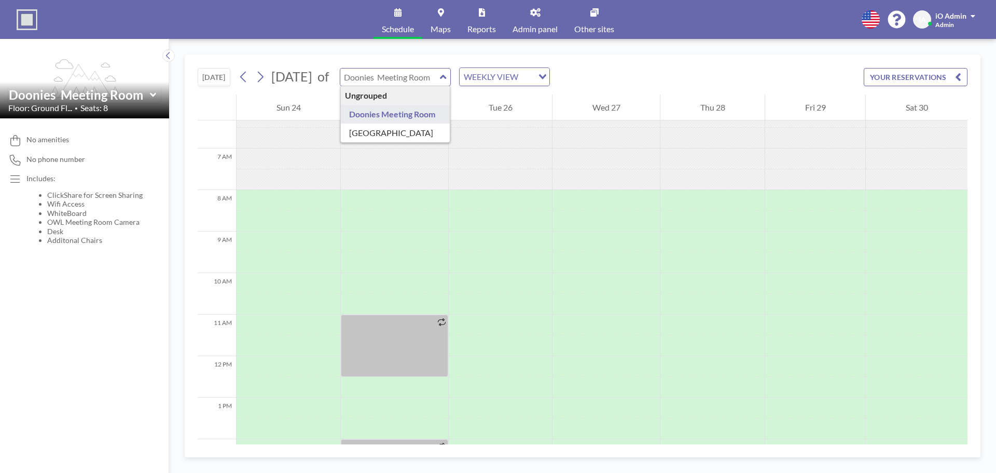
click at [440, 75] on input "text" at bounding box center [390, 76] width 100 height 17
type input "Loirston Meeting Room"
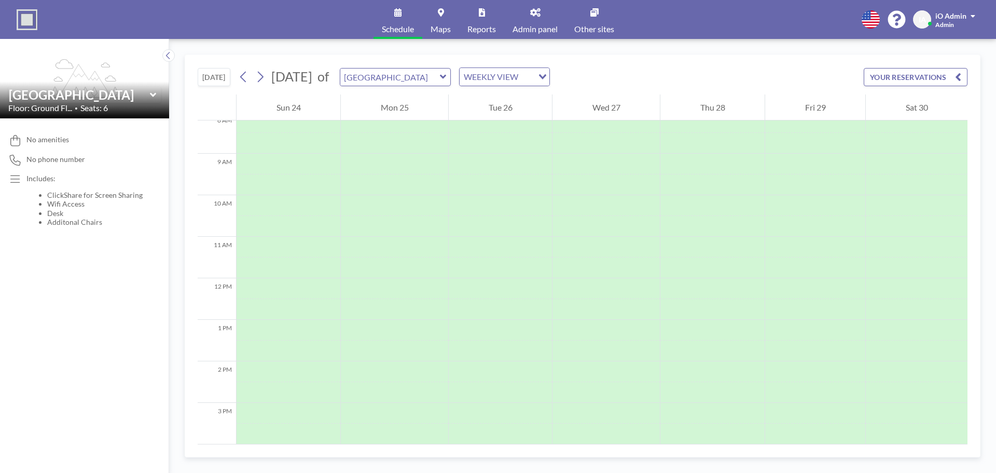
scroll to position [363, 0]
click at [425, 80] on input "text" at bounding box center [390, 76] width 100 height 17
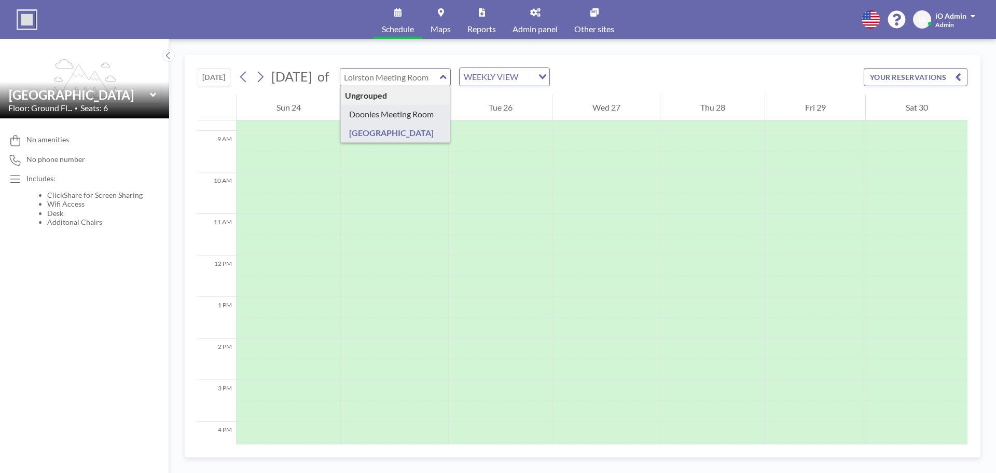
type input "Doonies Meeting Room"
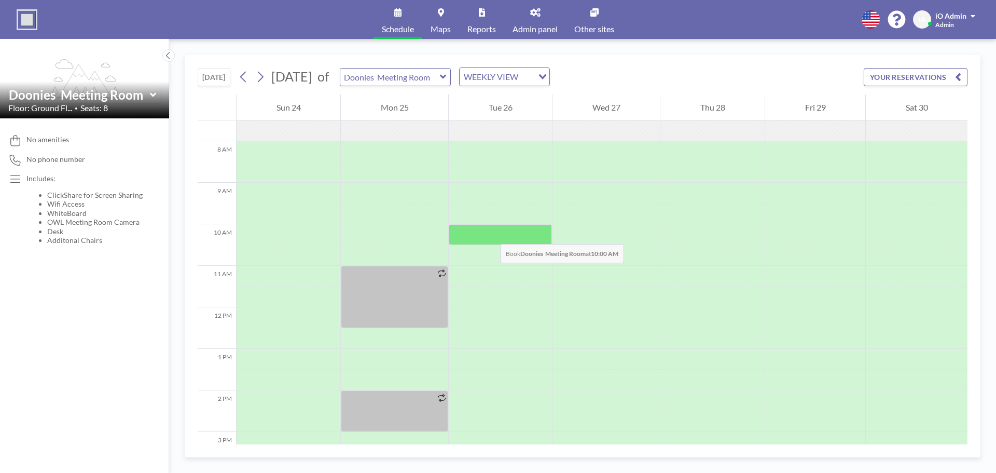
scroll to position [259, 0]
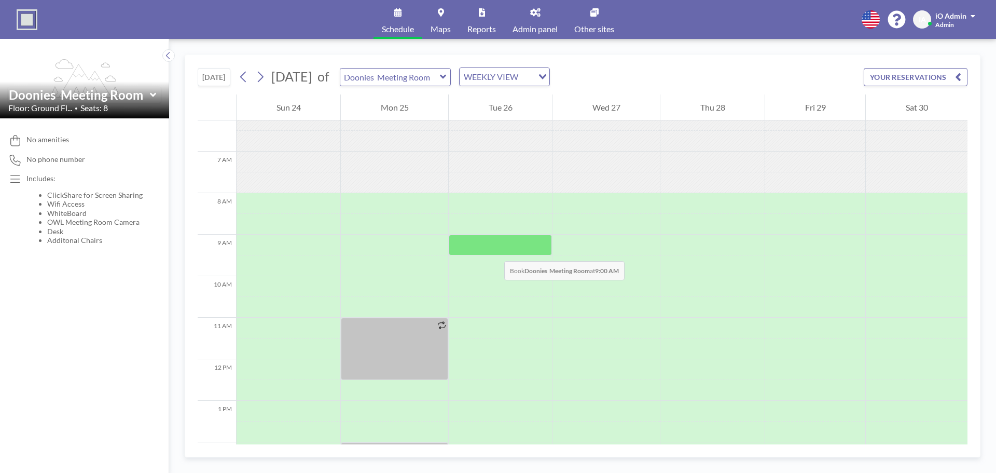
click at [494, 251] on div at bounding box center [500, 244] width 103 height 21
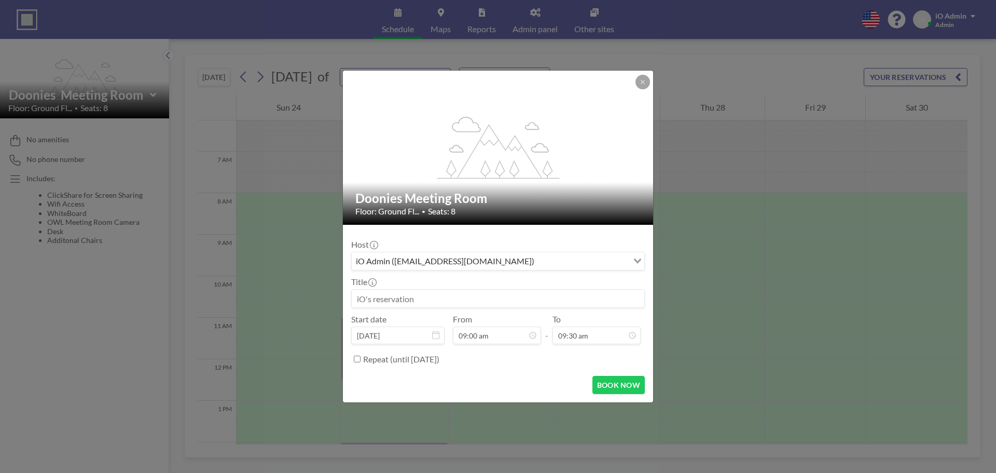
click at [433, 294] on input at bounding box center [498, 298] width 293 height 18
paste input "Meeting Room Adjustments - iO Will reach out directly"
type input "Meeting Room Adjustments - iO Will reach out directly"
click at [471, 261] on div "iO Admin (helpdesk@ioitservices.com)" at bounding box center [490, 260] width 276 height 16
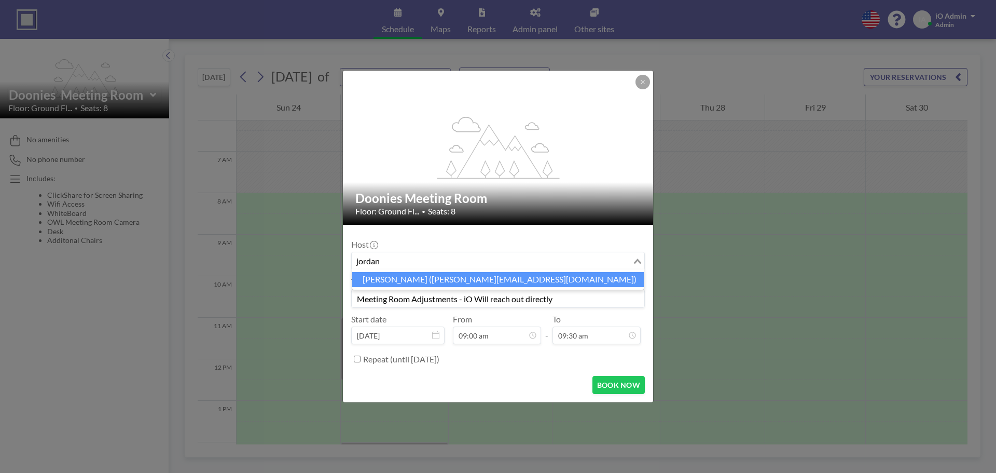
click at [447, 278] on li "Jordan Reid (jordan@alpha-projects.co.uk)" at bounding box center [498, 279] width 292 height 15
type input "jordan"
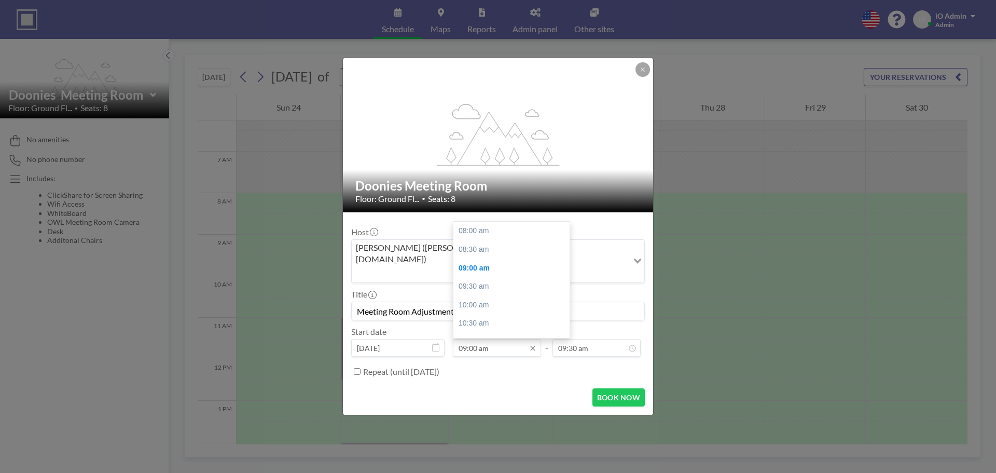
scroll to position [37, 0]
click at [488, 277] on div "10:30 am" at bounding box center [513, 286] width 121 height 19
type input "10:30 am"
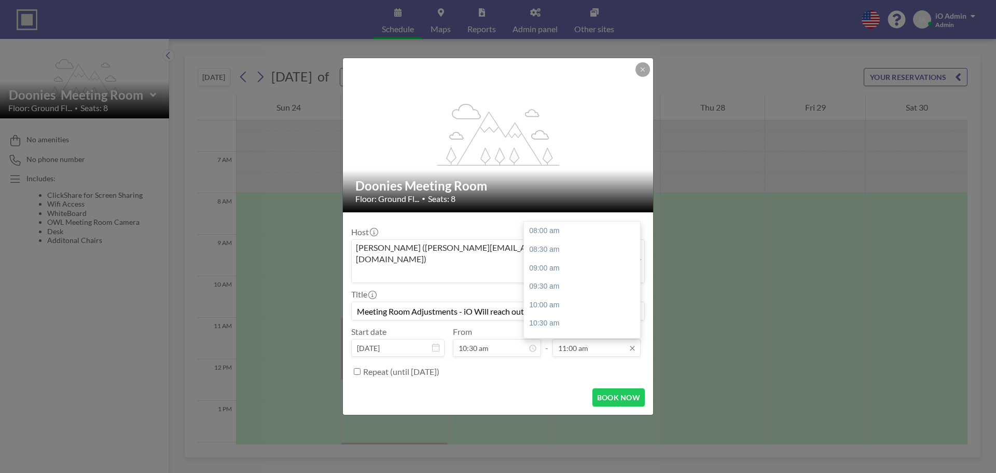
scroll to position [111, 0]
click at [557, 240] on div "11:30 am" at bounding box center [584, 249] width 121 height 19
type input "11:30 am"
click at [612, 388] on button "BOOK NOW" at bounding box center [618, 397] width 52 height 18
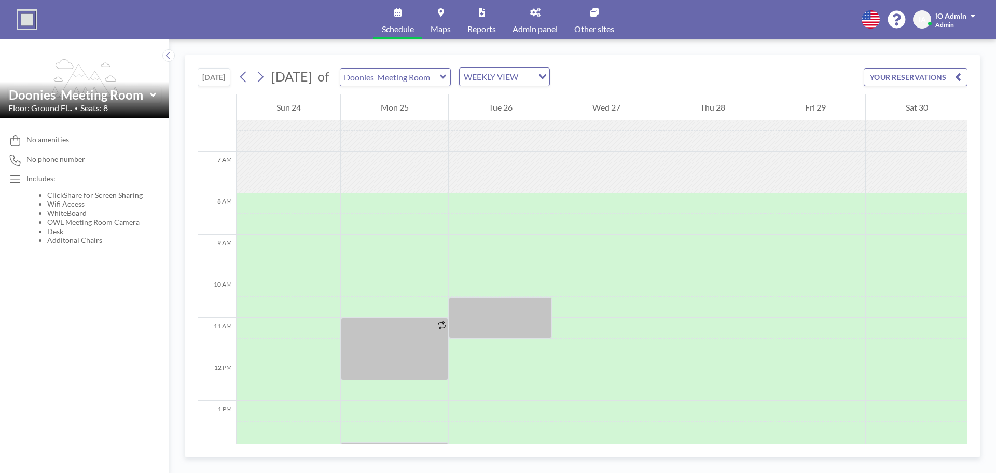
click at [424, 68] on div "Doonies Meeting Room" at bounding box center [396, 77] width 112 height 18
click at [420, 73] on input "text" at bounding box center [390, 76] width 100 height 17
type input "Loirston Meeting Room"
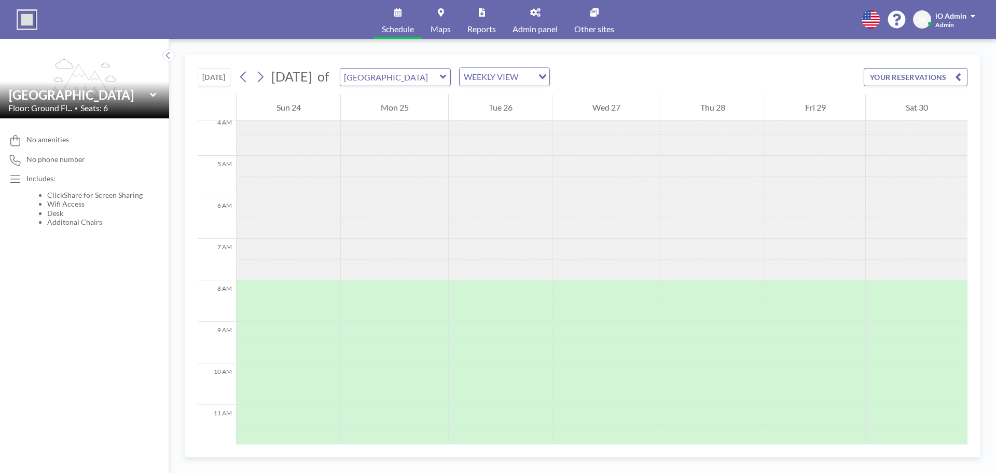
scroll to position [311, 0]
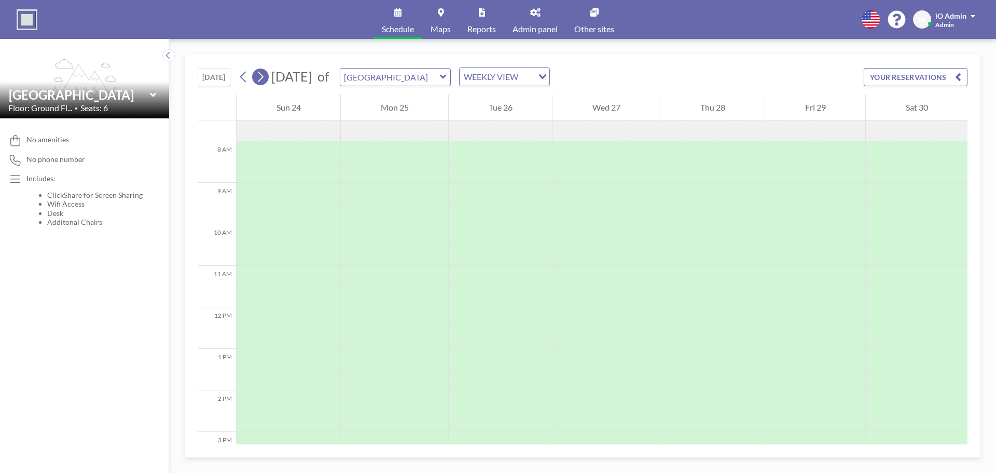
click at [260, 78] on icon at bounding box center [260, 77] width 10 height 16
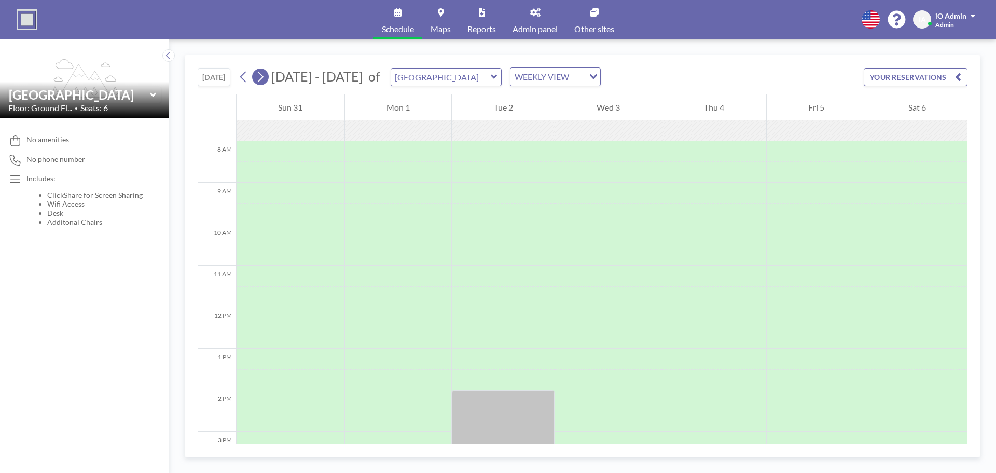
click at [260, 78] on icon at bounding box center [260, 77] width 10 height 16
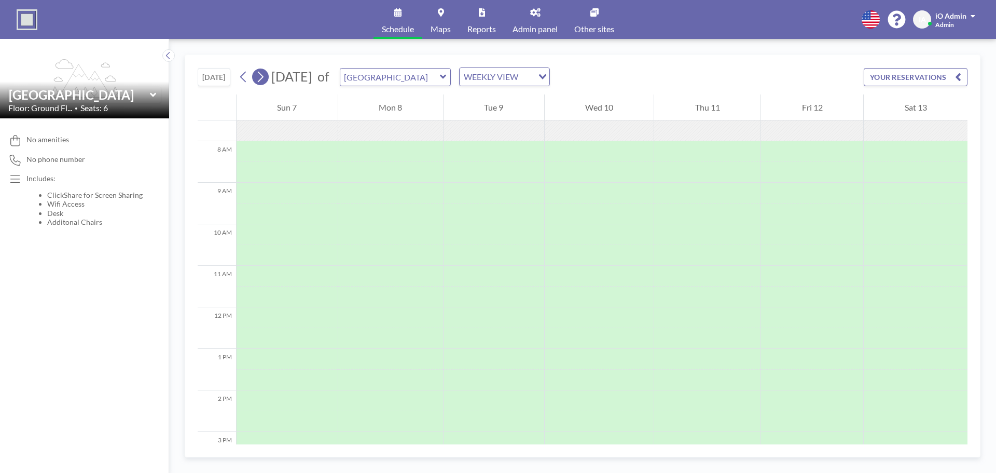
click at [260, 78] on icon at bounding box center [260, 77] width 10 height 16
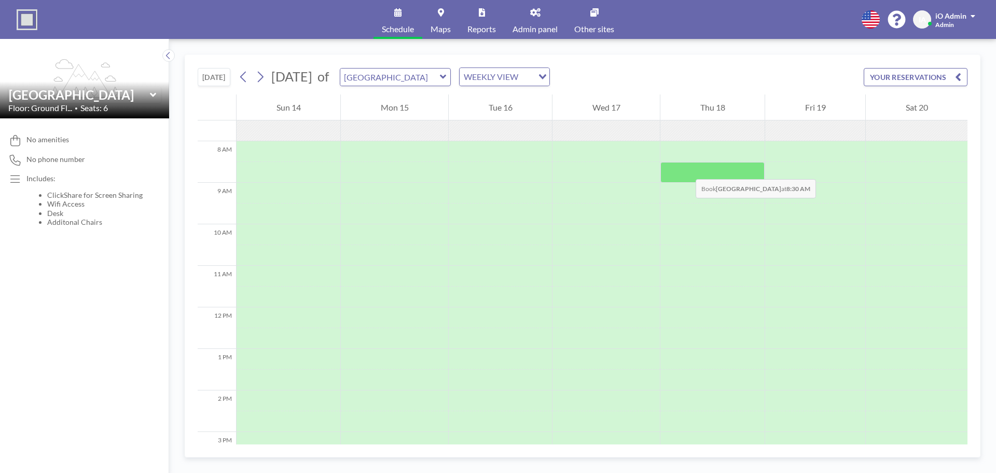
click at [685, 172] on div at bounding box center [712, 172] width 104 height 21
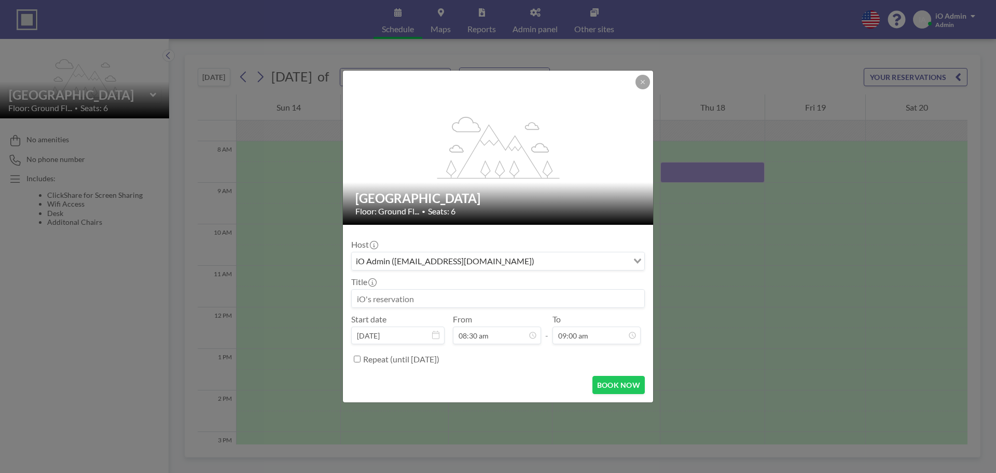
click at [400, 292] on input at bounding box center [498, 298] width 293 height 18
paste input "Meeting Room Adjustments - iO Will reach out directly"
type input "Meeting Room Adjustments - iO Will reach out directly"
click at [407, 280] on div "Title Meeting Room Adjustments - iO Will reach out directly" at bounding box center [498, 291] width 294 height 31
click at [412, 258] on div "iO Admin (helpdesk@ioitservices.com)" at bounding box center [490, 260] width 276 height 16
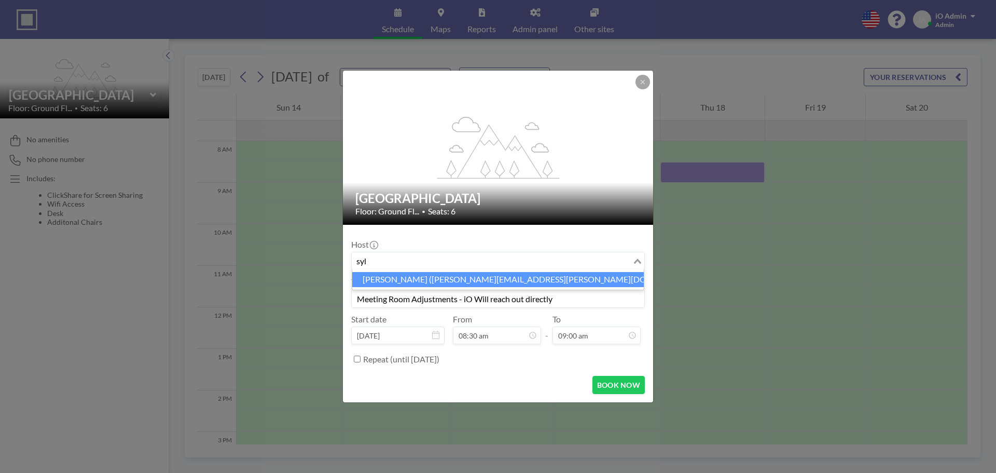
click at [417, 281] on li "Sylwia Aramowicz (sylwia.aramowicz@mitie.com)" at bounding box center [498, 279] width 292 height 15
type input "syl"
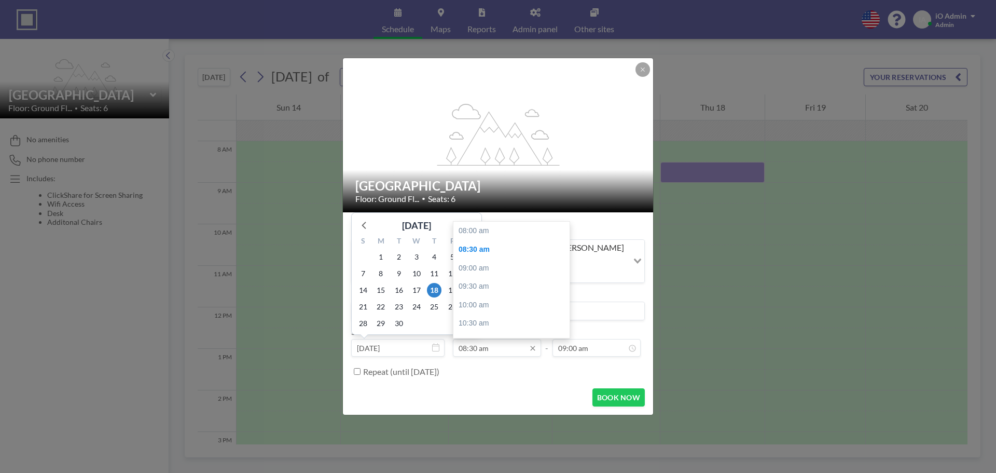
scroll to position [19, 0]
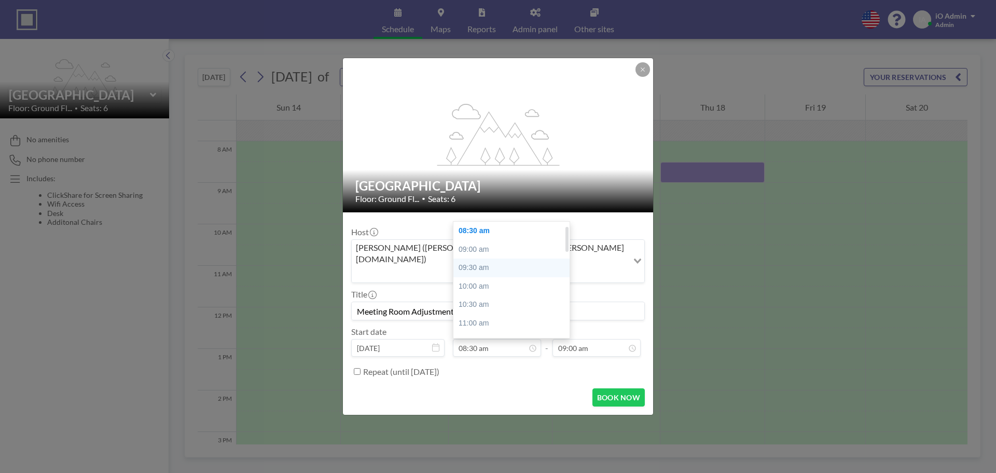
click at [482, 262] on div "09:30 am" at bounding box center [513, 267] width 121 height 19
type input "09:30 am"
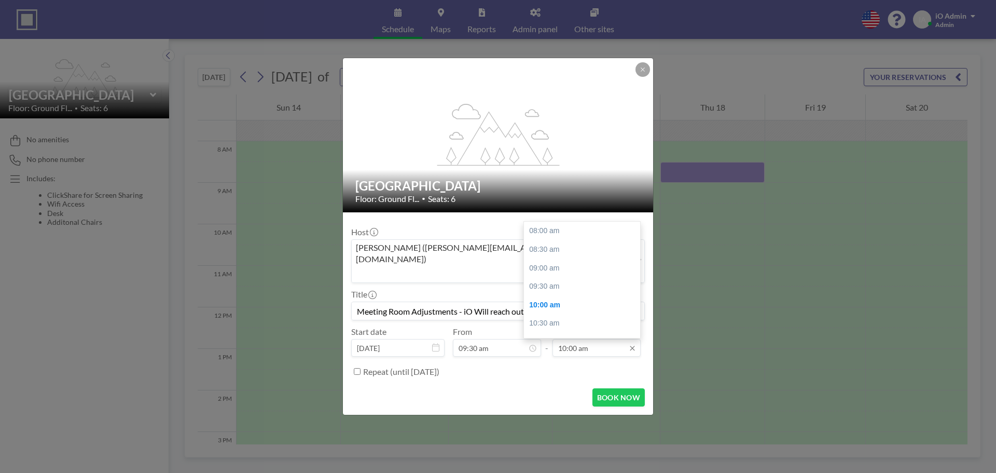
scroll to position [74, 0]
click at [595, 339] on input "10:00 am" at bounding box center [596, 348] width 88 height 18
click at [555, 252] on div "03:00 pm" at bounding box center [584, 260] width 121 height 19
type input "03:00 pm"
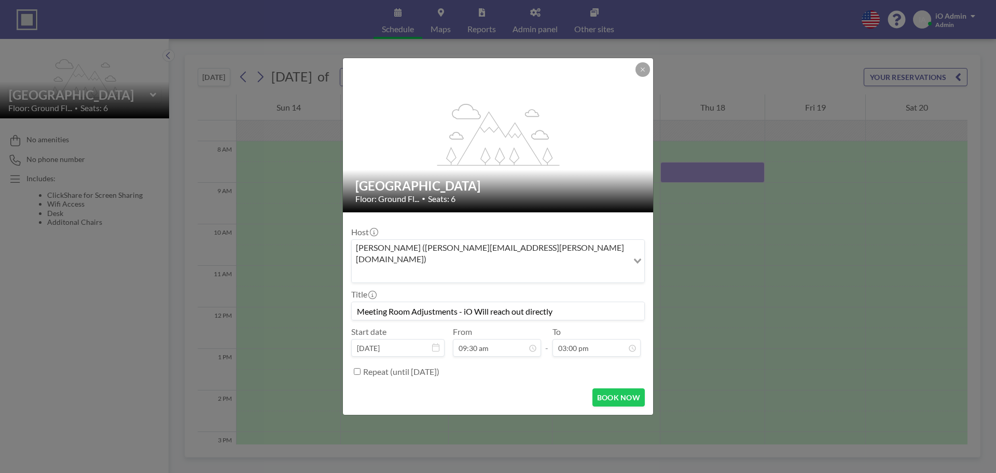
scroll to position [56, 0]
click at [523, 369] on form "Host Sylwia Aramowicz (sylwia.aramowicz@mitie.com) Loading... Title Meeting Roo…" at bounding box center [498, 313] width 310 height 203
click at [605, 388] on button "BOOK NOW" at bounding box center [618, 397] width 52 height 18
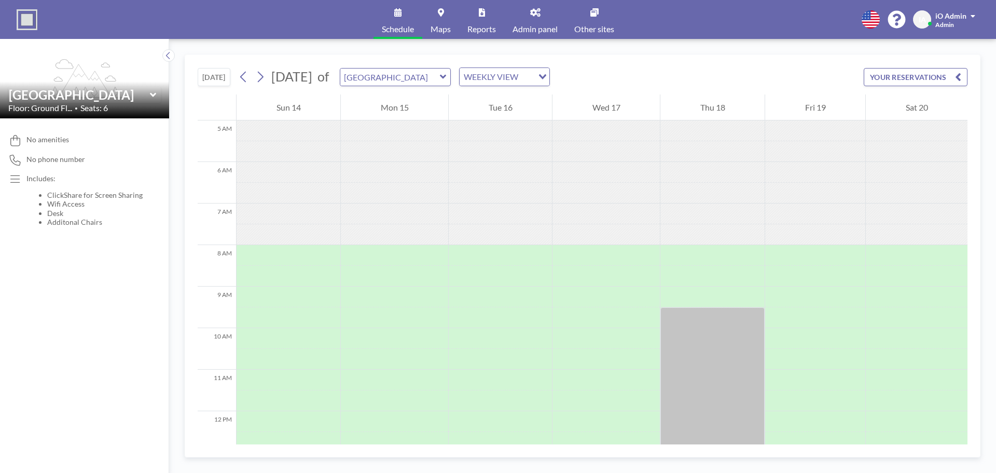
scroll to position [0, 0]
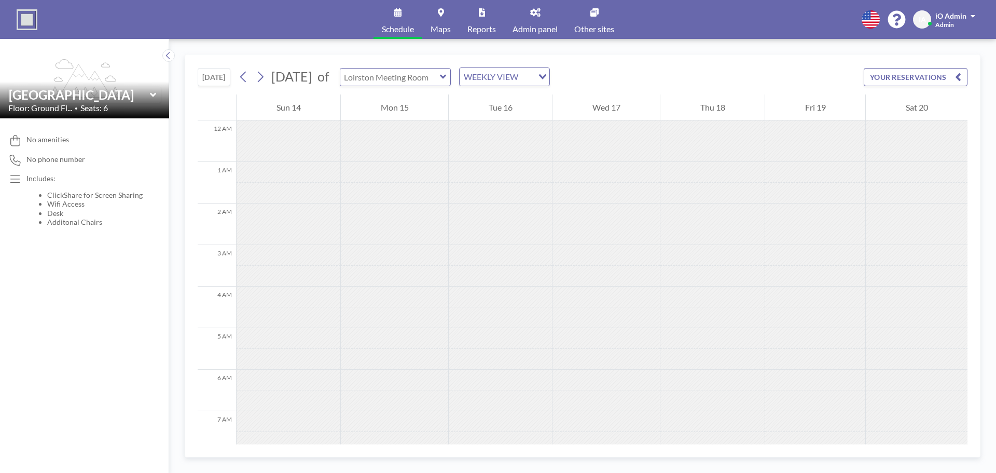
click at [440, 79] on input "text" at bounding box center [390, 76] width 100 height 17
type input "Doonies Meeting Room"
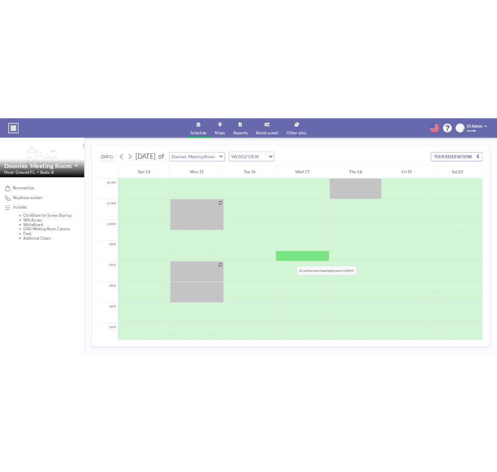
scroll to position [311, 0]
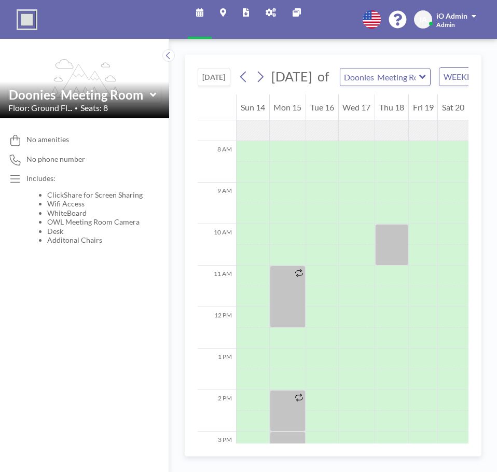
drag, startPoint x: 209, startPoint y: 85, endPoint x: 215, endPoint y: 85, distance: 5.7
click at [209, 85] on button "[DATE]" at bounding box center [214, 77] width 33 height 18
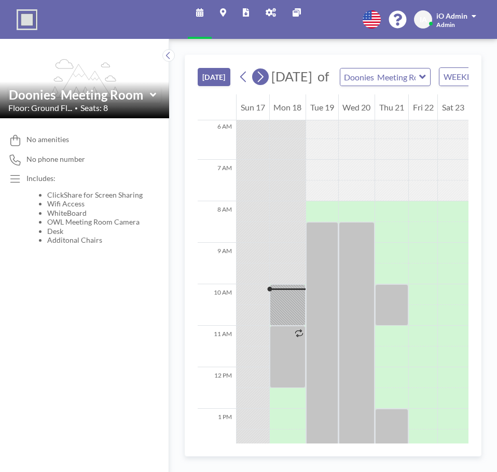
scroll to position [394, 0]
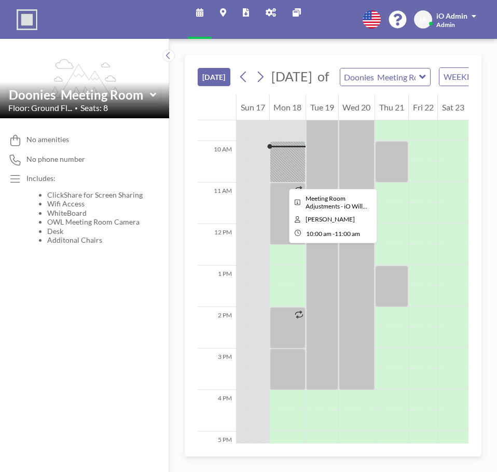
click at [390, 179] on div at bounding box center [391, 161] width 33 height 41
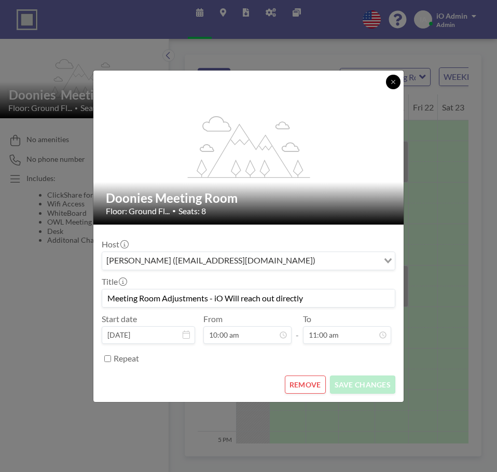
click at [391, 85] on icon at bounding box center [393, 82] width 6 height 6
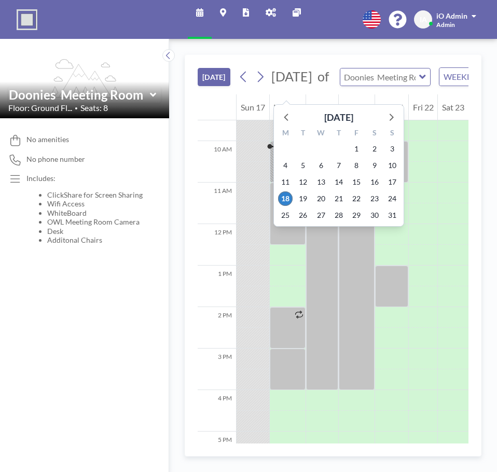
click at [383, 86] on input "text" at bounding box center [379, 76] width 79 height 17
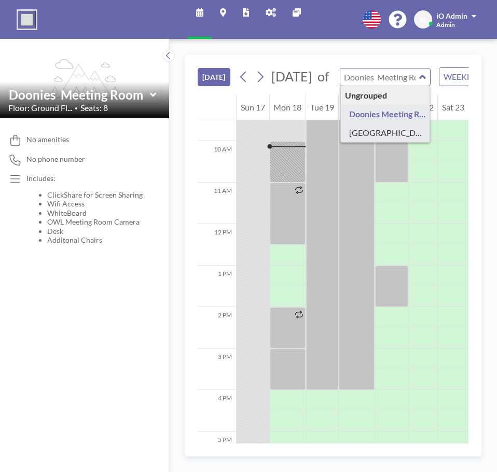
type input "Loirston Meeting Room"
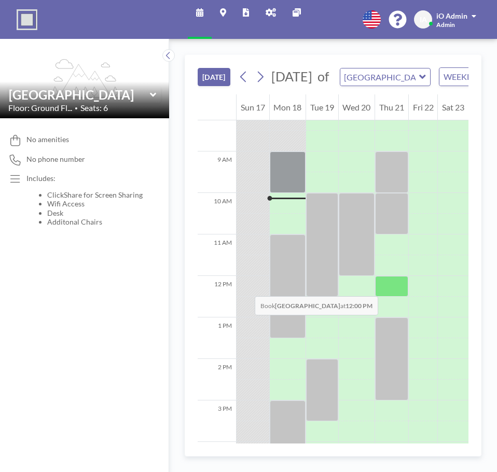
scroll to position [446, 0]
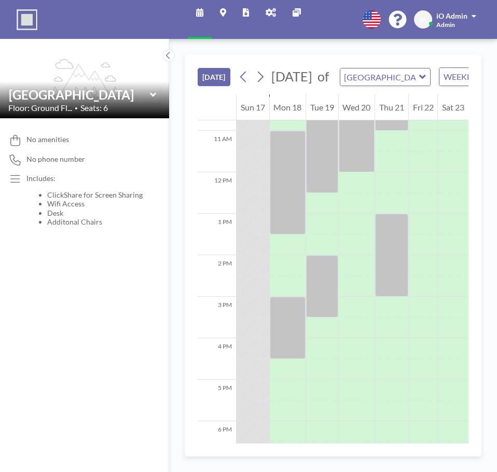
click at [373, 64] on div "TODAY August 2025 of Loirston Meeting Room WEEKLY VIEW Loading... YOUR RESERVAT…" at bounding box center [333, 74] width 271 height 39
click at [373, 84] on input "text" at bounding box center [379, 76] width 79 height 17
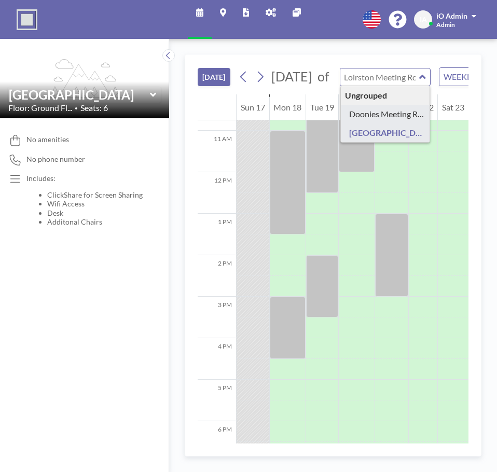
type input "Doonies Meeting Room"
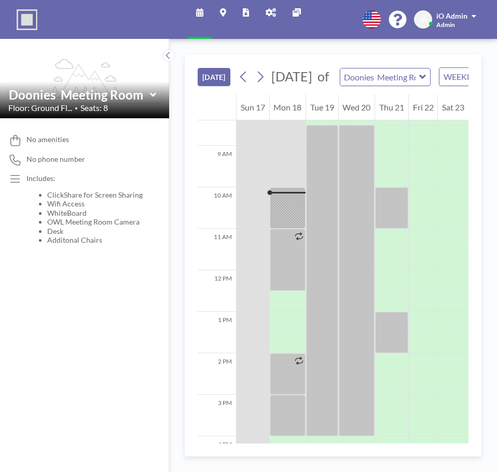
scroll to position [394, 0]
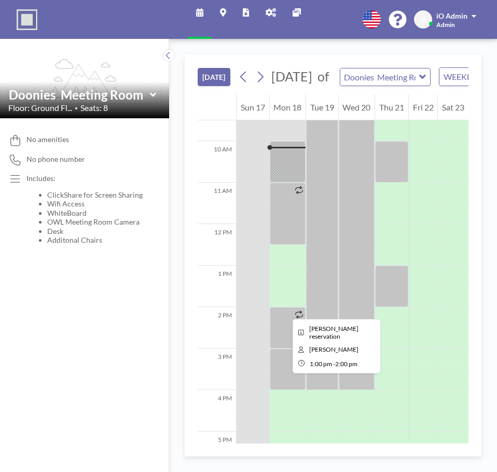
click at [393, 307] on div at bounding box center [391, 286] width 33 height 41
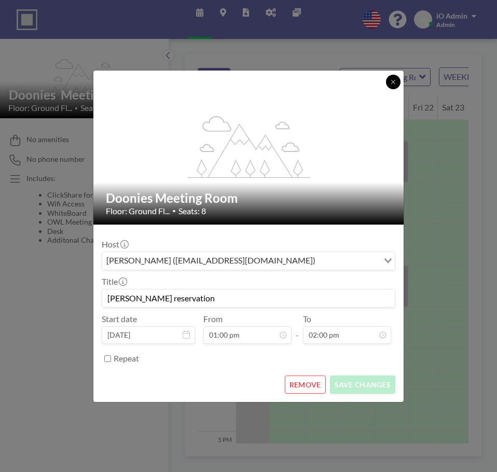
click at [389, 81] on button at bounding box center [393, 82] width 15 height 15
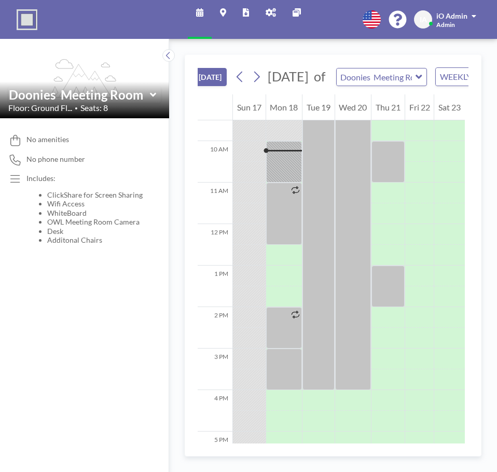
scroll to position [0, 2]
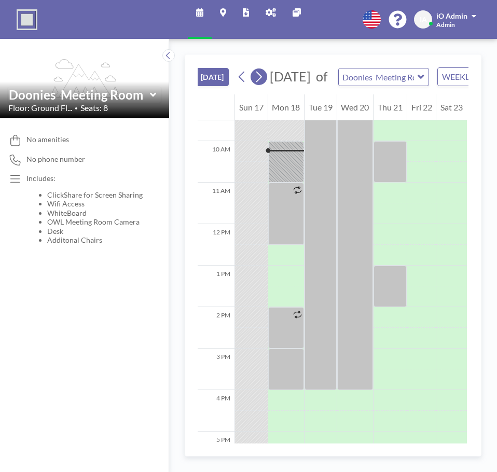
click at [259, 85] on icon at bounding box center [259, 77] width 10 height 16
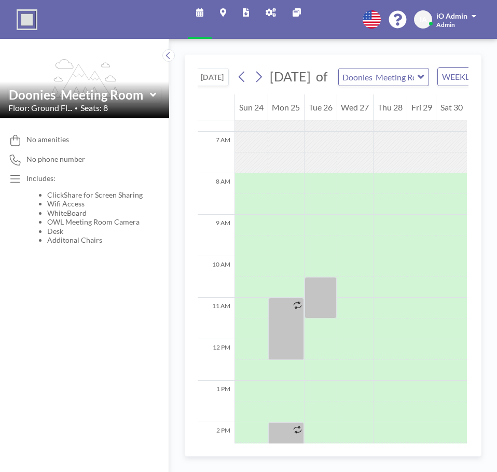
scroll to position [311, 0]
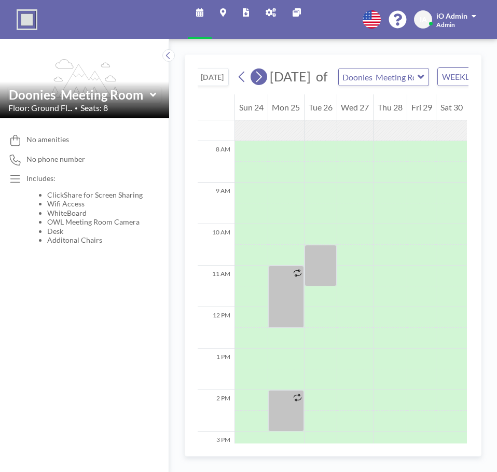
click at [258, 82] on icon at bounding box center [259, 77] width 10 height 16
click at [258, 82] on div "August 2025 of Doonies Meeting Room WEEKLY VIEW Loading..." at bounding box center [381, 76] width 294 height 19
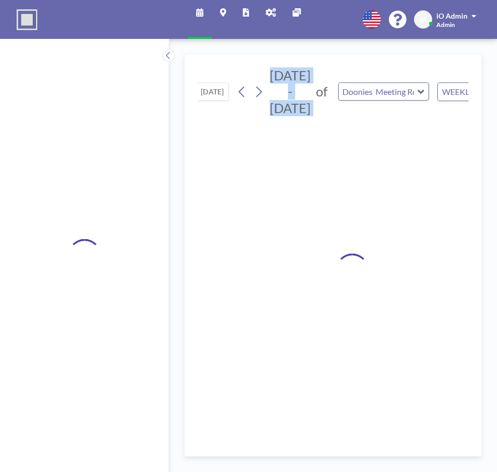
click at [258, 82] on div "Aug - Sep 2025 of Doonies Meeting Room WEEKLY VIEW Loading..." at bounding box center [381, 91] width 294 height 49
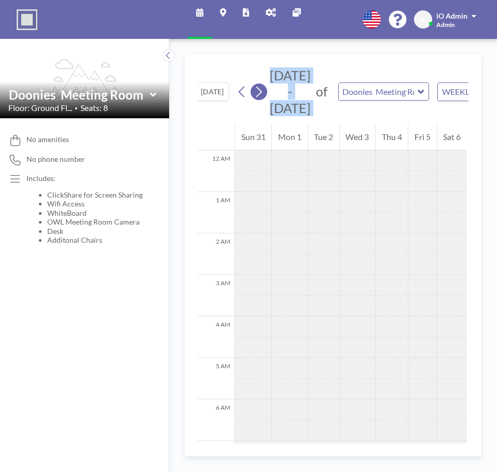
scroll to position [290, 0]
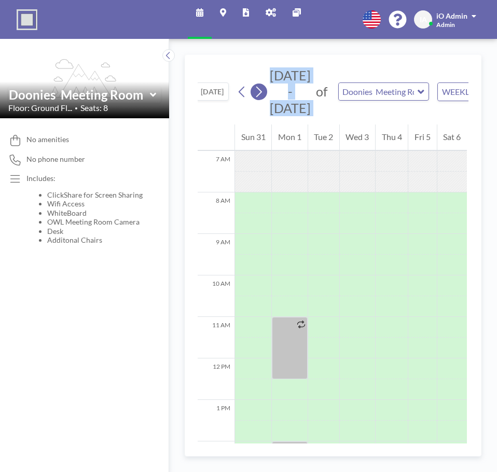
click at [259, 93] on icon at bounding box center [259, 92] width 10 height 16
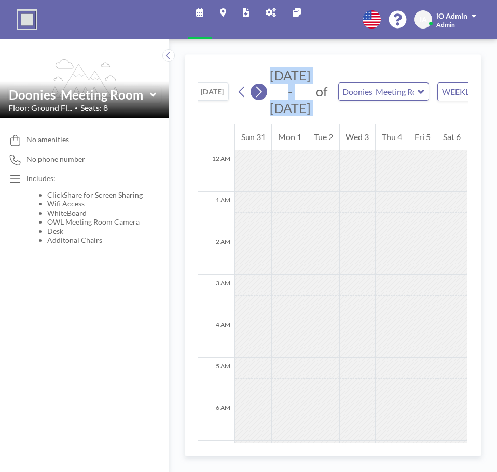
click at [259, 93] on div "Aug - Sep 2025 of Doonies Meeting Room WEEKLY VIEW Loading..." at bounding box center [381, 91] width 294 height 49
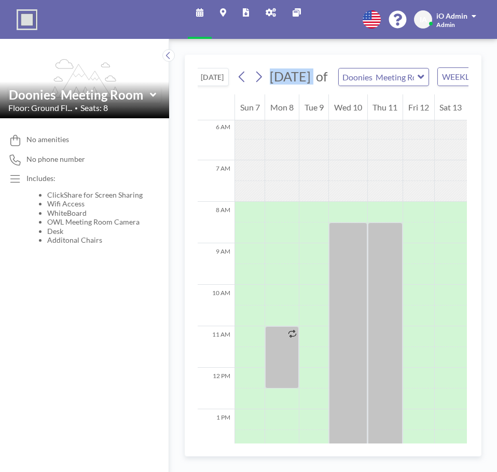
scroll to position [311, 0]
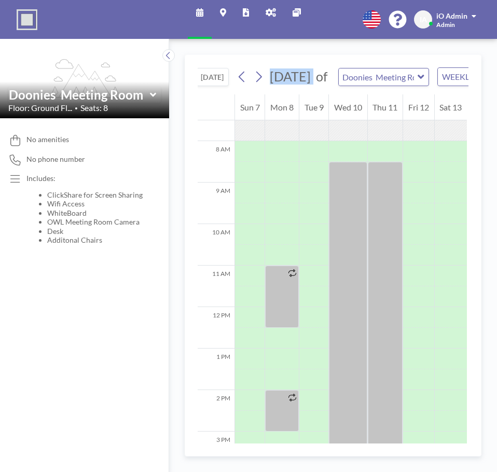
click at [259, 85] on icon at bounding box center [259, 77] width 10 height 16
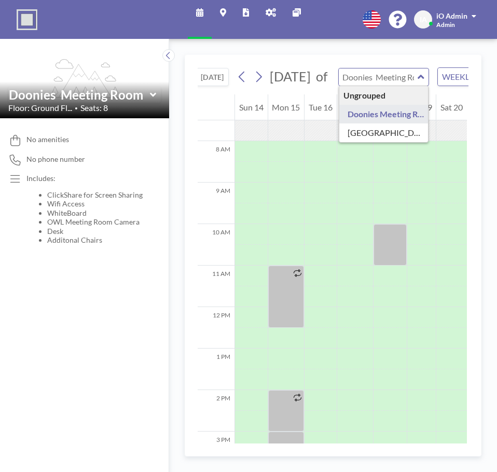
click at [366, 80] on input "text" at bounding box center [378, 76] width 79 height 17
type input "Loirston Meeting Room"
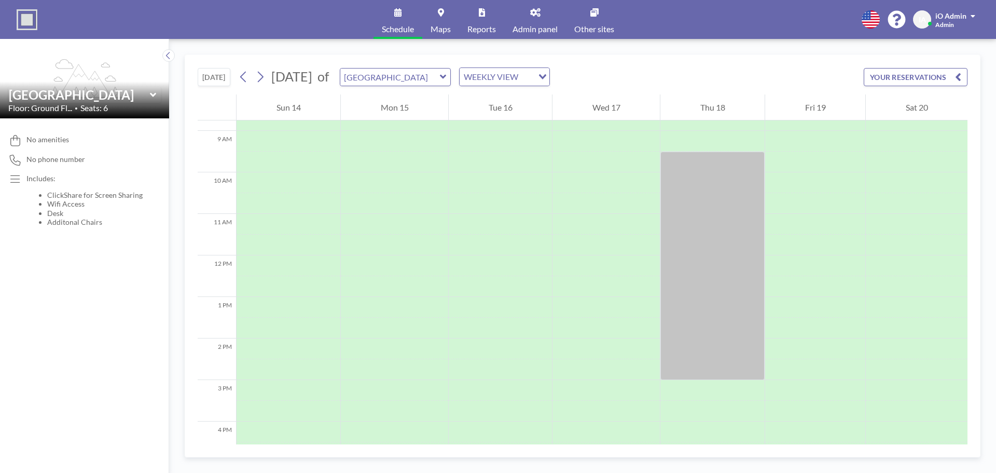
scroll to position [0, 0]
click at [431, 22] on link "Maps" at bounding box center [440, 19] width 37 height 39
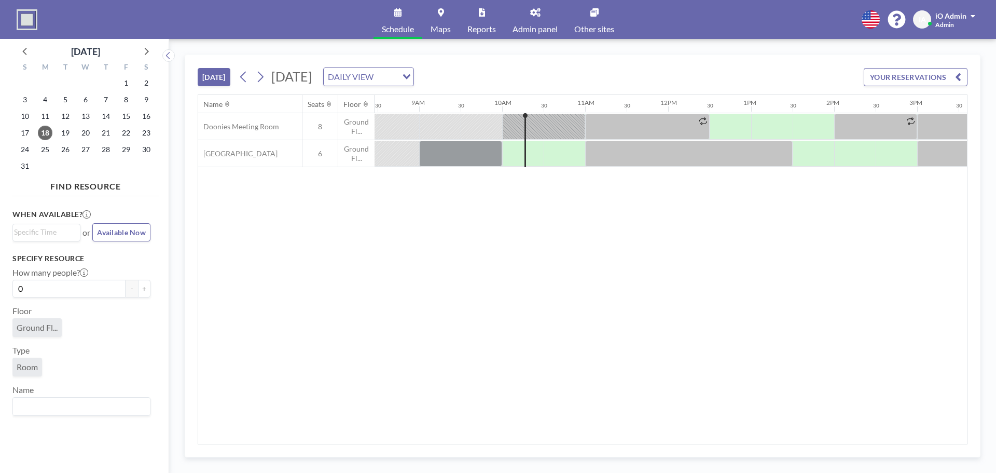
scroll to position [0, 788]
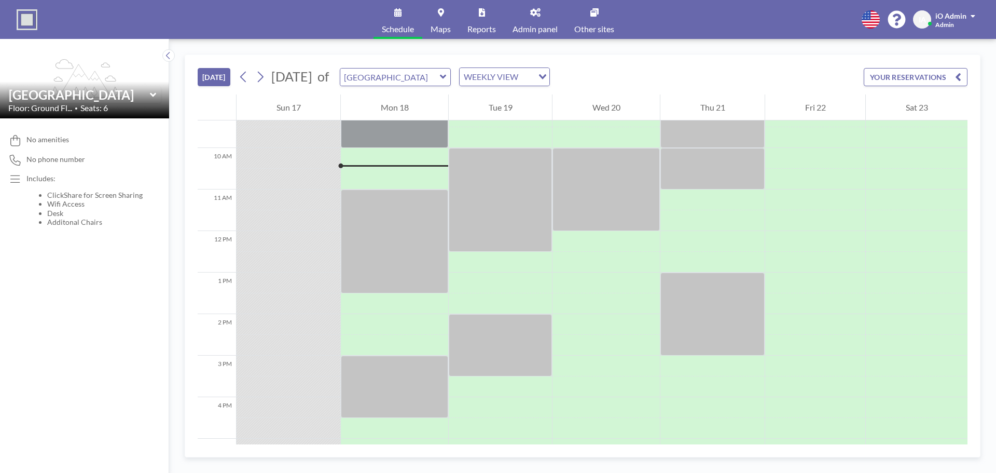
scroll to position [394, 0]
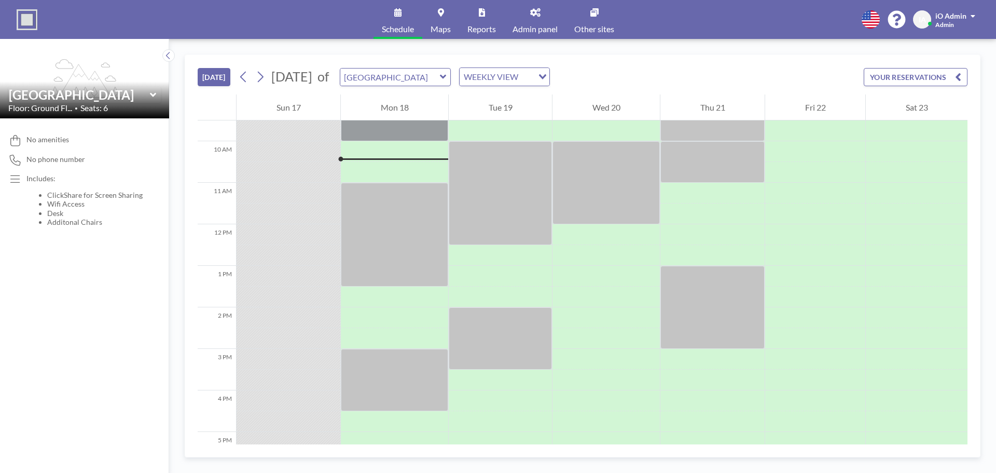
click at [440, 67] on div "[DATE] [DATE] of Loirston Meeting Room WEEKLY VIEW Loading... YOUR RESERVATIONS" at bounding box center [583, 74] width 770 height 39
click at [437, 75] on input "text" at bounding box center [390, 76] width 100 height 17
type input "[GEOGRAPHIC_DATA]"
click at [545, 21] on link "Admin panel" at bounding box center [535, 19] width 62 height 39
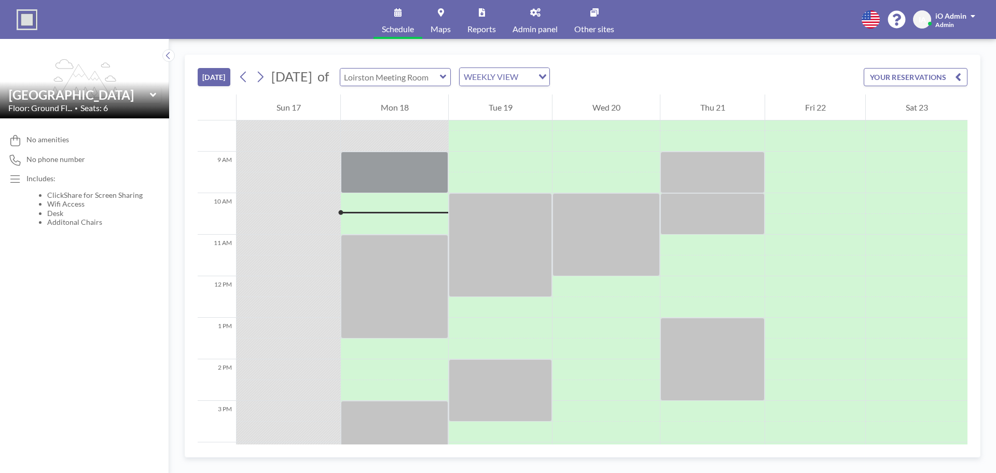
click at [421, 84] on input "text" at bounding box center [390, 76] width 100 height 17
type input "Doonies Meeting Room"
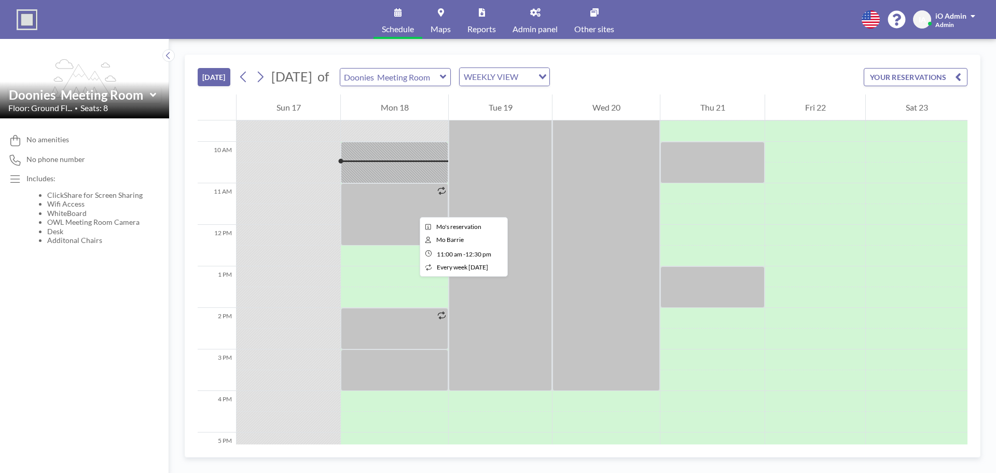
scroll to position [394, 0]
click at [540, 23] on link "Admin panel" at bounding box center [535, 19] width 62 height 39
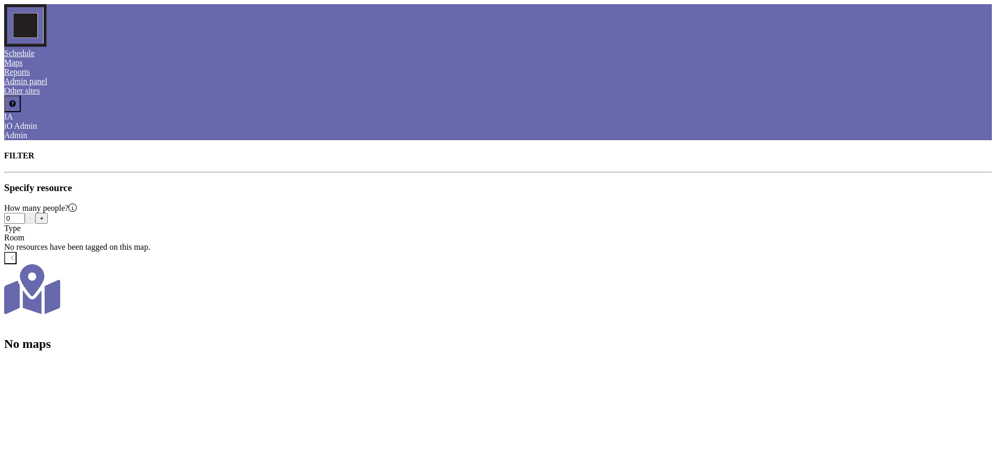
click at [48, 213] on button "+" at bounding box center [41, 218] width 12 height 11
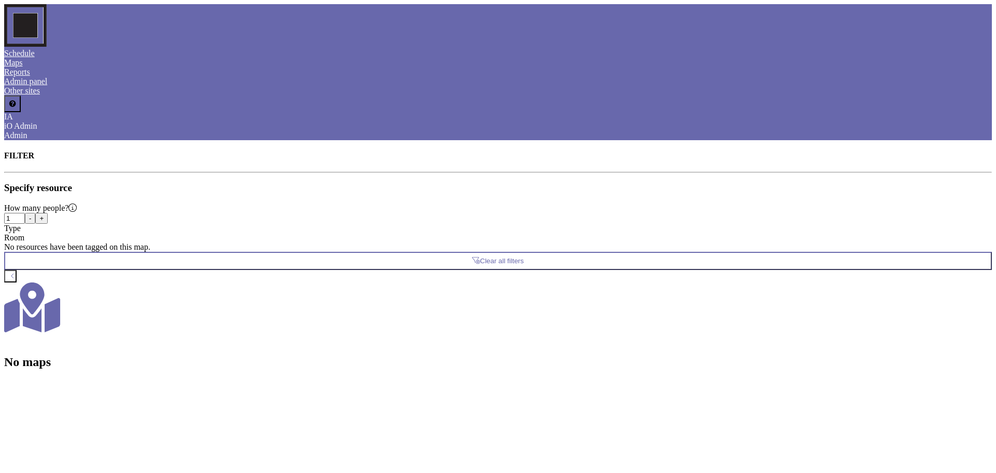
click at [48, 213] on button "+" at bounding box center [41, 218] width 12 height 11
type input "2"
click at [24, 233] on span "Room" at bounding box center [14, 237] width 20 height 9
click at [35, 49] on span "Schedule" at bounding box center [19, 53] width 31 height 9
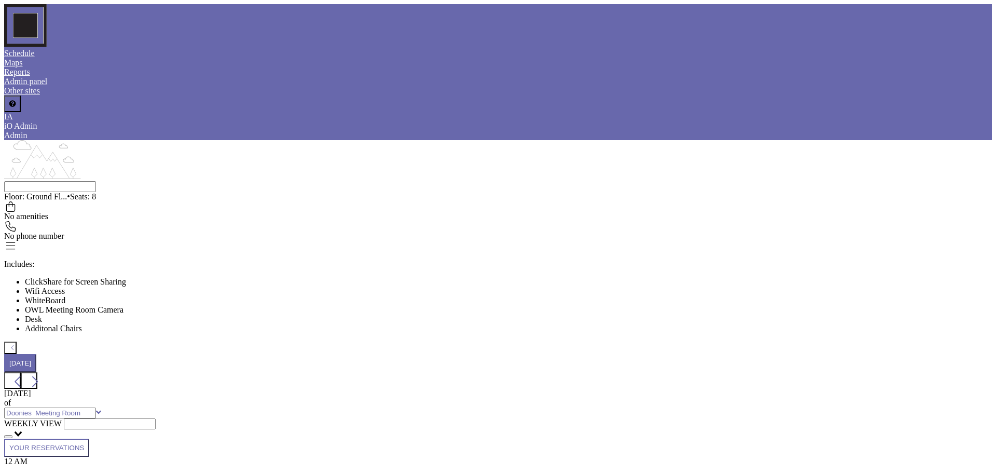
scroll to position [394, 0]
click at [101, 184] on icon at bounding box center [98, 185] width 5 height 3
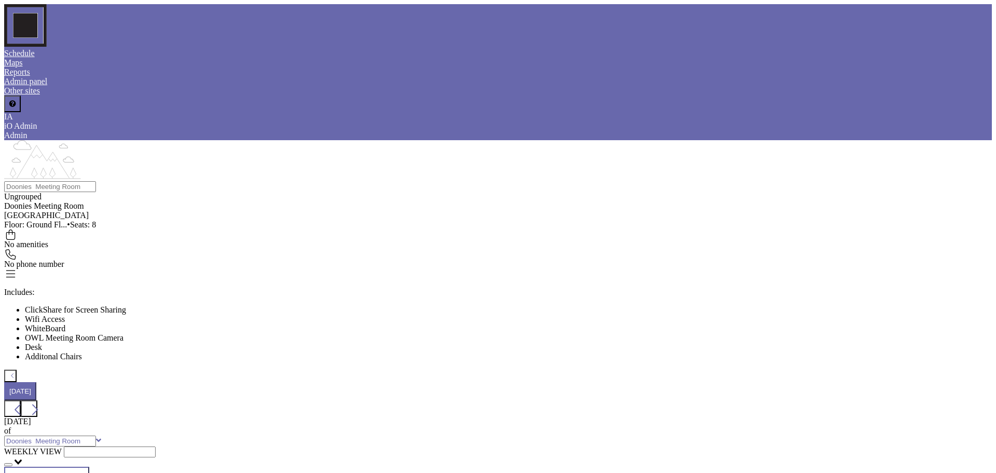
click at [101, 184] on icon at bounding box center [98, 185] width 5 height 3
type input "Doonies Meeting Room"
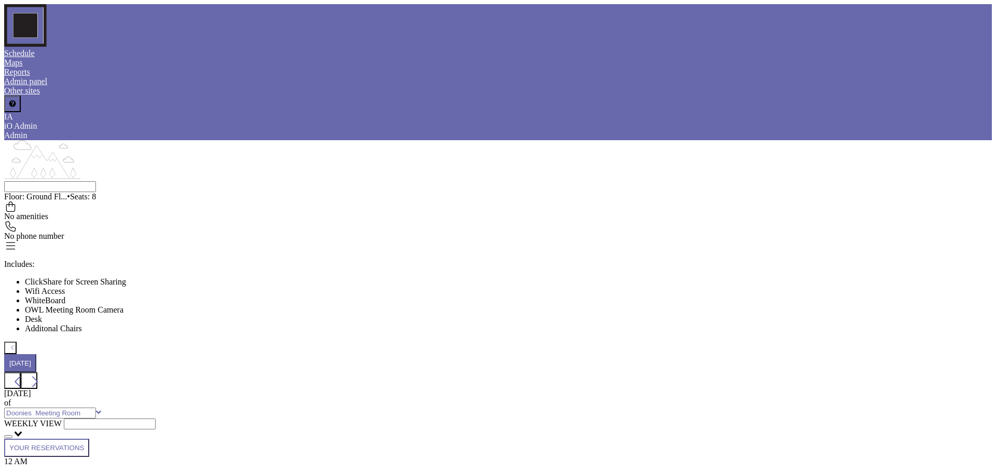
click at [37, 121] on span "iO Admin" at bounding box center [20, 125] width 33 height 9
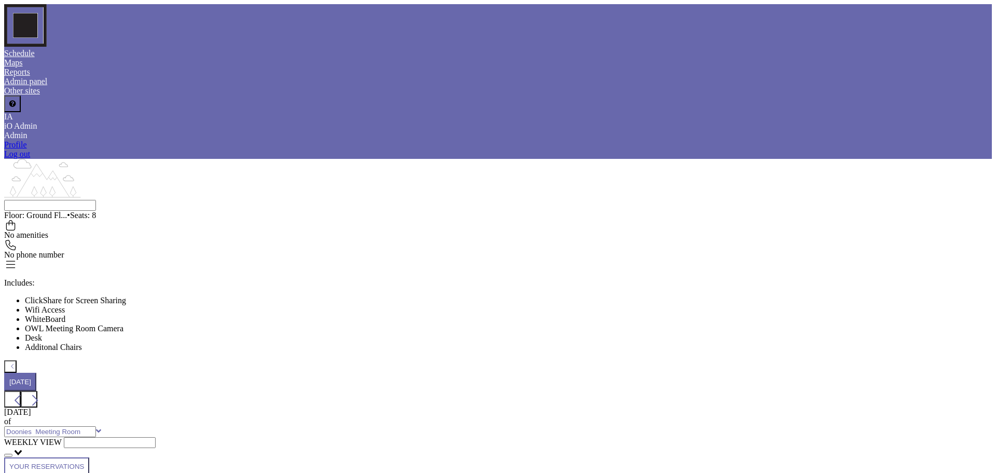
click at [30, 149] on span "Log out" at bounding box center [17, 153] width 26 height 9
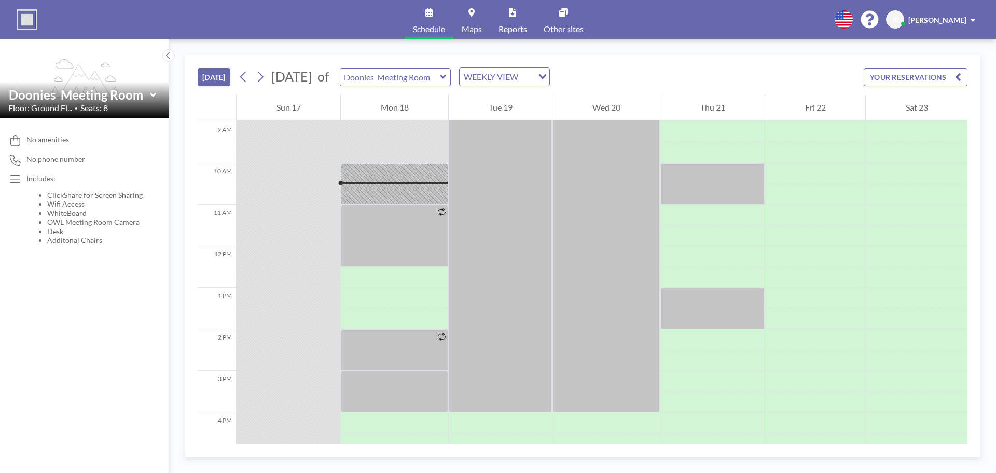
scroll to position [394, 0]
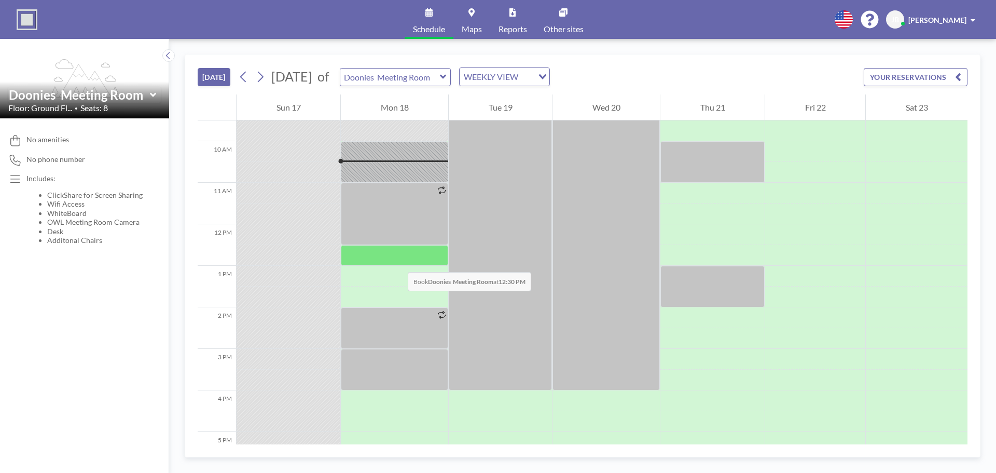
click at [397, 261] on div at bounding box center [394, 255] width 107 height 21
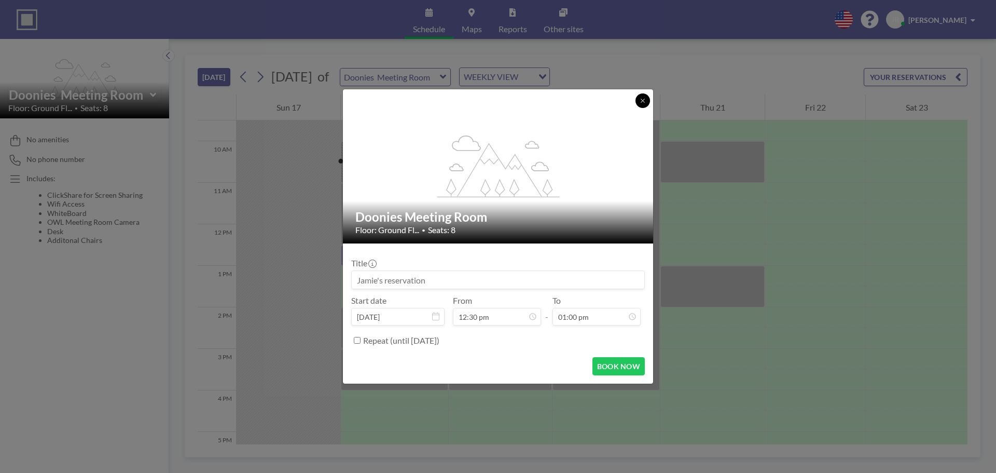
click at [640, 100] on icon at bounding box center [643, 101] width 6 height 6
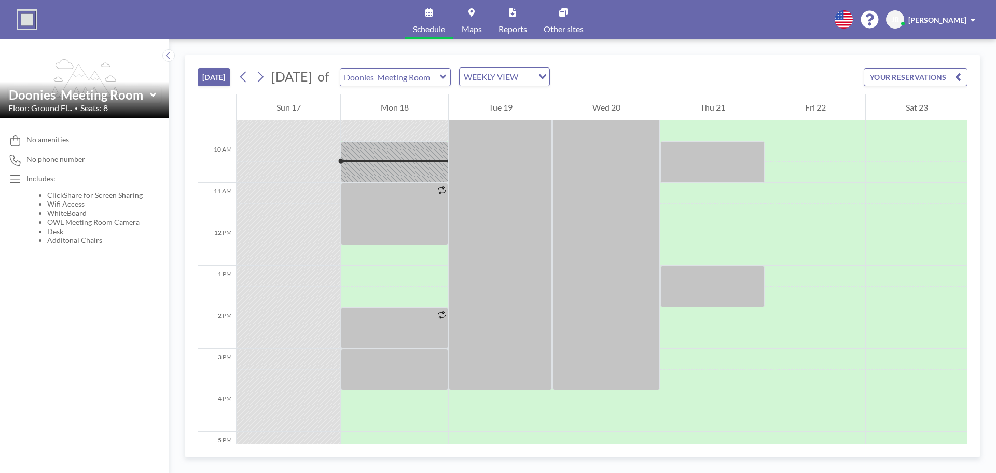
click at [916, 11] on div "Schedule Maps Reports Other sites English Polski 日本語 Española JB [PERSON_NAME]" at bounding box center [498, 19] width 996 height 39
click at [916, 16] on div "[PERSON_NAME] [PERSON_NAME]" at bounding box center [932, 19] width 93 height 18
click at [919, 70] on link "Log out" at bounding box center [944, 70] width 92 height 21
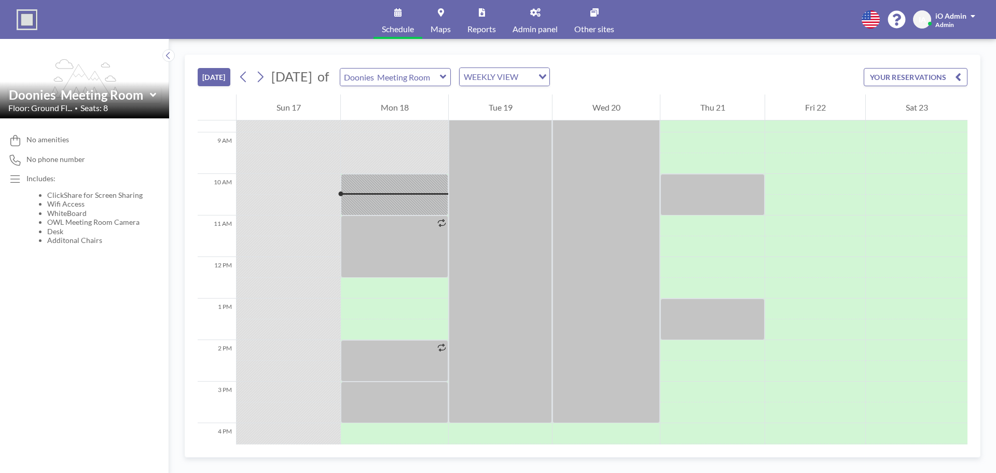
scroll to position [394, 0]
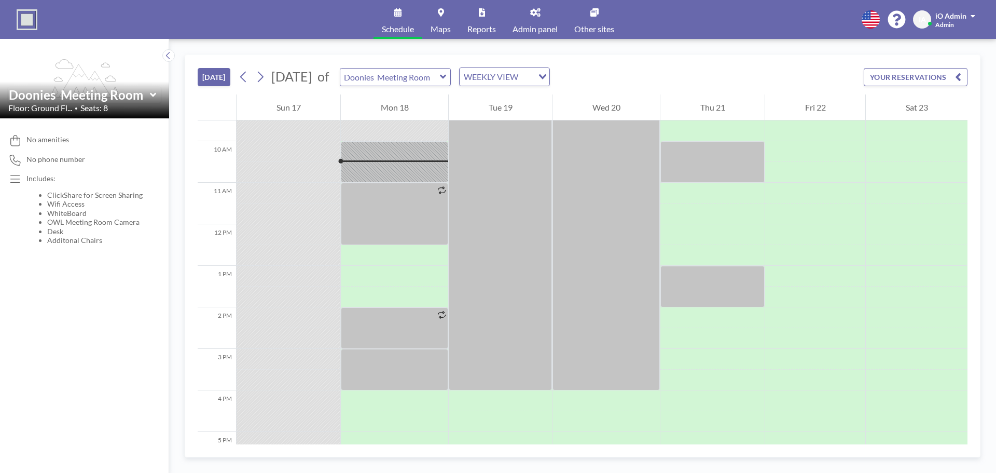
click at [529, 15] on link "Admin panel" at bounding box center [535, 19] width 62 height 39
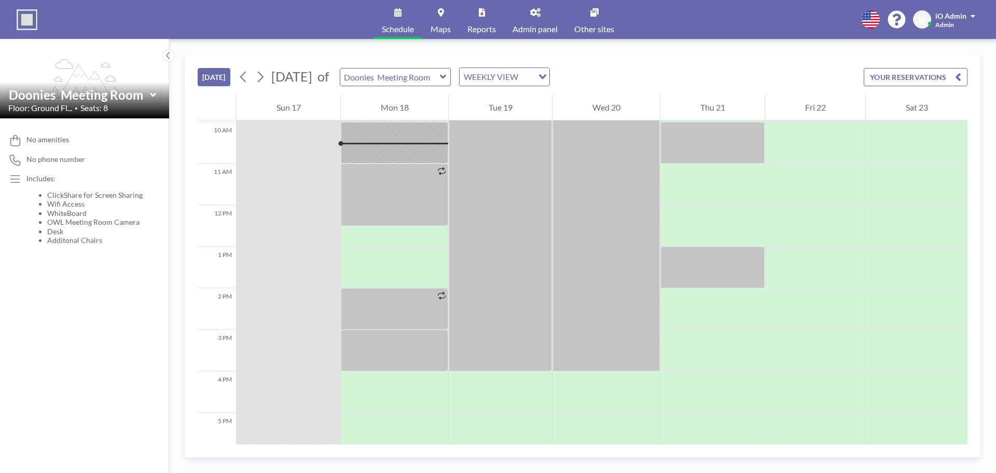
scroll to position [415, 0]
